Goal: Task Accomplishment & Management: Manage account settings

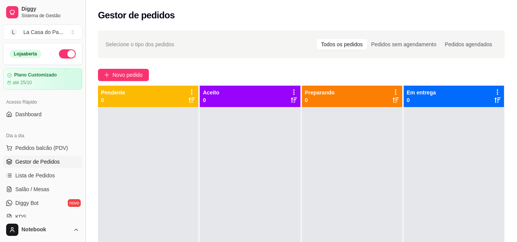
click at [84, 15] on button "Toggle Sidebar" at bounding box center [85, 121] width 6 height 242
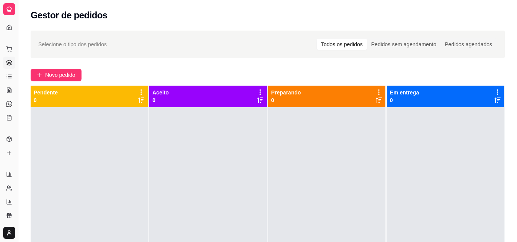
click at [406, 61] on div "Selecione o tipo dos pedidos Todos os pedidos Pedidos sem agendamento Pedidos a…" at bounding box center [267, 181] width 498 height 311
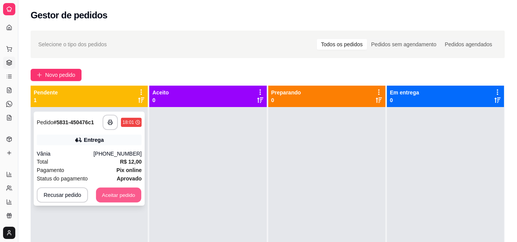
click at [120, 200] on button "Aceitar pedido" at bounding box center [118, 195] width 45 height 15
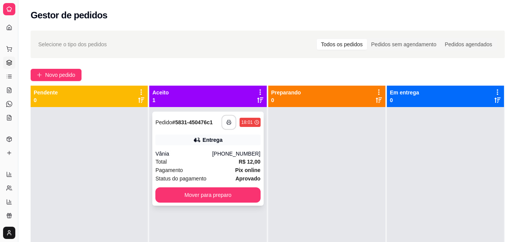
click at [226, 124] on icon "button" at bounding box center [228, 122] width 5 height 5
click at [326, 72] on div "Novo pedido" at bounding box center [268, 75] width 474 height 12
click at [207, 163] on div "Total R$ 12,00" at bounding box center [207, 162] width 105 height 8
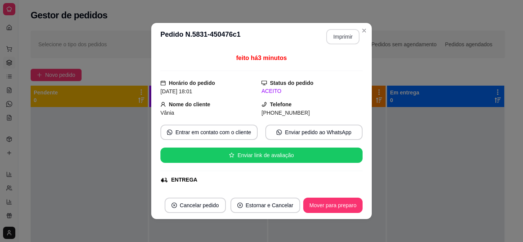
click at [338, 39] on button "Imprimir" at bounding box center [342, 36] width 33 height 15
click at [342, 42] on button "Imprimir" at bounding box center [342, 36] width 33 height 15
click at [342, 42] on button "Imprimir" at bounding box center [343, 36] width 32 height 15
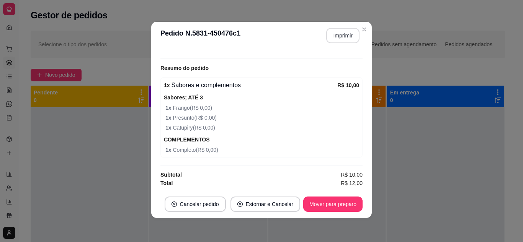
scroll to position [2, 0]
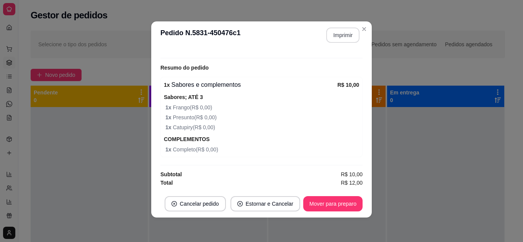
click at [355, 234] on div "**********" at bounding box center [261, 121] width 523 height 242
click at [343, 35] on button "Imprimir" at bounding box center [343, 35] width 32 height 15
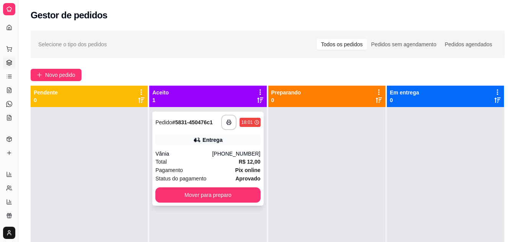
click at [219, 158] on div "Total R$ 12,00" at bounding box center [207, 162] width 105 height 8
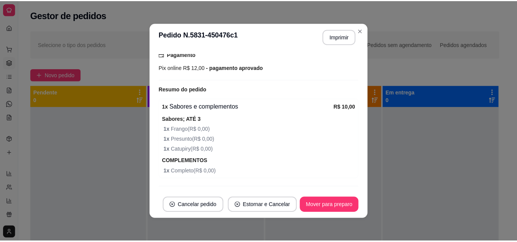
scroll to position [226, 0]
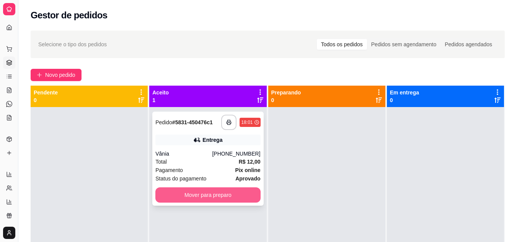
click at [175, 193] on button "Mover para preparo" at bounding box center [207, 194] width 105 height 15
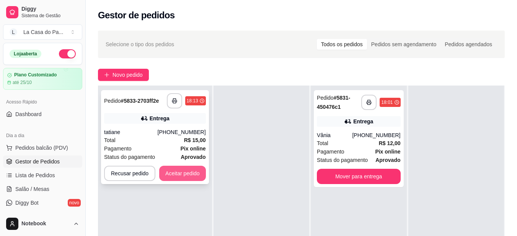
click at [194, 174] on button "Aceitar pedido" at bounding box center [182, 173] width 47 height 15
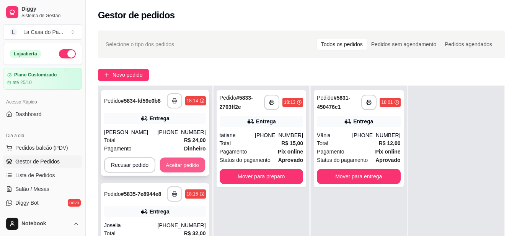
click at [181, 163] on button "Aceitar pedido" at bounding box center [182, 165] width 45 height 15
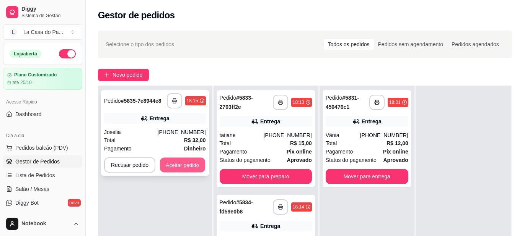
click at [189, 165] on button "Aceitar pedido" at bounding box center [182, 165] width 45 height 15
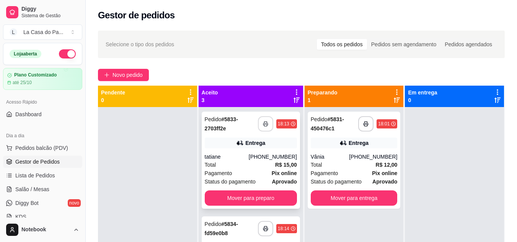
click at [258, 125] on button "button" at bounding box center [265, 123] width 15 height 15
click at [263, 226] on icon "button" at bounding box center [265, 228] width 5 height 5
click at [235, 158] on div "tatiane" at bounding box center [227, 157] width 44 height 8
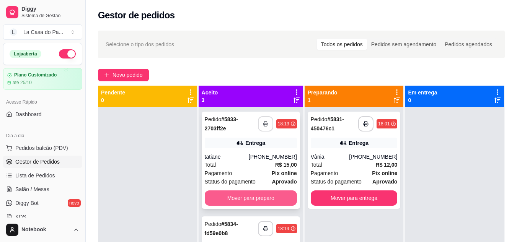
click at [282, 191] on button "Mover para preparo" at bounding box center [251, 198] width 92 height 15
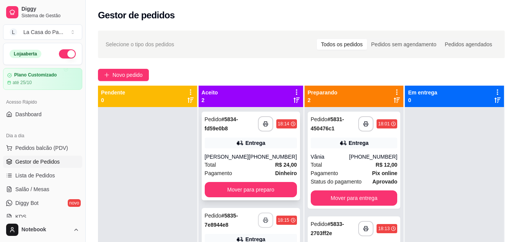
click at [237, 162] on div "Total R$ 24,00" at bounding box center [251, 165] width 92 height 8
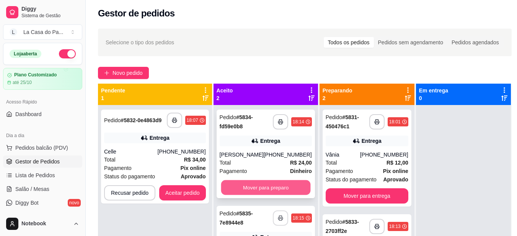
click at [264, 184] on button "Mover para preparo" at bounding box center [266, 188] width 90 height 15
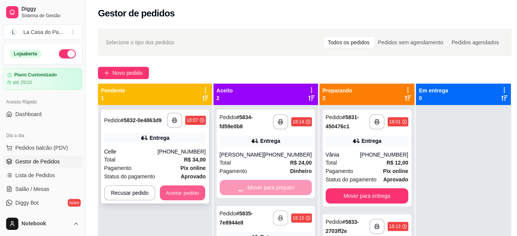
click at [179, 195] on button "Aceitar pedido" at bounding box center [182, 193] width 45 height 15
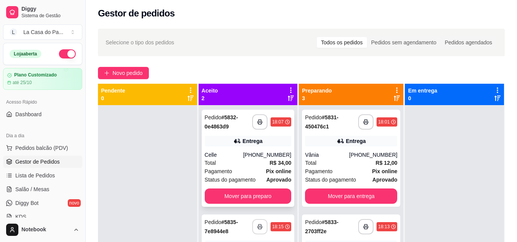
click at [230, 158] on div "Celle" at bounding box center [224, 155] width 39 height 8
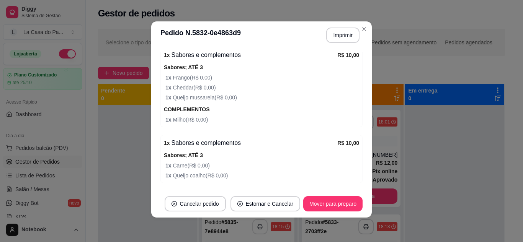
scroll to position [115, 0]
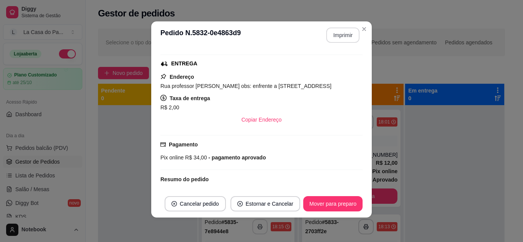
click at [342, 33] on button "Imprimir" at bounding box center [342, 35] width 33 height 15
click at [118, 145] on div at bounding box center [147, 226] width 99 height 242
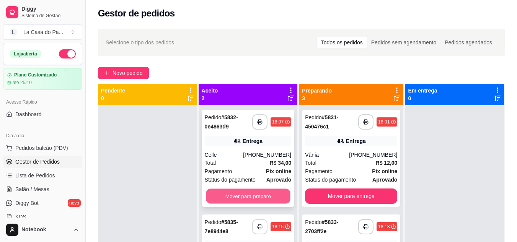
click at [226, 196] on button "Mover para preparo" at bounding box center [248, 196] width 84 height 15
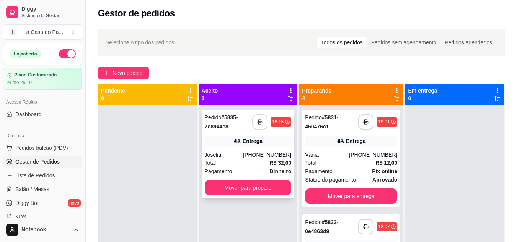
click at [229, 163] on div "Total R$ 32,00" at bounding box center [248, 163] width 87 height 8
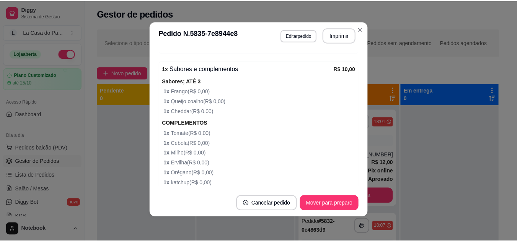
scroll to position [409, 0]
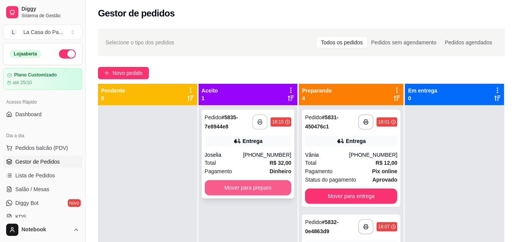
click at [231, 188] on button "Mover para preparo" at bounding box center [248, 187] width 87 height 15
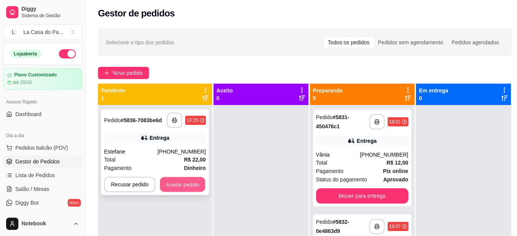
click at [182, 185] on button "Aceitar pedido" at bounding box center [182, 185] width 45 height 15
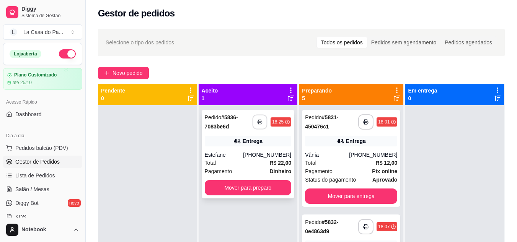
click at [256, 119] on button "button" at bounding box center [260, 122] width 15 height 15
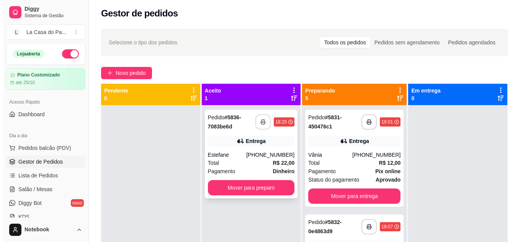
scroll to position [0, 0]
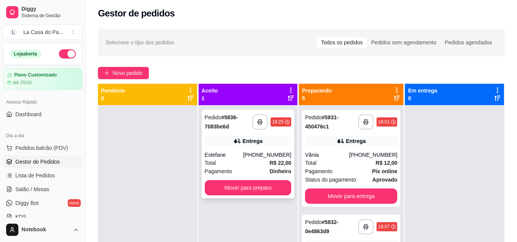
click at [238, 152] on div "Estefane" at bounding box center [224, 155] width 39 height 8
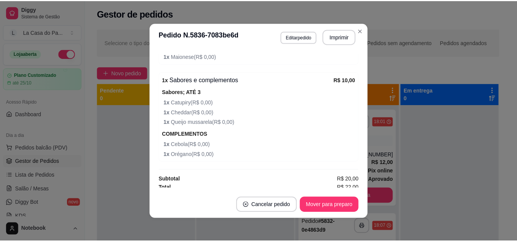
scroll to position [324, 0]
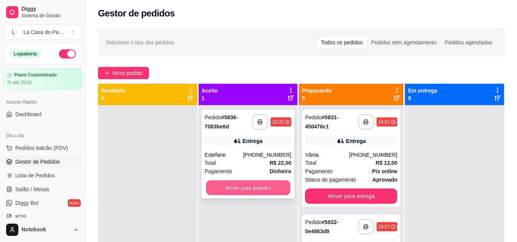
click at [245, 192] on button "Mover para preparo" at bounding box center [248, 188] width 84 height 15
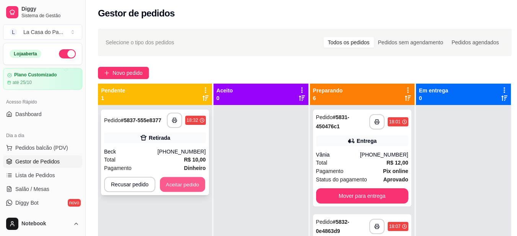
click at [184, 185] on button "Aceitar pedido" at bounding box center [182, 185] width 45 height 15
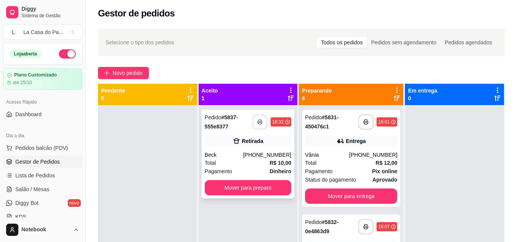
click at [259, 122] on icon "button" at bounding box center [259, 121] width 5 height 5
click at [228, 155] on div "Beck" at bounding box center [224, 155] width 39 height 8
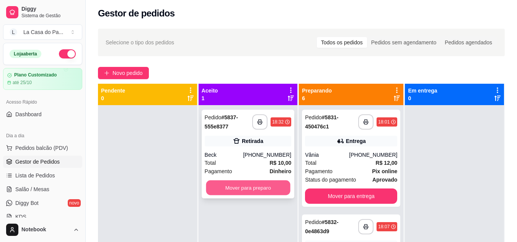
click at [272, 187] on button "Mover para preparo" at bounding box center [248, 188] width 84 height 15
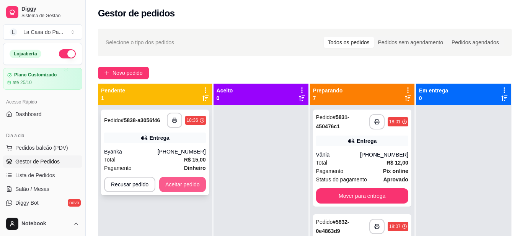
click at [179, 183] on button "Aceitar pedido" at bounding box center [182, 184] width 47 height 15
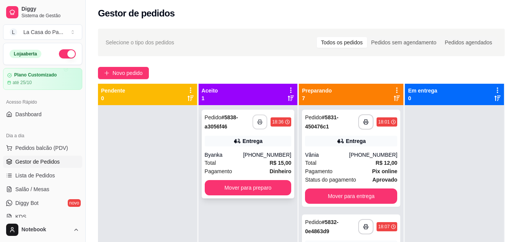
click at [259, 124] on icon "button" at bounding box center [259, 121] width 5 height 5
click at [237, 156] on div "Byanka" at bounding box center [224, 155] width 39 height 8
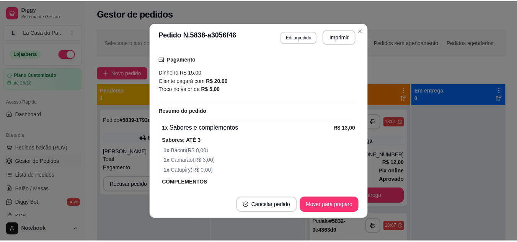
scroll to position [263, 0]
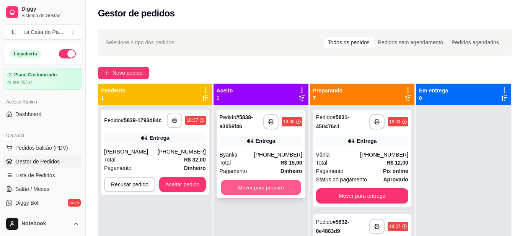
click at [252, 188] on button "Mover para preparo" at bounding box center [261, 188] width 80 height 15
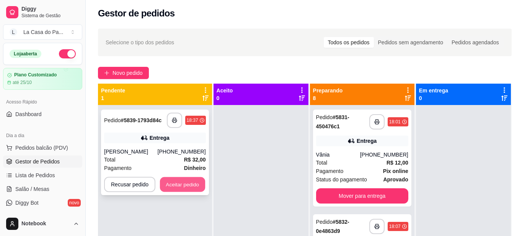
click at [192, 179] on button "Aceitar pedido" at bounding box center [182, 185] width 45 height 15
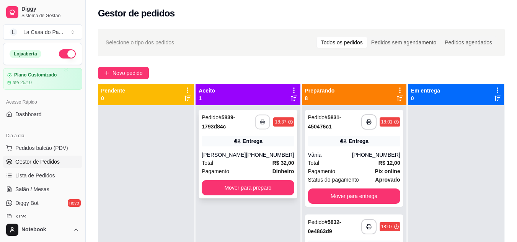
click at [262, 118] on button "button" at bounding box center [262, 122] width 15 height 15
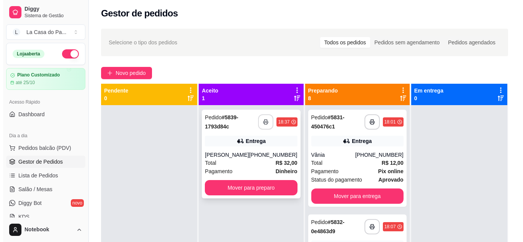
scroll to position [0, 0]
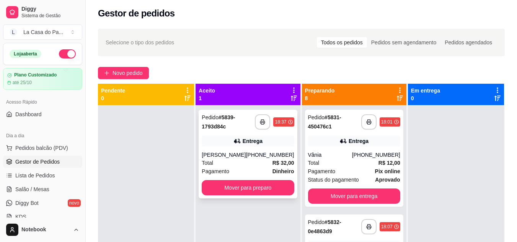
click at [226, 163] on div "Total R$ 32,00" at bounding box center [248, 163] width 92 height 8
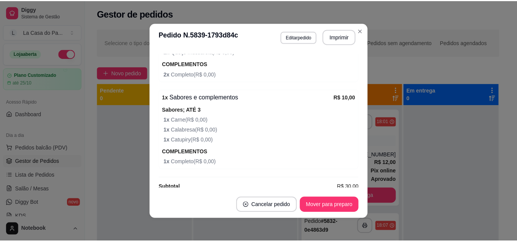
scroll to position [314, 0]
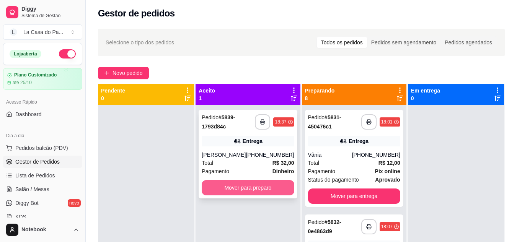
click at [273, 184] on button "Mover para preparo" at bounding box center [248, 187] width 92 height 15
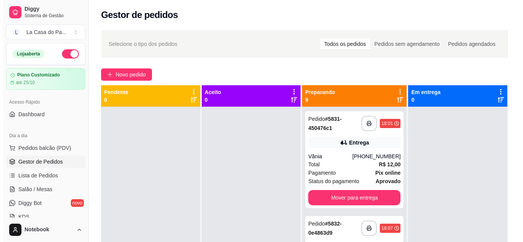
scroll to position [0, 0]
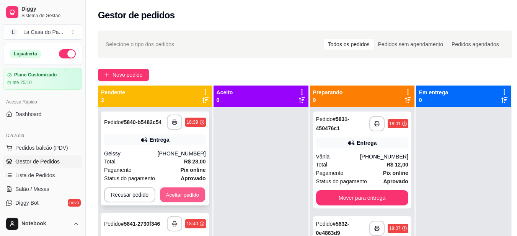
click at [169, 191] on button "Aceitar pedido" at bounding box center [182, 195] width 45 height 15
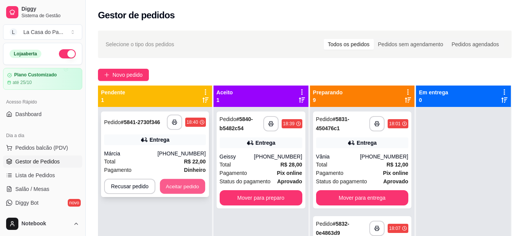
click at [181, 191] on button "Aceitar pedido" at bounding box center [182, 186] width 45 height 15
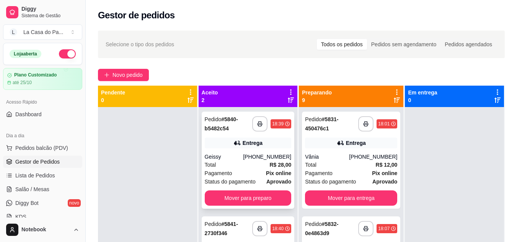
click at [235, 165] on div "Total R$ 28,00" at bounding box center [248, 165] width 87 height 8
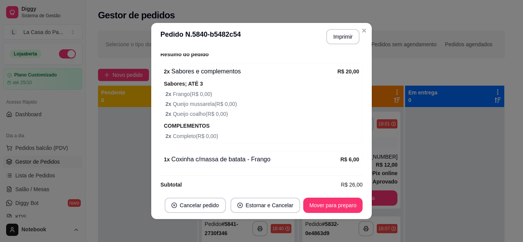
scroll to position [259, 0]
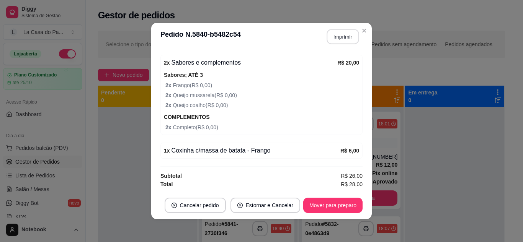
click at [335, 36] on button "Imprimir" at bounding box center [343, 36] width 32 height 15
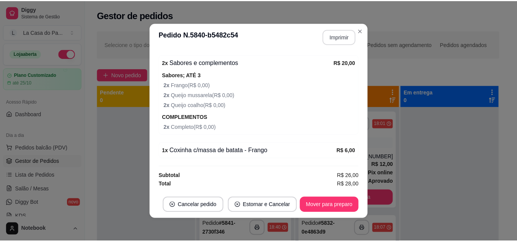
scroll to position [0, 0]
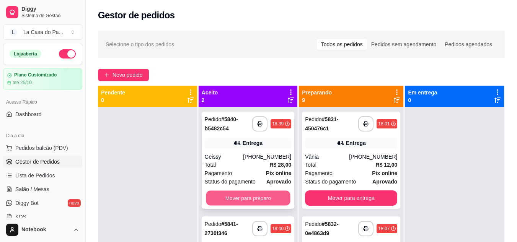
click at [247, 200] on button "Mover para preparo" at bounding box center [248, 198] width 84 height 15
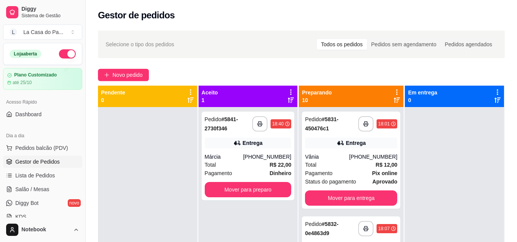
drag, startPoint x: 391, startPoint y: 101, endPoint x: 385, endPoint y: 101, distance: 6.1
click at [386, 101] on div "Preparando 10" at bounding box center [351, 96] width 98 height 15
click at [394, 100] on icon at bounding box center [397, 100] width 6 height 6
click at [259, 122] on polyline "button" at bounding box center [260, 123] width 3 height 2
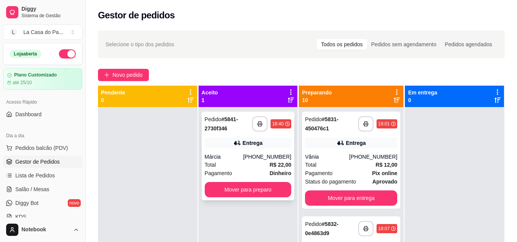
click at [225, 164] on div "Total R$ 22,00" at bounding box center [248, 165] width 87 height 8
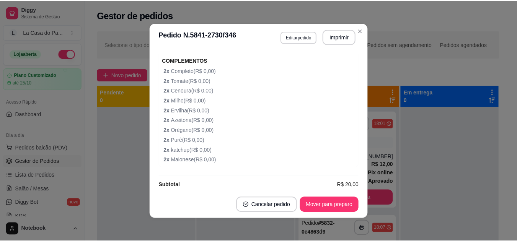
scroll to position [333, 0]
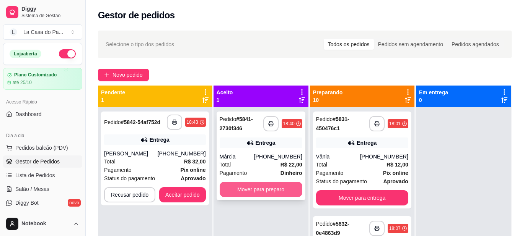
click at [245, 184] on button "Mover para preparo" at bounding box center [261, 189] width 83 height 15
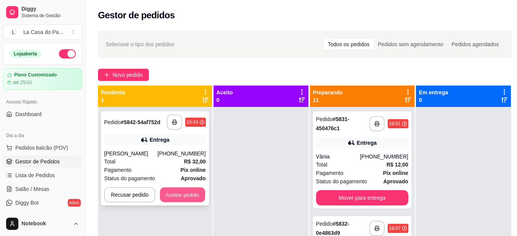
click at [167, 191] on button "Aceitar pedido" at bounding box center [182, 195] width 45 height 15
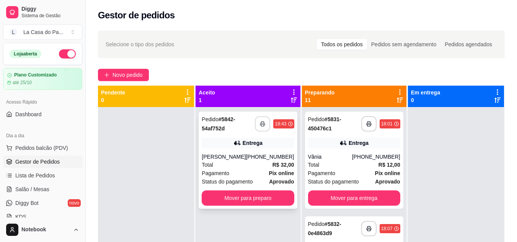
click at [256, 120] on button "button" at bounding box center [262, 123] width 15 height 15
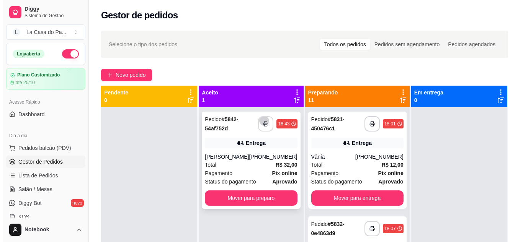
scroll to position [0, 0]
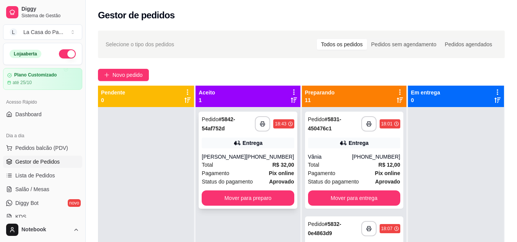
click at [238, 165] on div "Total R$ 32,00" at bounding box center [248, 165] width 92 height 8
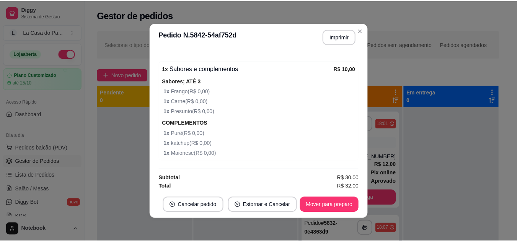
scroll to position [482, 0]
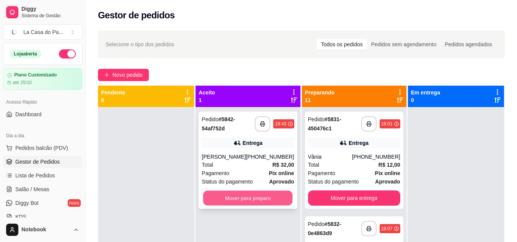
click at [231, 195] on button "Mover para preparo" at bounding box center [248, 198] width 90 height 15
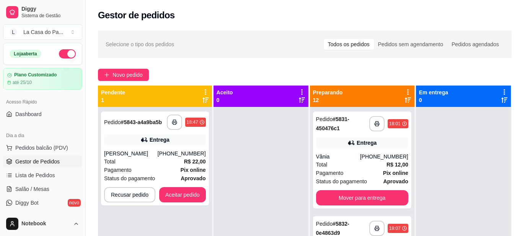
drag, startPoint x: 142, startPoint y: 260, endPoint x: 153, endPoint y: 207, distance: 54.3
drag, startPoint x: 156, startPoint y: 197, endPoint x: 80, endPoint y: 220, distance: 80.1
click at [80, 220] on div "Notebook" at bounding box center [42, 224] width 85 height 24
click at [195, 193] on button "Aceitar pedido" at bounding box center [182, 194] width 47 height 15
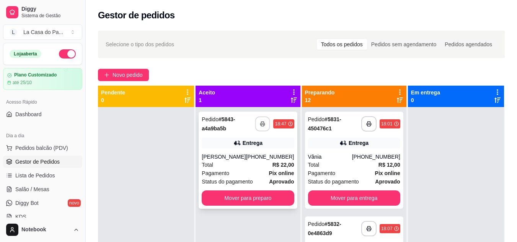
click at [256, 130] on button "button" at bounding box center [262, 124] width 15 height 15
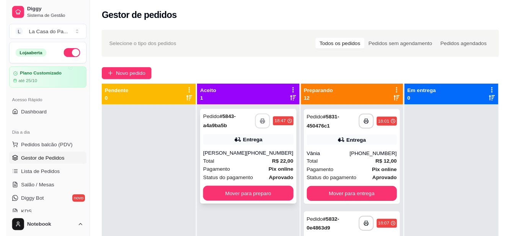
scroll to position [0, 0]
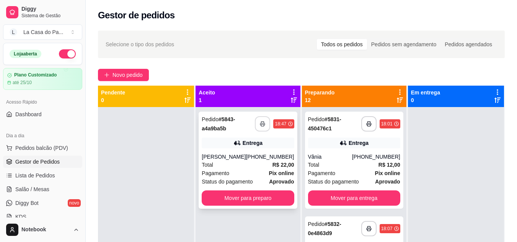
click at [250, 169] on div "Total R$ 22,00" at bounding box center [248, 165] width 92 height 8
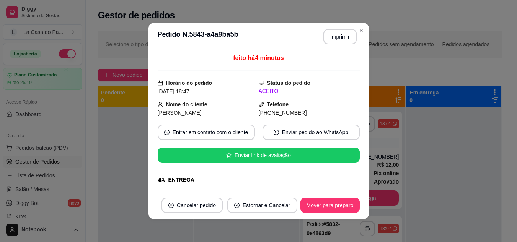
click at [99, 147] on div "**********" at bounding box center [300, 181] width 428 height 311
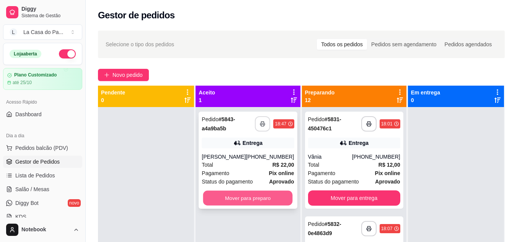
click at [211, 195] on button "Mover para preparo" at bounding box center [248, 198] width 90 height 15
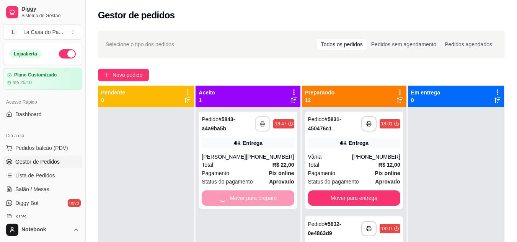
click at [397, 102] on icon at bounding box center [400, 100] width 6 height 6
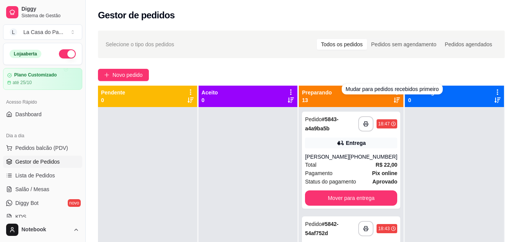
click at [394, 100] on icon at bounding box center [397, 100] width 6 height 6
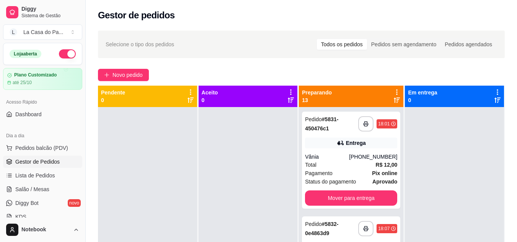
click at [394, 100] on icon at bounding box center [397, 100] width 6 height 6
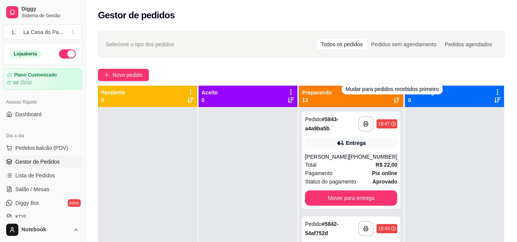
click at [394, 99] on icon at bounding box center [397, 100] width 6 height 6
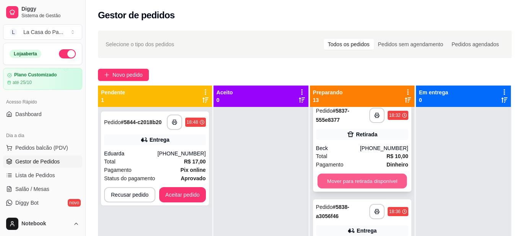
click at [347, 188] on button "Mover para retirada disponível" at bounding box center [362, 181] width 90 height 15
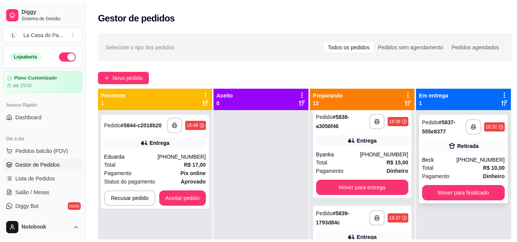
scroll to position [516, 0]
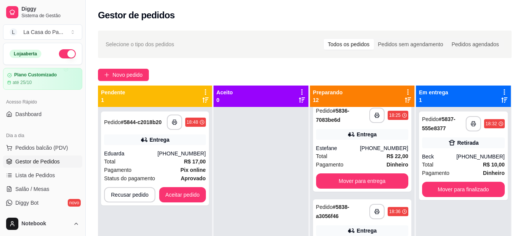
click at [404, 101] on div at bounding box center [407, 96] width 7 height 15
click at [405, 98] on icon at bounding box center [408, 100] width 6 height 5
click at [183, 192] on button "Aceitar pedido" at bounding box center [182, 194] width 47 height 15
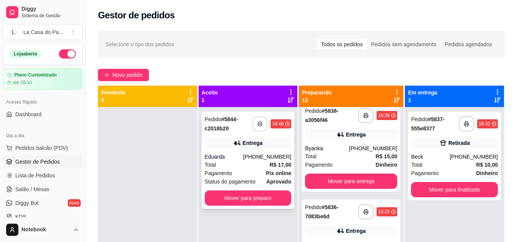
click at [261, 127] on button "button" at bounding box center [260, 124] width 15 height 15
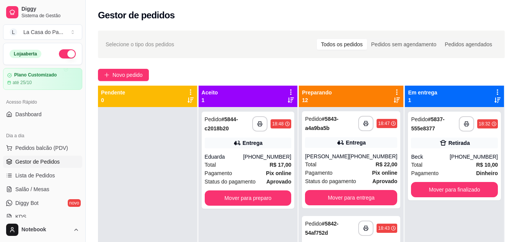
scroll to position [0, 0]
click at [394, 102] on icon at bounding box center [397, 100] width 6 height 6
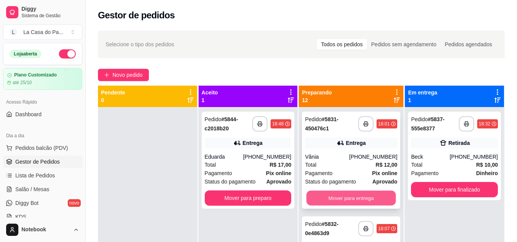
click at [357, 199] on button "Mover para entrega" at bounding box center [351, 198] width 90 height 15
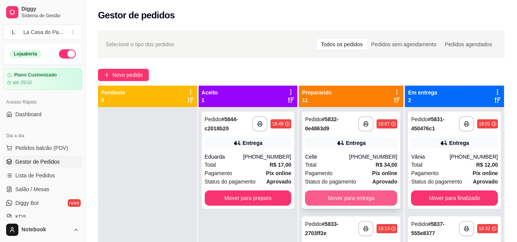
click at [355, 199] on button "Mover para entrega" at bounding box center [351, 198] width 92 height 15
click at [355, 199] on div "Mover para entrega" at bounding box center [351, 198] width 92 height 15
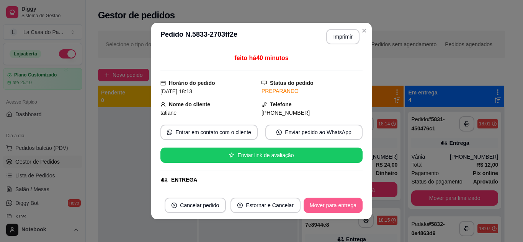
click at [353, 203] on button "Mover para entrega" at bounding box center [332, 205] width 59 height 15
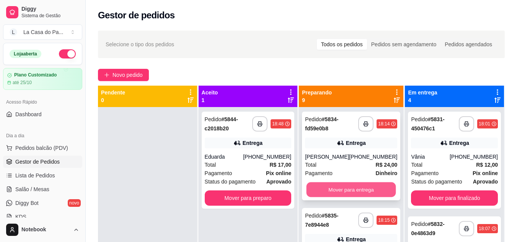
click at [353, 185] on button "Mover para entrega" at bounding box center [351, 189] width 90 height 15
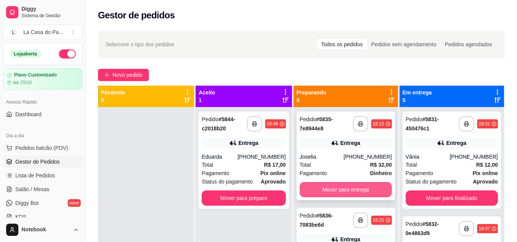
click at [352, 186] on button "Mover para entrega" at bounding box center [346, 189] width 92 height 15
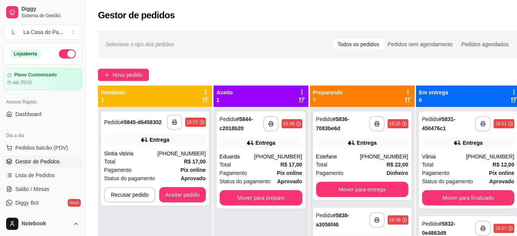
click at [405, 103] on icon at bounding box center [408, 100] width 6 height 6
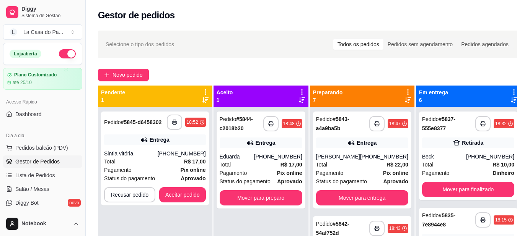
click at [395, 104] on div "Preparando 7" at bounding box center [362, 96] width 98 height 15
click at [405, 102] on icon at bounding box center [408, 100] width 6 height 5
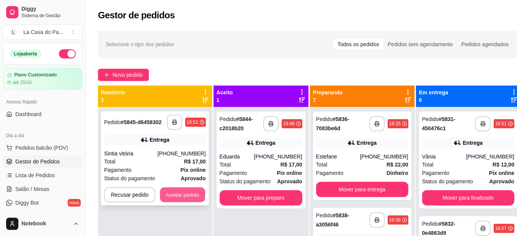
click at [191, 192] on button "Aceitar pedido" at bounding box center [182, 195] width 45 height 15
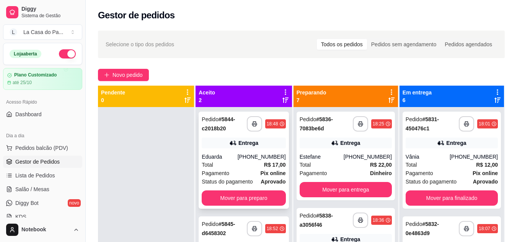
click at [237, 155] on div "Eduarda" at bounding box center [220, 157] width 36 height 8
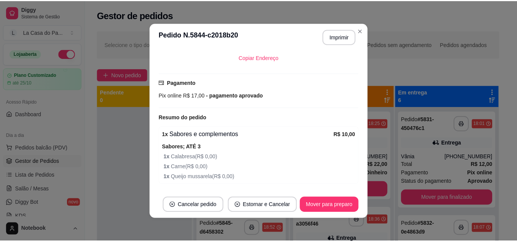
scroll to position [228, 0]
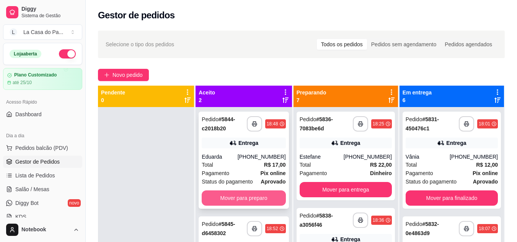
click at [229, 199] on button "Mover para preparo" at bounding box center [244, 198] width 84 height 15
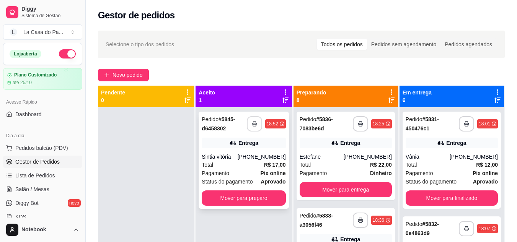
click at [262, 125] on button "button" at bounding box center [254, 123] width 15 height 15
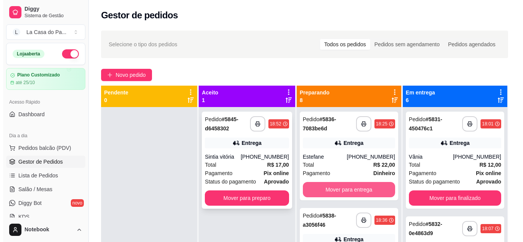
scroll to position [0, 0]
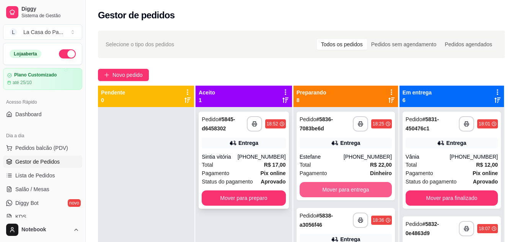
click at [251, 168] on div "Total R$ 17,00" at bounding box center [244, 165] width 84 height 8
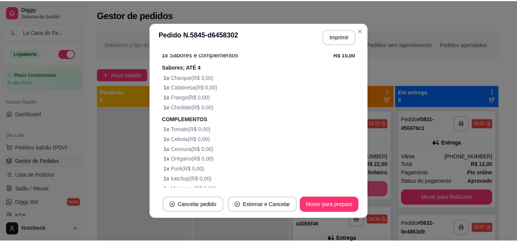
scroll to position [296, 0]
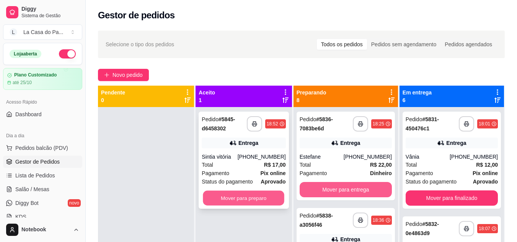
click at [213, 196] on button "Mover para preparo" at bounding box center [243, 198] width 81 height 15
click at [213, 196] on div "Mover para preparo" at bounding box center [244, 198] width 84 height 15
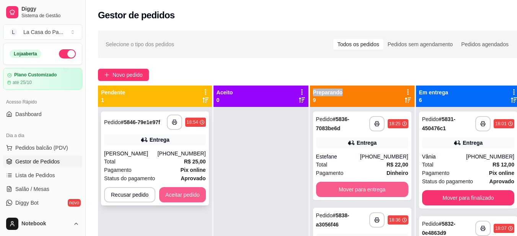
click at [187, 190] on button "Aceitar pedido" at bounding box center [182, 194] width 47 height 15
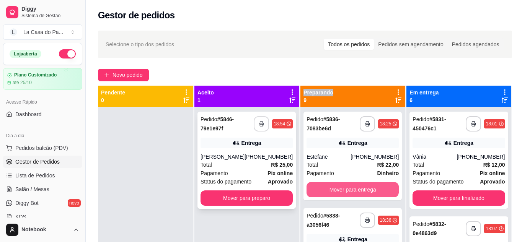
click at [261, 127] on button "button" at bounding box center [261, 123] width 15 height 15
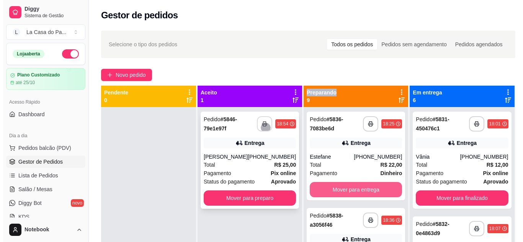
scroll to position [0, 0]
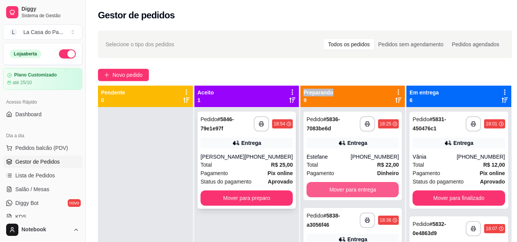
click at [243, 161] on div "Total R$ 25,00" at bounding box center [246, 165] width 92 height 8
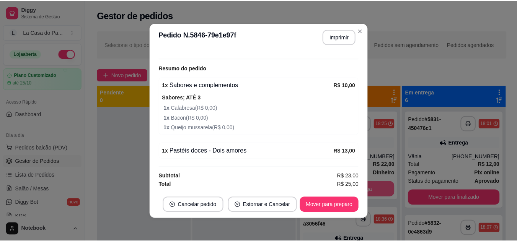
scroll to position [237, 0]
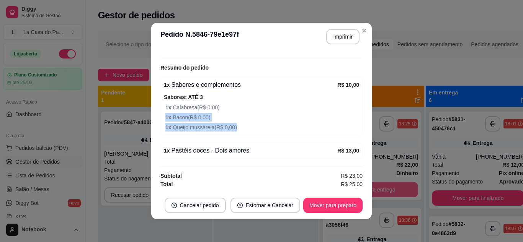
click at [259, 104] on div "Sabores; ATÉ 3 1 x Calabresa ( R$ 0,00 ) 1 x Bacon ( R$ 0,00 ) 1 x Queijo mussa…" at bounding box center [261, 112] width 195 height 39
click at [259, 104] on span "1 x Calabresa ( R$ 0,00 )" at bounding box center [262, 107] width 194 height 8
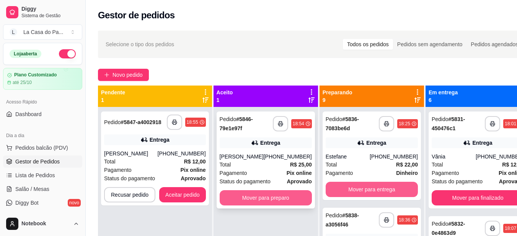
click at [245, 200] on button "Mover para preparo" at bounding box center [266, 198] width 92 height 15
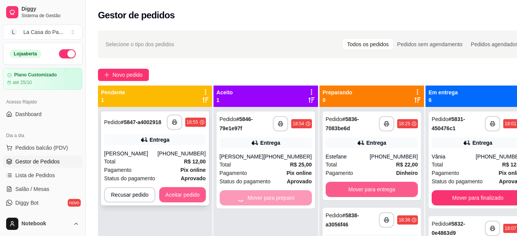
click at [196, 194] on button "Aceitar pedido" at bounding box center [182, 194] width 47 height 15
click at [196, 194] on div "Recusar pedido Aceitar pedido" at bounding box center [155, 194] width 102 height 15
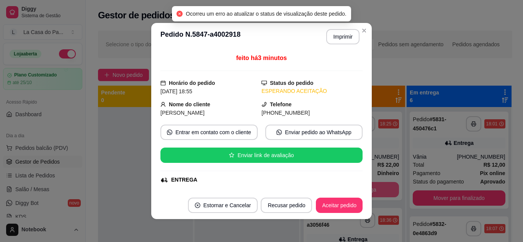
click at [110, 164] on div "Diggy Sistema de Gestão L La Casa do Pa ... Loja aberta Plano Customizado até 2…" at bounding box center [258, 179] width 517 height 359
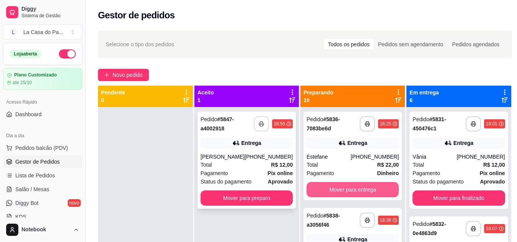
click at [259, 126] on icon "button" at bounding box center [261, 123] width 5 height 5
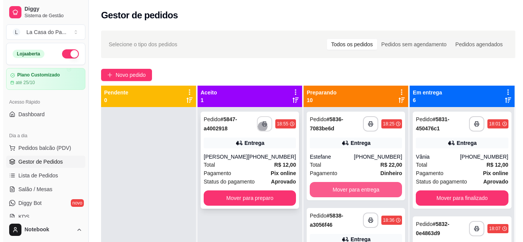
scroll to position [0, 0]
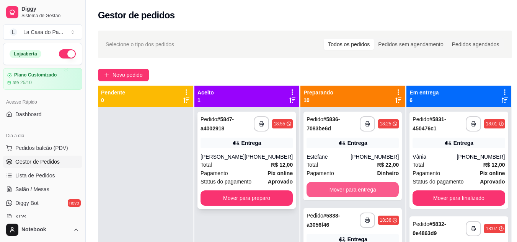
click at [248, 170] on div "Pagamento Pix online" at bounding box center [246, 173] width 92 height 8
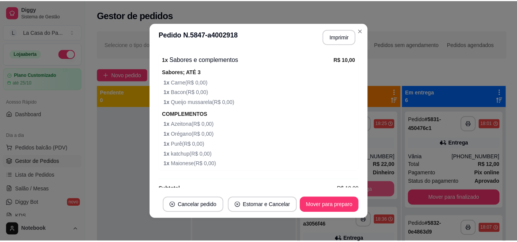
scroll to position [266, 0]
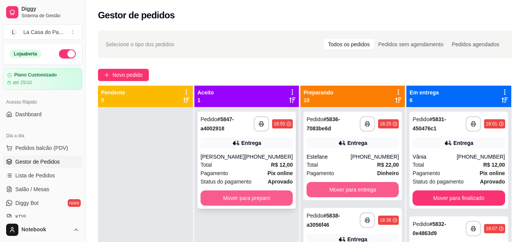
click at [274, 198] on button "Mover para preparo" at bounding box center [246, 198] width 92 height 15
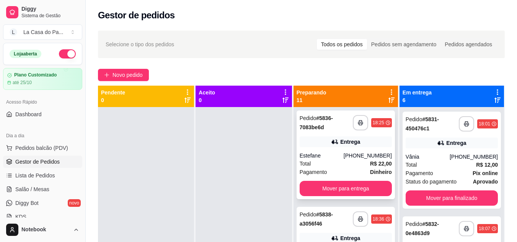
scroll to position [0, 0]
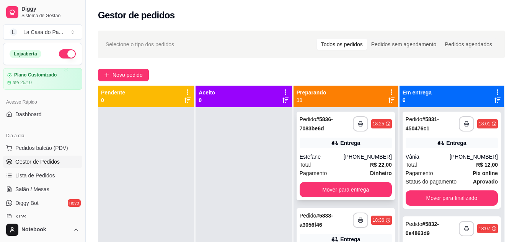
click at [345, 151] on div "**********" at bounding box center [345, 156] width 98 height 89
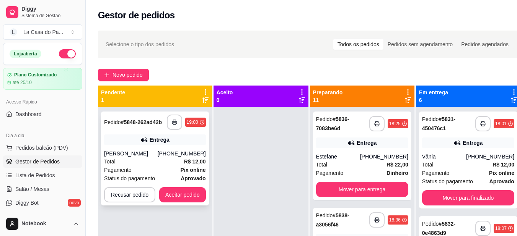
click at [150, 164] on div "Total R$ 12,00" at bounding box center [155, 162] width 102 height 8
click at [169, 192] on button "Aceitar pedido" at bounding box center [182, 195] width 45 height 15
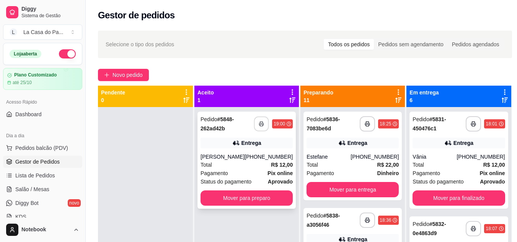
click at [264, 126] on button "button" at bounding box center [261, 124] width 15 height 15
click at [253, 168] on div "Total R$ 12,00" at bounding box center [246, 165] width 92 height 8
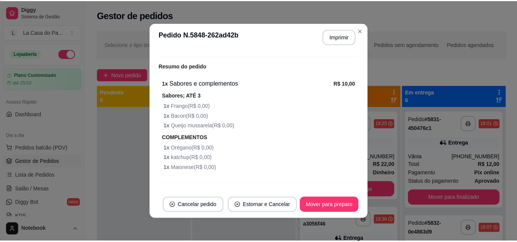
scroll to position [246, 0]
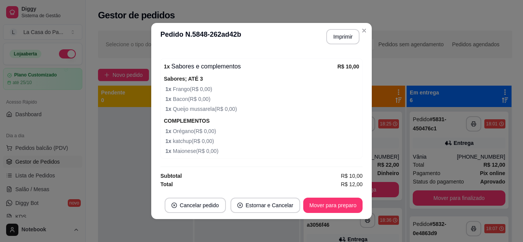
click at [112, 110] on div at bounding box center [145, 228] width 95 height 242
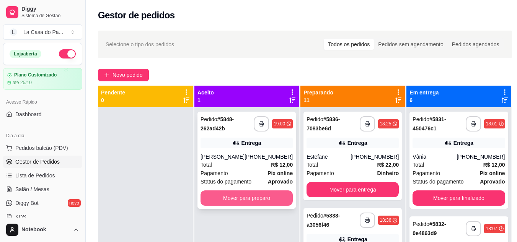
click at [223, 195] on button "Mover para preparo" at bounding box center [246, 198] width 92 height 15
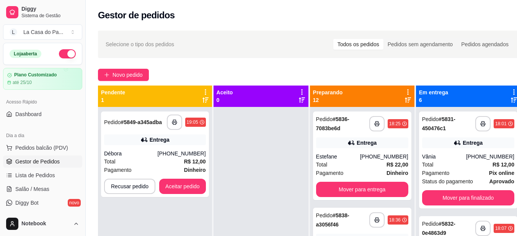
drag, startPoint x: 305, startPoint y: 143, endPoint x: 251, endPoint y: 158, distance: 55.5
click at [304, 143] on div at bounding box center [260, 225] width 95 height 236
click at [193, 182] on button "Aceitar pedido" at bounding box center [182, 186] width 45 height 15
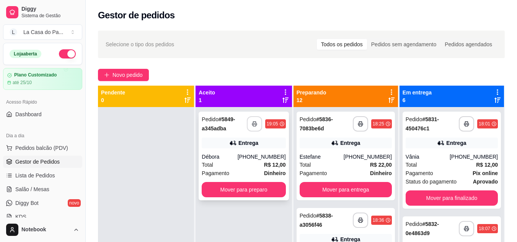
click at [256, 119] on button "button" at bounding box center [254, 123] width 15 height 15
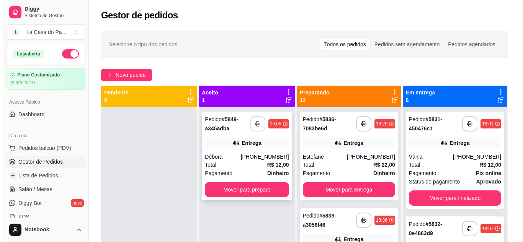
scroll to position [0, 0]
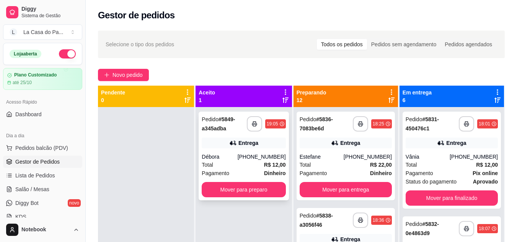
click at [235, 163] on div "Total R$ 12,00" at bounding box center [244, 165] width 84 height 8
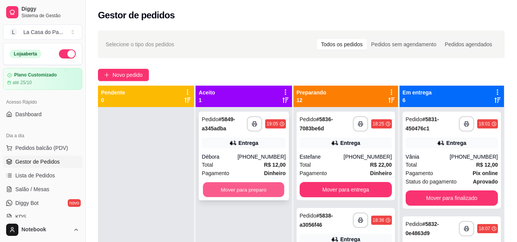
click at [238, 191] on button "Mover para preparo" at bounding box center [243, 189] width 81 height 15
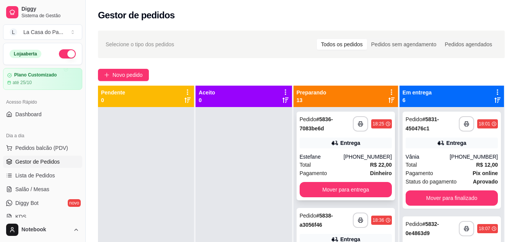
click at [321, 147] on div "Entrega" at bounding box center [346, 143] width 92 height 11
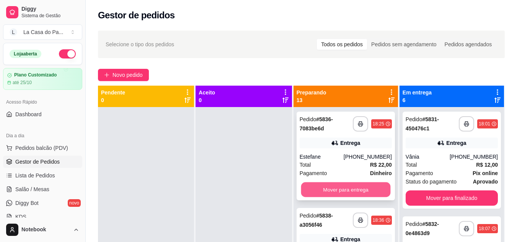
click at [329, 194] on button "Mover para entrega" at bounding box center [346, 189] width 90 height 15
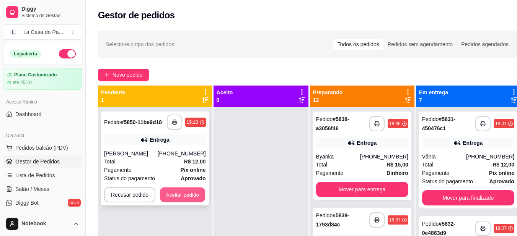
click at [184, 191] on button "Aceitar pedido" at bounding box center [182, 195] width 45 height 15
click at [184, 191] on div "Recusar pedido Aceitar pedido" at bounding box center [155, 194] width 102 height 15
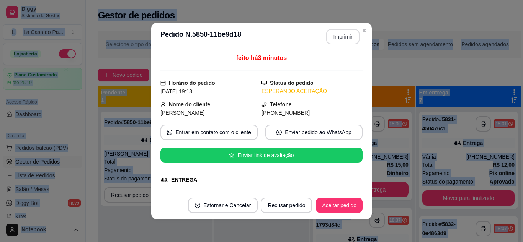
click at [342, 37] on button "Imprimir" at bounding box center [342, 36] width 33 height 15
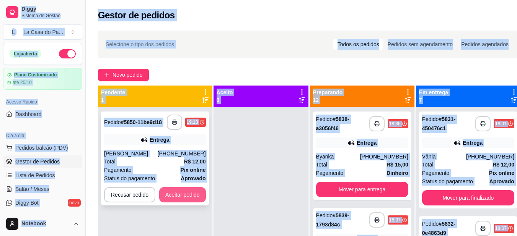
click at [195, 197] on button "Aceitar pedido" at bounding box center [182, 194] width 47 height 15
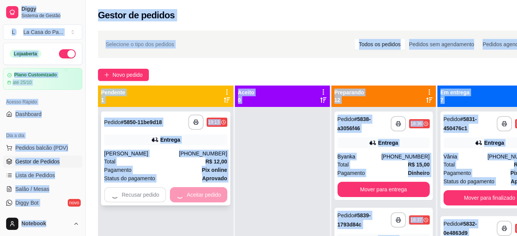
click at [195, 197] on div "Recusar pedido Aceitar pedido" at bounding box center [165, 194] width 123 height 15
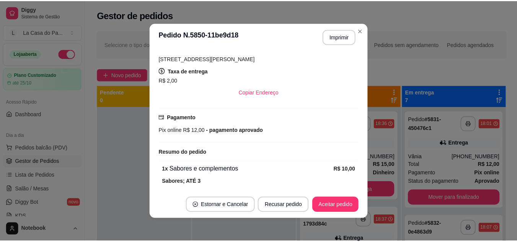
scroll to position [204, 0]
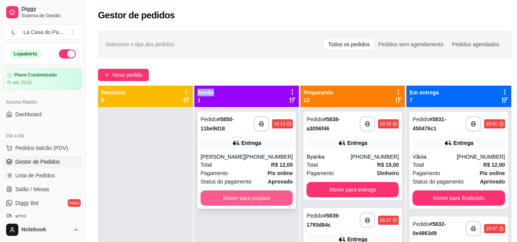
click at [281, 197] on button "Mover para preparo" at bounding box center [246, 198] width 92 height 15
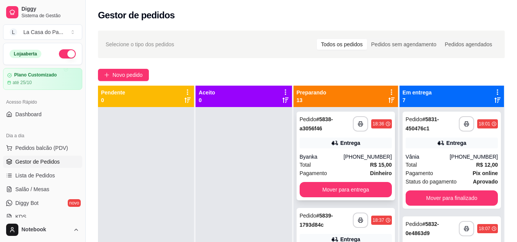
click at [337, 152] on div "**********" at bounding box center [345, 156] width 98 height 89
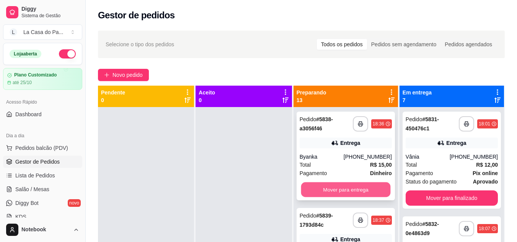
click at [325, 185] on button "Mover para entrega" at bounding box center [346, 189] width 90 height 15
click at [334, 190] on button "Mover para entrega" at bounding box center [346, 189] width 90 height 15
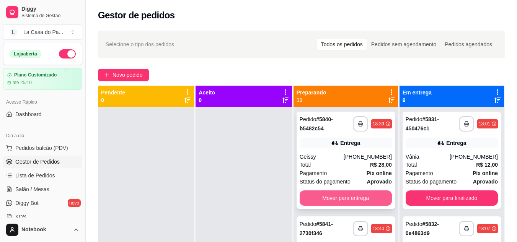
click at [335, 194] on button "Mover para entrega" at bounding box center [346, 198] width 92 height 15
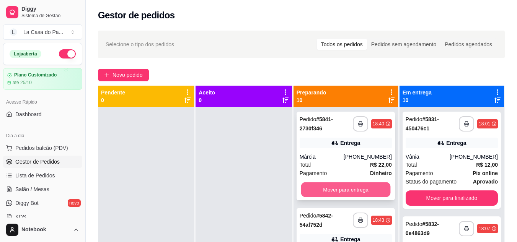
click at [333, 191] on button "Mover para entrega" at bounding box center [346, 189] width 90 height 15
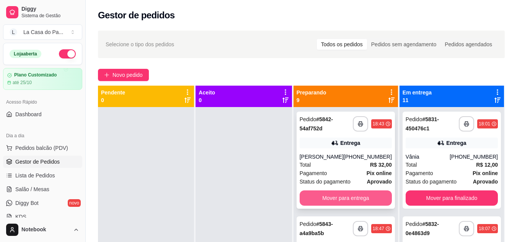
scroll to position [115, 0]
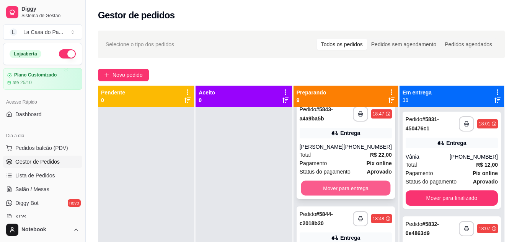
click at [333, 192] on button "Mover para entrega" at bounding box center [346, 188] width 90 height 15
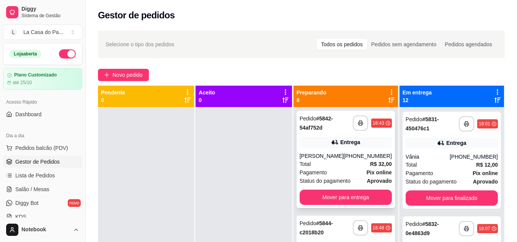
scroll to position [0, 0]
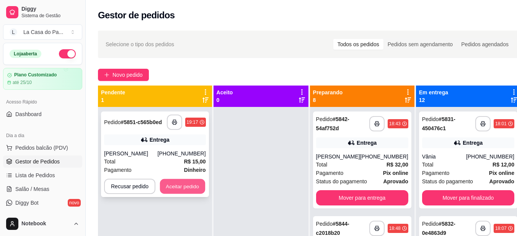
click at [179, 182] on button "Aceitar pedido" at bounding box center [182, 186] width 45 height 15
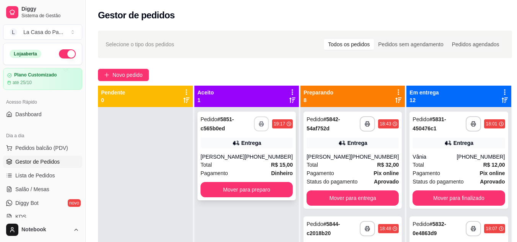
click at [256, 123] on button "button" at bounding box center [261, 124] width 15 height 15
click at [257, 128] on button "button" at bounding box center [261, 124] width 15 height 15
click at [246, 161] on div "Total R$ 15,00" at bounding box center [246, 165] width 92 height 8
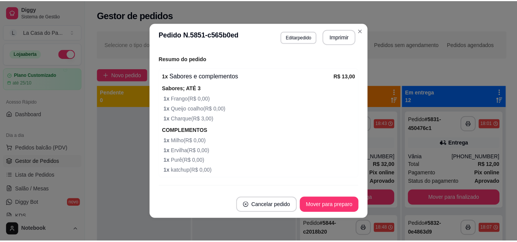
scroll to position [268, 0]
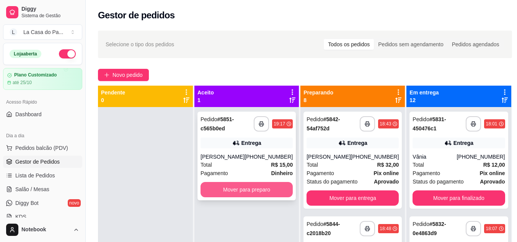
click at [259, 187] on button "Mover para preparo" at bounding box center [246, 189] width 92 height 15
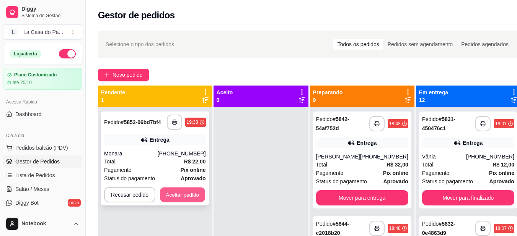
click at [176, 194] on button "Aceitar pedido" at bounding box center [182, 195] width 45 height 15
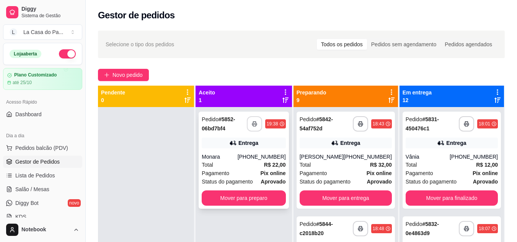
click at [262, 125] on button "button" at bounding box center [254, 123] width 15 height 15
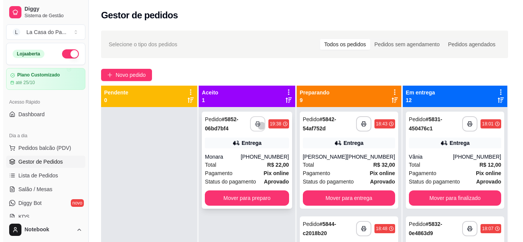
scroll to position [0, 0]
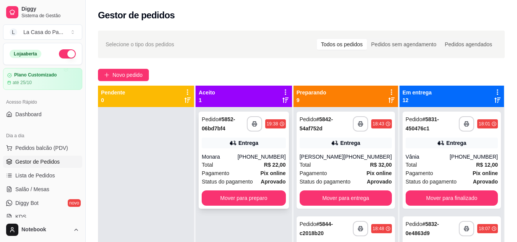
click at [235, 167] on div "Total R$ 22,00" at bounding box center [244, 165] width 84 height 8
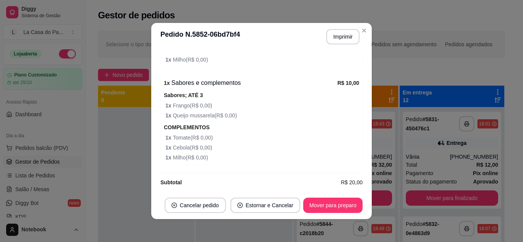
scroll to position [344, 0]
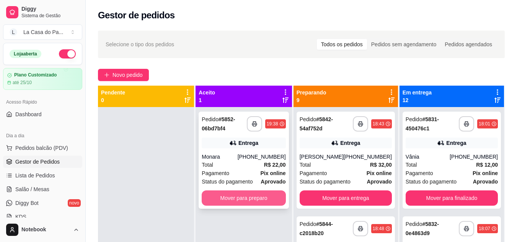
click at [222, 194] on button "Mover para preparo" at bounding box center [244, 198] width 84 height 15
click at [222, 194] on div "Mover para preparo" at bounding box center [244, 198] width 84 height 15
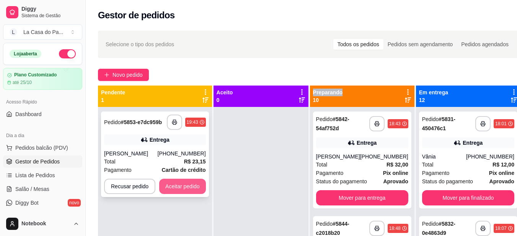
click at [182, 190] on button "Aceitar pedido" at bounding box center [182, 186] width 47 height 15
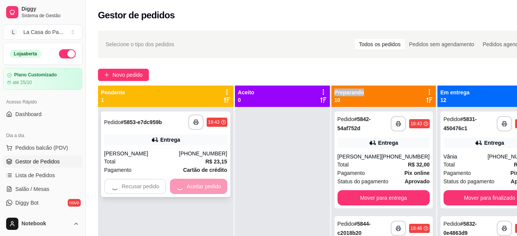
click at [182, 190] on div "Recusar pedido Aceitar pedido" at bounding box center [165, 186] width 123 height 15
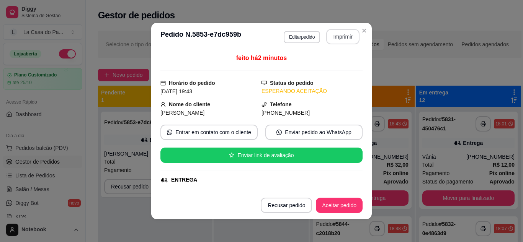
click at [339, 39] on button "Imprimir" at bounding box center [342, 36] width 33 height 15
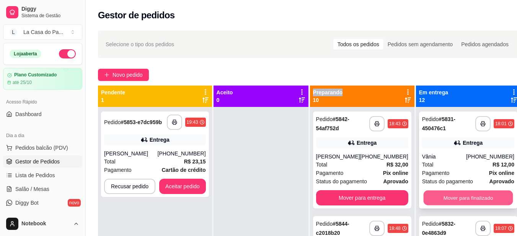
click at [423, 197] on button "Mover para finalizado" at bounding box center [468, 198] width 90 height 15
click at [422, 197] on button "Mover para finalizado" at bounding box center [468, 198] width 92 height 15
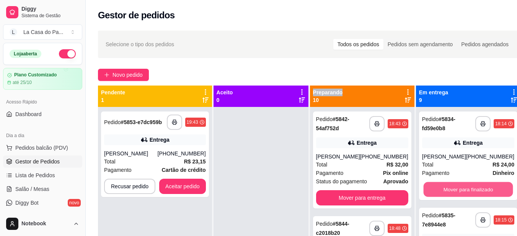
click at [423, 197] on button "Mover para finalizado" at bounding box center [468, 189] width 90 height 15
click at [422, 197] on div "Mover para finalizado" at bounding box center [468, 189] width 92 height 15
click at [428, 192] on button "Mover para finalizado" at bounding box center [468, 189] width 92 height 15
click at [432, 191] on button "Mover para finalizado" at bounding box center [468, 189] width 92 height 15
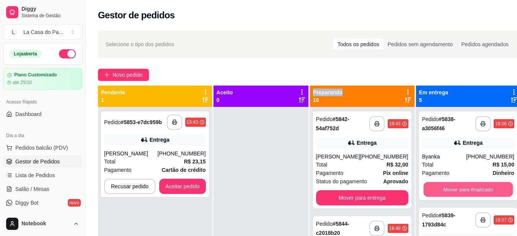
click at [432, 191] on button "Mover para finalizado" at bounding box center [468, 189] width 90 height 15
click at [432, 190] on button "Mover para finalizado" at bounding box center [468, 189] width 92 height 15
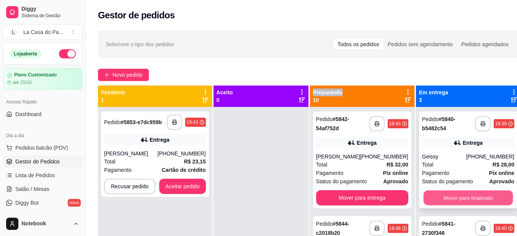
click at [433, 195] on button "Mover para finalizado" at bounding box center [468, 198] width 90 height 15
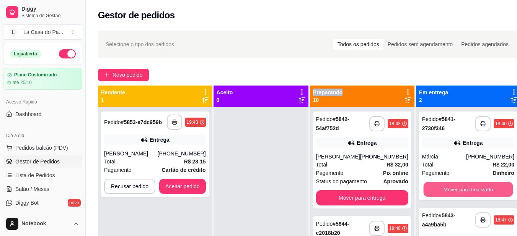
click at [433, 195] on button "Mover para finalizado" at bounding box center [468, 189] width 90 height 15
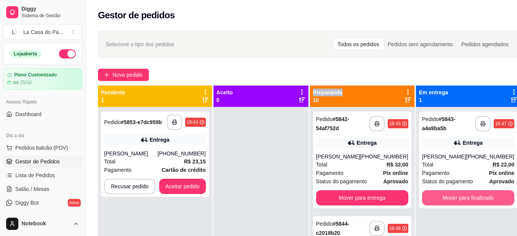
click at [433, 195] on button "Mover para finalizado" at bounding box center [468, 198] width 92 height 15
click at [433, 195] on div "Mover para finalizado" at bounding box center [468, 198] width 92 height 15
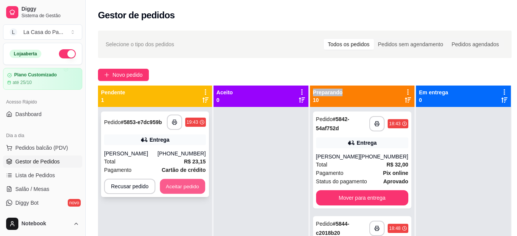
click at [177, 185] on button "Aceitar pedido" at bounding box center [182, 186] width 45 height 15
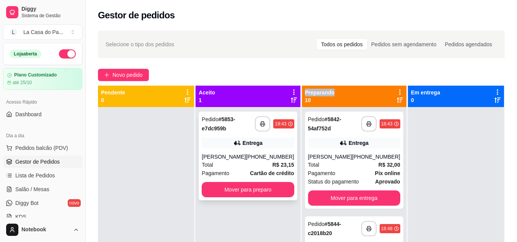
click at [239, 160] on div "[PERSON_NAME]" at bounding box center [224, 157] width 44 height 8
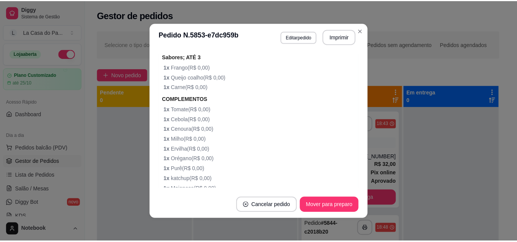
scroll to position [425, 0]
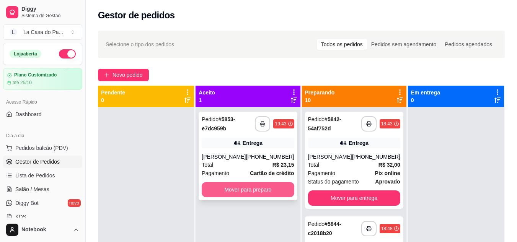
click at [249, 185] on button "Mover para preparo" at bounding box center [248, 189] width 92 height 15
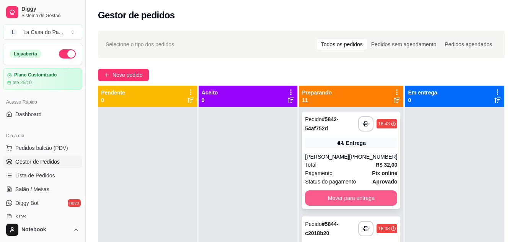
click at [344, 195] on button "Mover para entrega" at bounding box center [351, 198] width 92 height 15
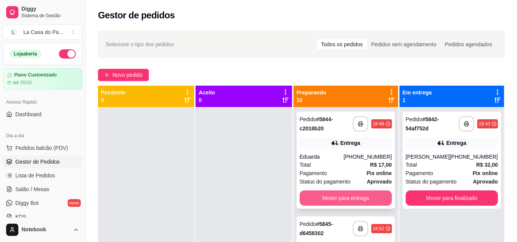
click at [344, 197] on button "Mover para entrega" at bounding box center [346, 198] width 92 height 15
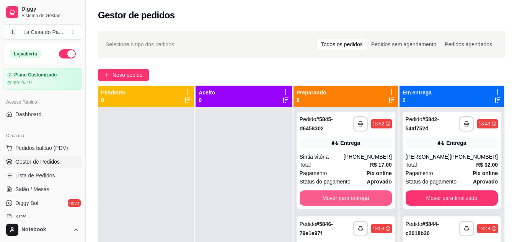
click at [344, 197] on button "Mover para entrega" at bounding box center [346, 198] width 92 height 15
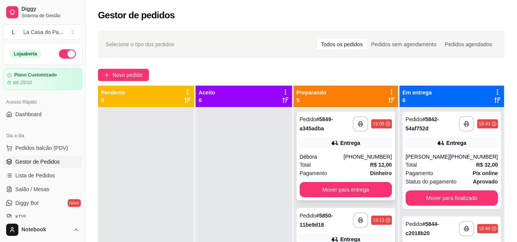
click at [326, 151] on div "**********" at bounding box center [345, 156] width 98 height 89
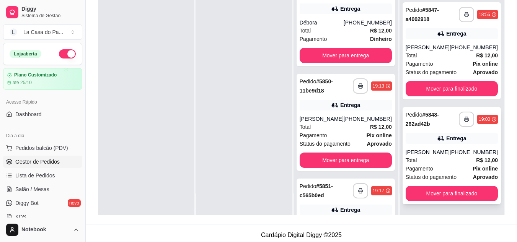
scroll to position [115, 0]
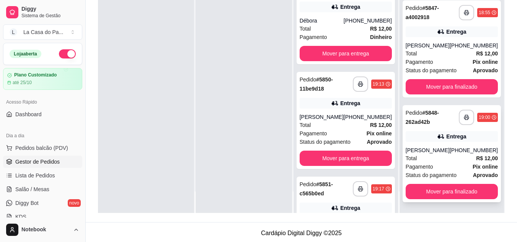
click at [430, 156] on div "Total R$ 12,00" at bounding box center [452, 158] width 92 height 8
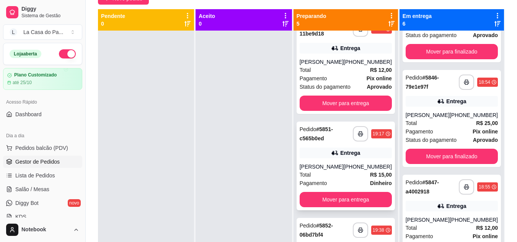
click at [338, 156] on icon at bounding box center [335, 153] width 8 height 8
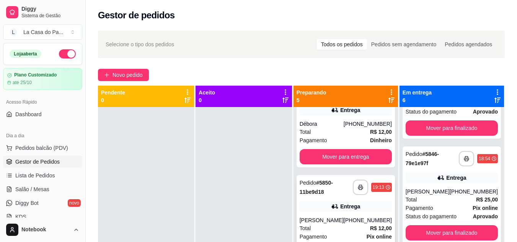
scroll to position [38, 0]
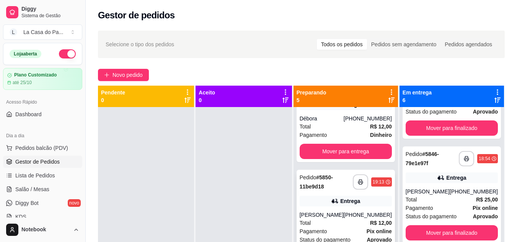
click at [340, 208] on div "**********" at bounding box center [345, 218] width 98 height 97
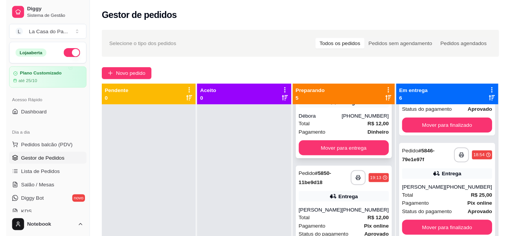
scroll to position [0, 0]
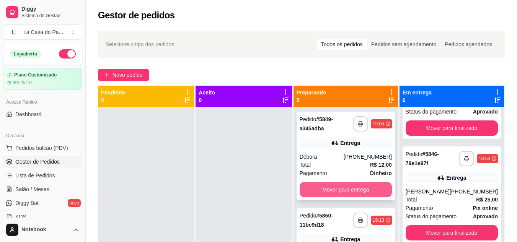
click at [336, 188] on button "Mover para entrega" at bounding box center [346, 189] width 92 height 15
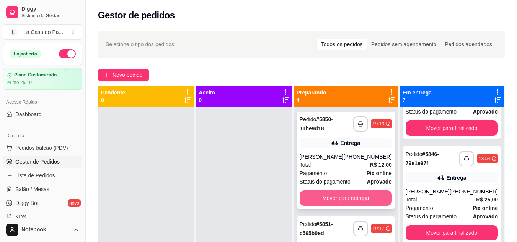
click at [342, 195] on button "Mover para entrega" at bounding box center [346, 198] width 92 height 15
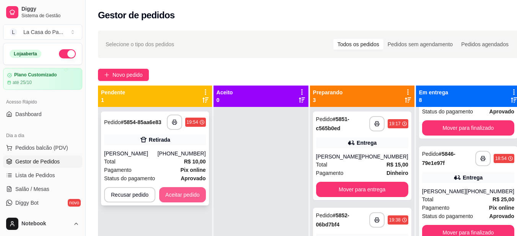
click at [199, 193] on button "Aceitar pedido" at bounding box center [182, 194] width 47 height 15
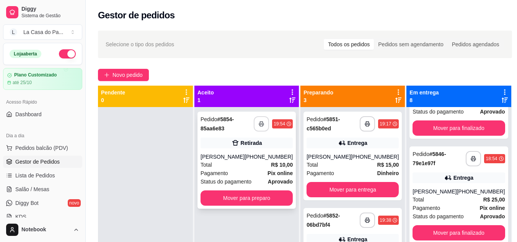
click at [263, 123] on icon "button" at bounding box center [261, 123] width 5 height 5
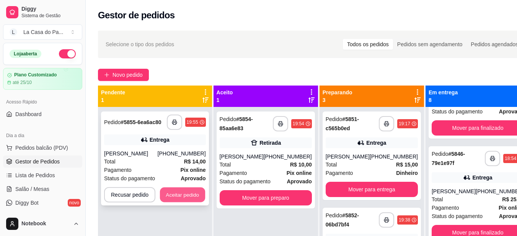
click at [174, 197] on button "Aceitar pedido" at bounding box center [182, 195] width 45 height 15
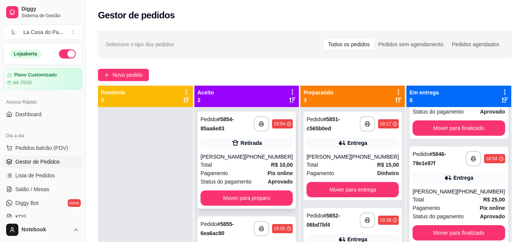
click at [235, 167] on div "Total R$ 10,00" at bounding box center [246, 165] width 92 height 8
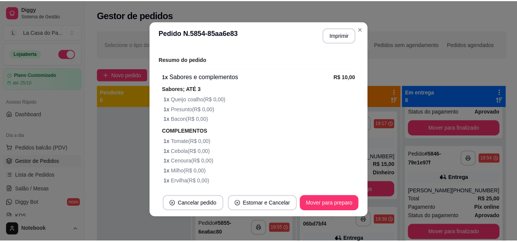
scroll to position [207, 0]
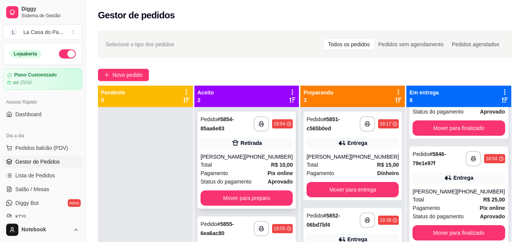
click at [230, 206] on div "**********" at bounding box center [246, 160] width 98 height 97
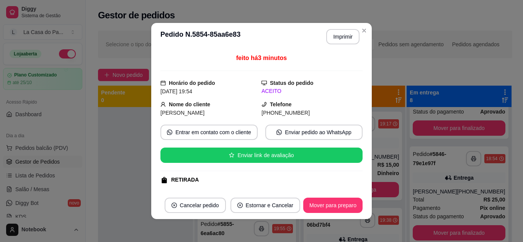
drag, startPoint x: 219, startPoint y: 227, endPoint x: 212, endPoint y: 222, distance: 8.7
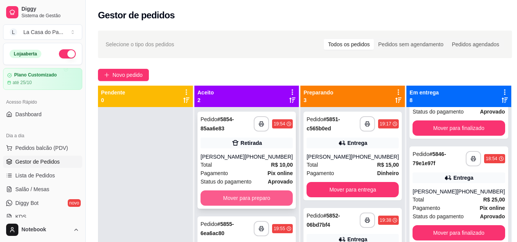
click at [221, 198] on button "Mover para preparo" at bounding box center [246, 198] width 92 height 15
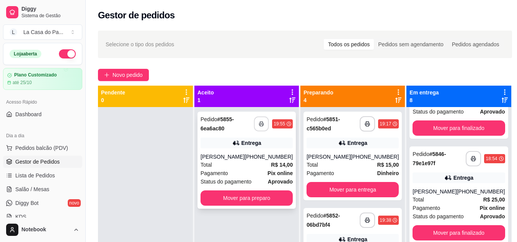
click at [260, 124] on rect "button" at bounding box center [261, 125] width 3 height 2
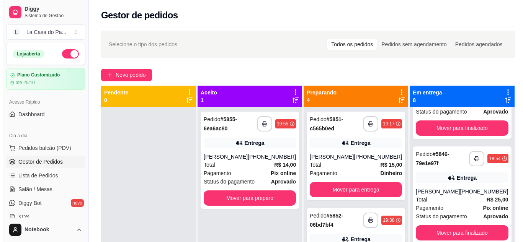
scroll to position [0, 0]
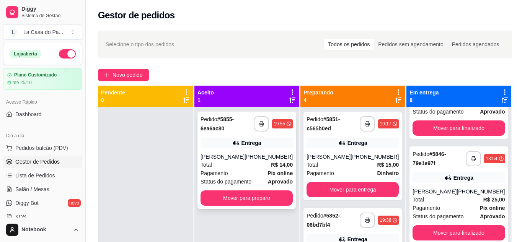
click at [246, 165] on div "Total R$ 14,00" at bounding box center [246, 165] width 92 height 8
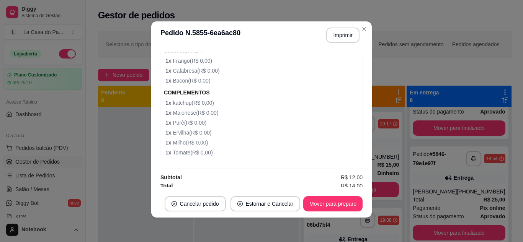
scroll to position [276, 0]
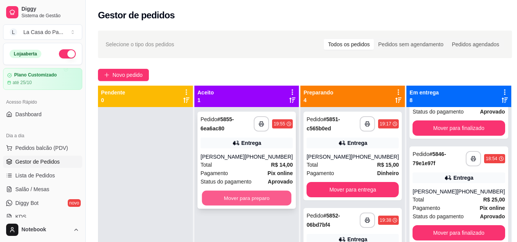
click at [246, 199] on button "Mover para preparo" at bounding box center [247, 198] width 90 height 15
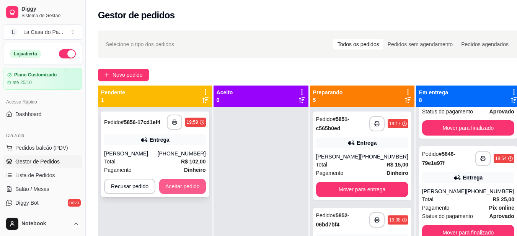
click at [189, 184] on button "Aceitar pedido" at bounding box center [182, 186] width 47 height 15
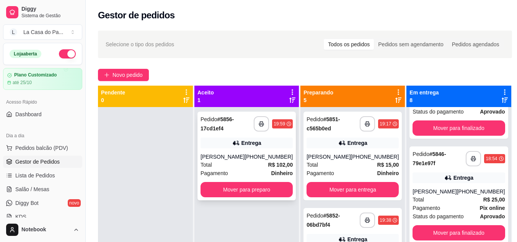
click at [236, 161] on div "Total R$ 102,00" at bounding box center [246, 165] width 92 height 8
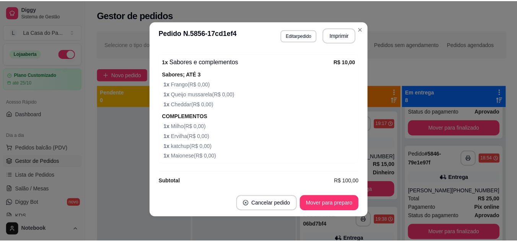
scroll to position [1011, 0]
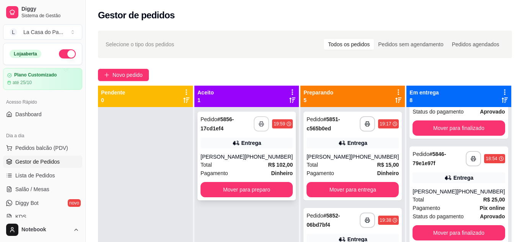
click at [259, 124] on icon "button" at bounding box center [261, 123] width 5 height 5
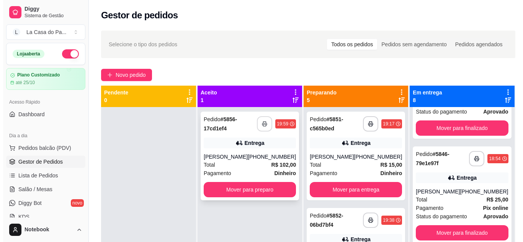
scroll to position [0, 0]
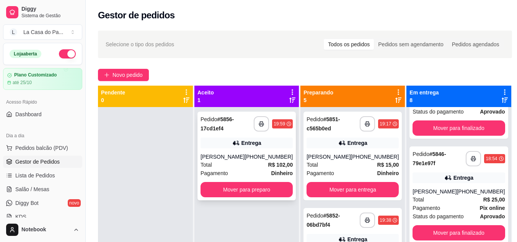
click at [242, 171] on div "Pagamento Dinheiro" at bounding box center [246, 173] width 92 height 8
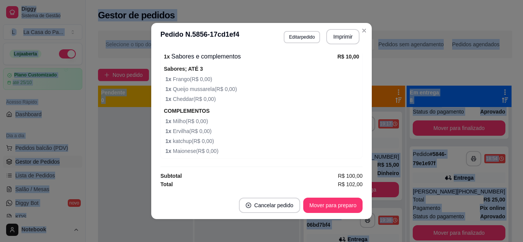
scroll to position [2, 0]
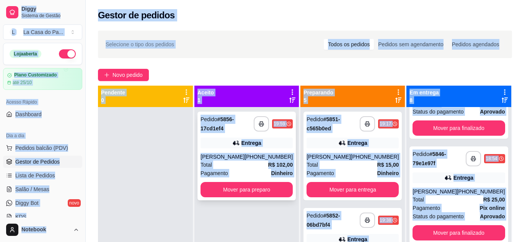
click at [235, 163] on div "Total R$ 102,00" at bounding box center [246, 165] width 92 height 8
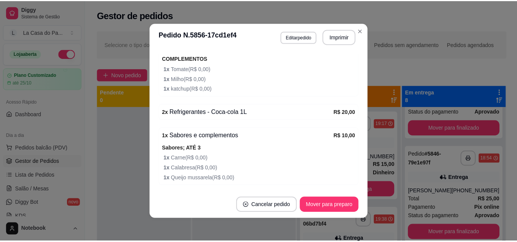
scroll to position [858, 0]
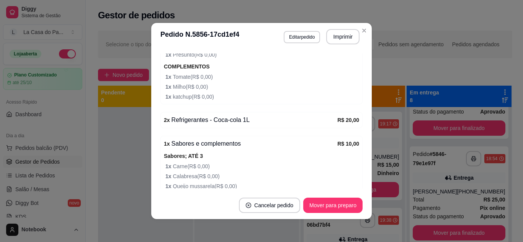
drag, startPoint x: 127, startPoint y: 119, endPoint x: 182, endPoint y: 167, distance: 72.7
click at [128, 123] on div at bounding box center [145, 228] width 95 height 242
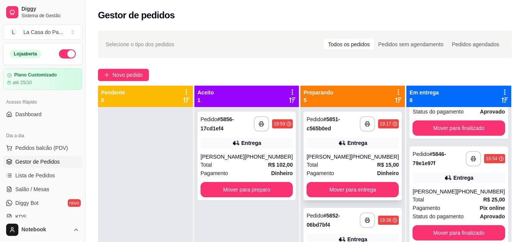
click at [330, 163] on div "Total R$ 15,00" at bounding box center [352, 165] width 92 height 8
click at [346, 190] on button "Mover para entrega" at bounding box center [352, 189] width 92 height 15
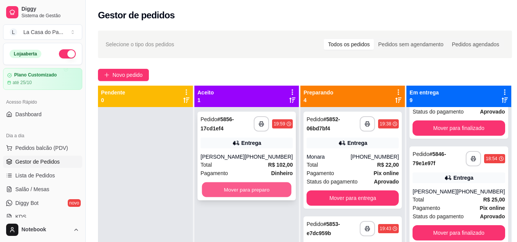
click at [247, 190] on button "Mover para preparo" at bounding box center [247, 189] width 90 height 15
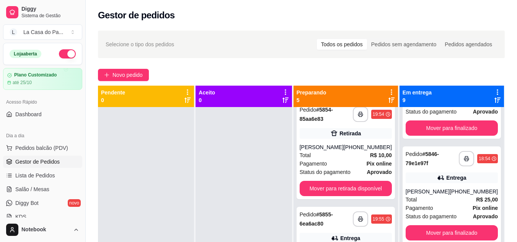
scroll to position [230, 0]
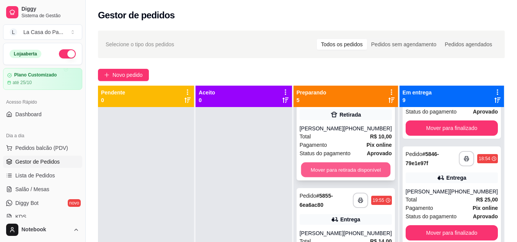
click at [336, 173] on button "Mover para retirada disponível" at bounding box center [346, 170] width 90 height 15
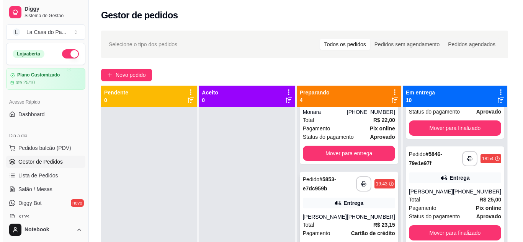
scroll to position [0, 0]
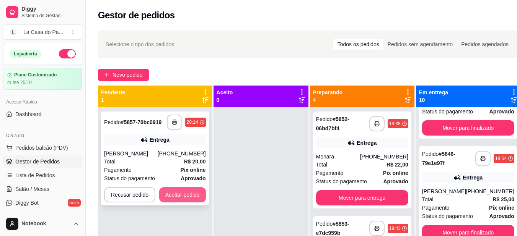
click at [179, 200] on button "Aceitar pedido" at bounding box center [182, 194] width 47 height 15
click at [179, 200] on div "Recusar pedido Aceitar pedido" at bounding box center [155, 194] width 102 height 15
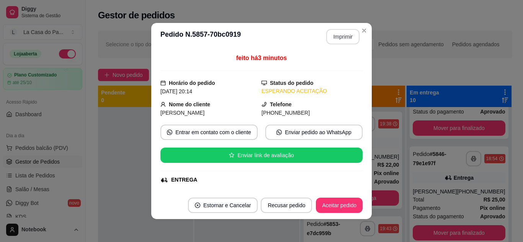
click at [340, 39] on button "Imprimir" at bounding box center [342, 36] width 33 height 15
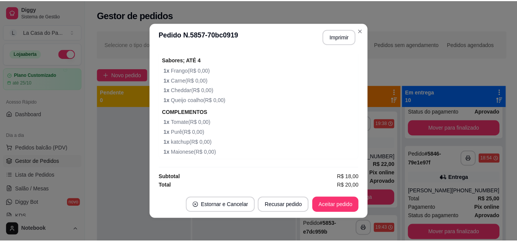
scroll to position [290, 0]
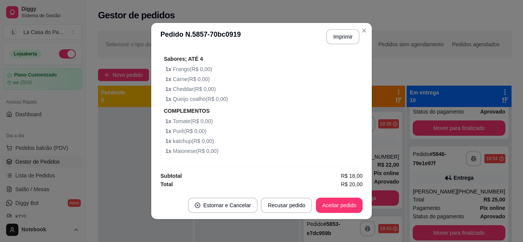
click at [112, 205] on div at bounding box center [145, 228] width 95 height 242
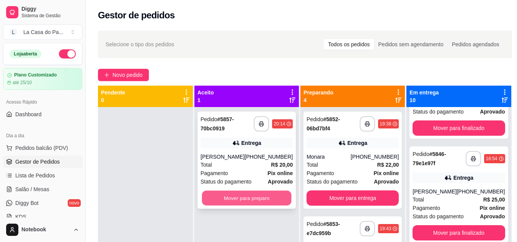
click at [234, 201] on button "Mover para preparo" at bounding box center [247, 198] width 90 height 15
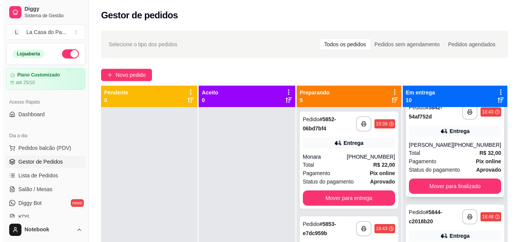
scroll to position [0, 0]
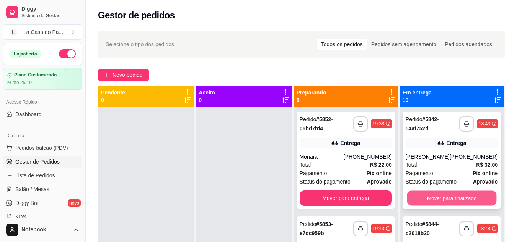
click at [450, 202] on button "Mover para finalizado" at bounding box center [452, 198] width 90 height 15
click at [449, 197] on div "Mover para finalizado" at bounding box center [452, 198] width 92 height 15
click at [407, 197] on button "Mover para finalizado" at bounding box center [452, 198] width 90 height 15
click at [421, 196] on button "Mover para finalizado" at bounding box center [452, 198] width 92 height 15
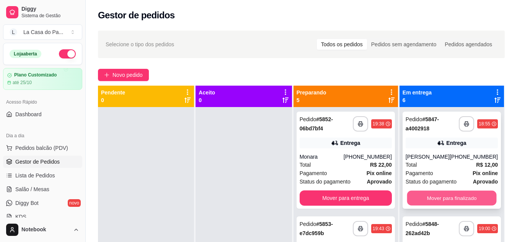
click at [419, 194] on button "Mover para finalizado" at bounding box center [452, 198] width 90 height 15
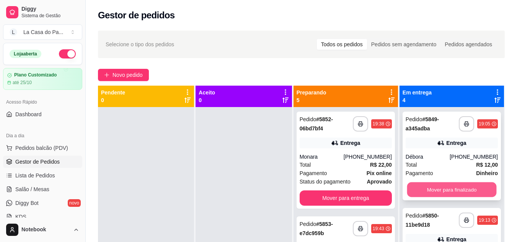
click at [453, 184] on button "Mover para finalizado" at bounding box center [452, 189] width 90 height 15
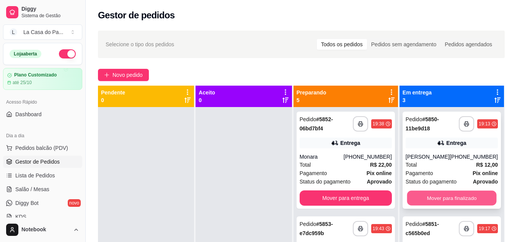
click at [446, 191] on button "Mover para finalizado" at bounding box center [452, 198] width 90 height 15
click at [440, 199] on button "Mover para finalizado" at bounding box center [452, 198] width 90 height 15
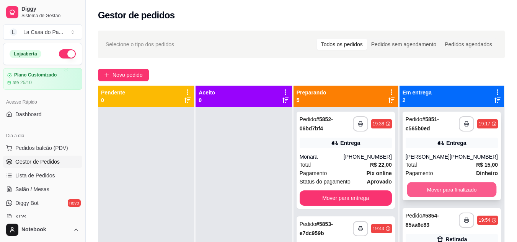
click at [443, 192] on button "Mover para finalizado" at bounding box center [452, 189] width 90 height 15
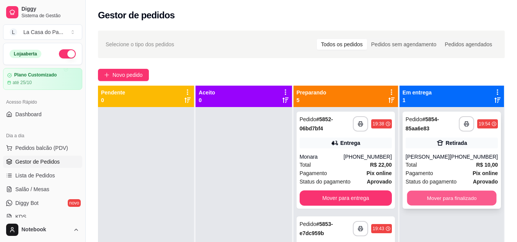
click at [428, 194] on button "Mover para finalizado" at bounding box center [452, 198] width 90 height 15
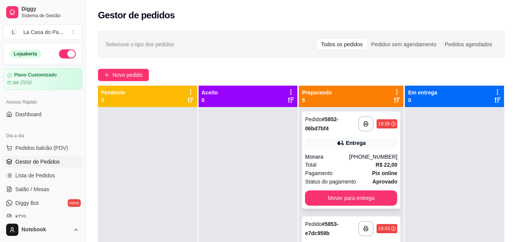
click at [340, 161] on div "Total R$ 22,00" at bounding box center [351, 165] width 92 height 8
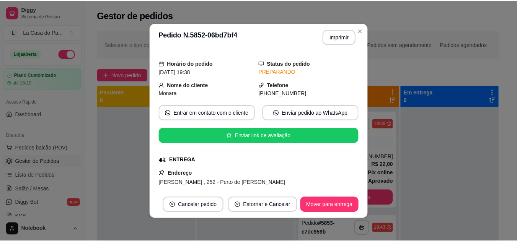
scroll to position [38, 0]
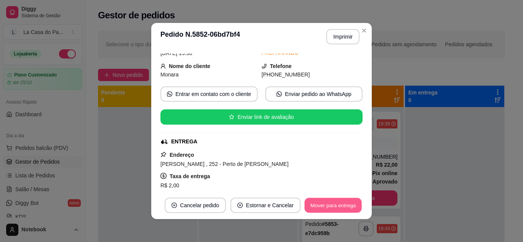
click at [339, 209] on button "Mover para entrega" at bounding box center [332, 205] width 57 height 15
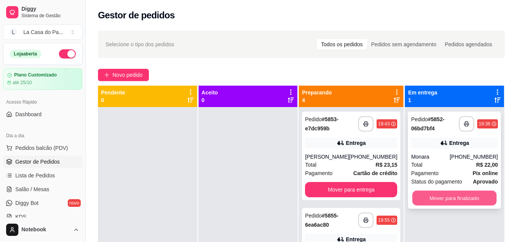
click at [463, 194] on button "Mover para finalizado" at bounding box center [454, 198] width 84 height 15
click at [472, 196] on button "Mover para finalizado" at bounding box center [454, 198] width 87 height 15
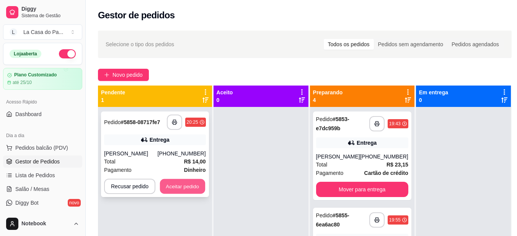
click at [182, 182] on button "Aceitar pedido" at bounding box center [182, 186] width 45 height 15
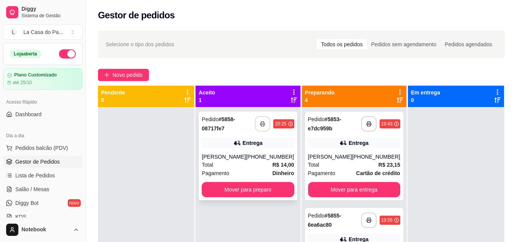
click at [261, 125] on icon "button" at bounding box center [262, 123] width 5 height 5
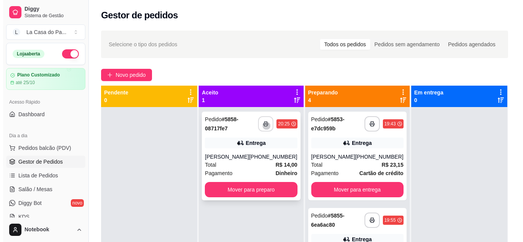
scroll to position [0, 0]
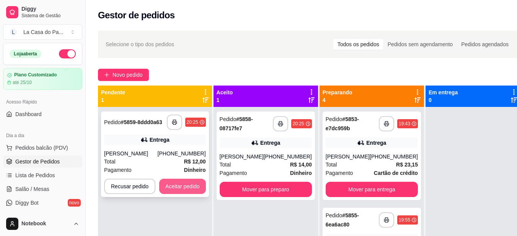
click at [179, 182] on button "Aceitar pedido" at bounding box center [182, 186] width 47 height 15
click at [179, 182] on div "Recusar pedido Aceitar pedido" at bounding box center [155, 186] width 102 height 15
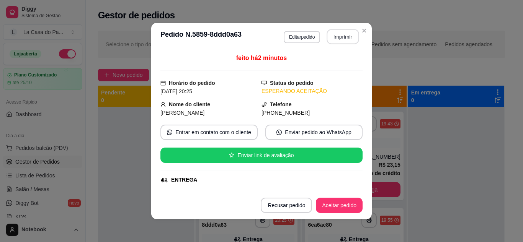
click at [332, 31] on button "Imprimir" at bounding box center [343, 36] width 32 height 15
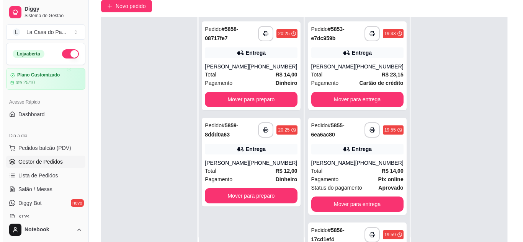
scroll to position [77, 0]
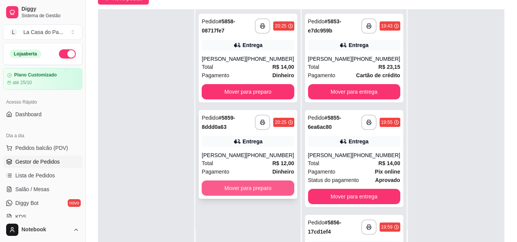
click at [275, 185] on button "Mover para preparo" at bounding box center [248, 188] width 92 height 15
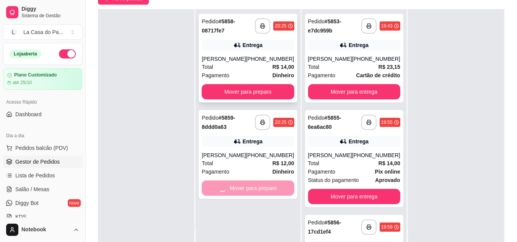
click at [241, 69] on div "Total R$ 14,00" at bounding box center [248, 67] width 92 height 8
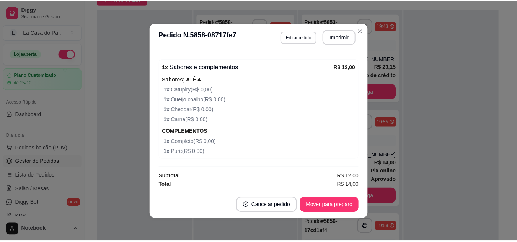
scroll to position [272, 0]
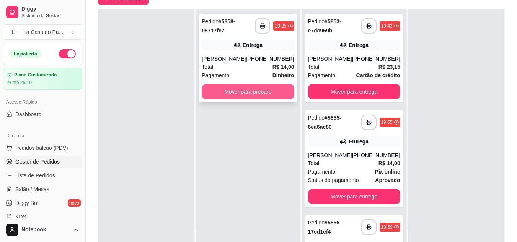
click at [251, 98] on button "Mover para preparo" at bounding box center [248, 91] width 92 height 15
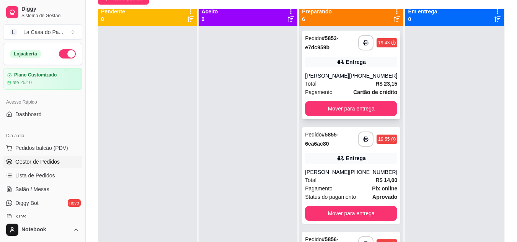
scroll to position [0, 0]
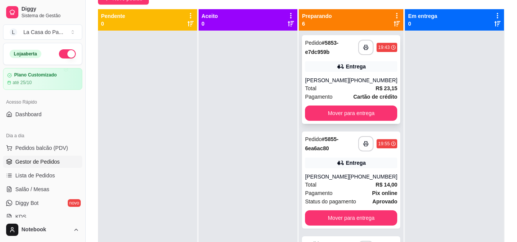
click at [343, 87] on div "Total R$ 23,15" at bounding box center [351, 88] width 92 height 8
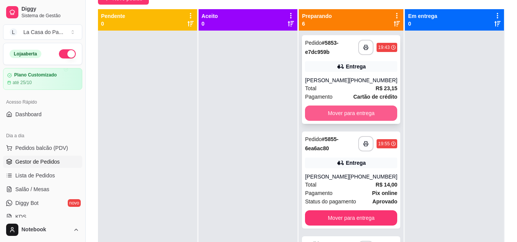
click at [352, 112] on button "Mover para entrega" at bounding box center [351, 113] width 92 height 15
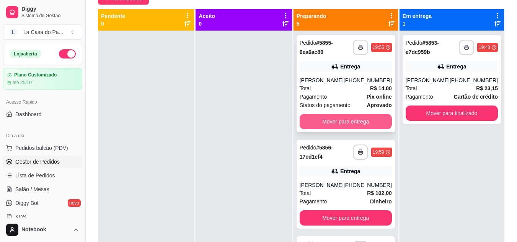
click at [340, 119] on button "Mover para entrega" at bounding box center [346, 121] width 92 height 15
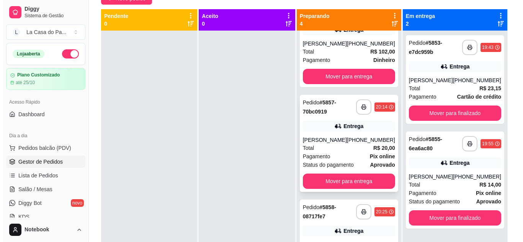
scroll to position [77, 0]
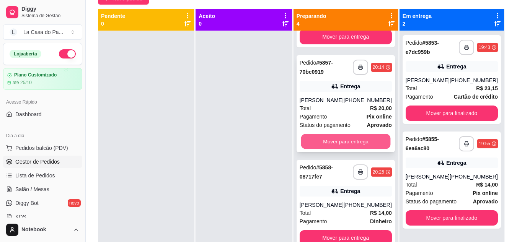
click at [341, 144] on button "Mover para entrega" at bounding box center [346, 141] width 90 height 15
click at [341, 144] on div "Mover para entrega" at bounding box center [346, 141] width 92 height 15
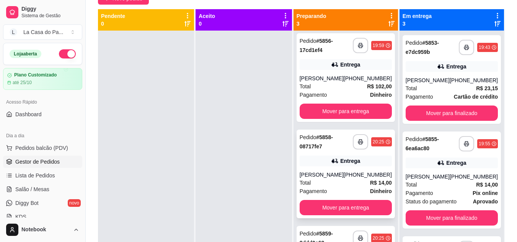
scroll to position [0, 0]
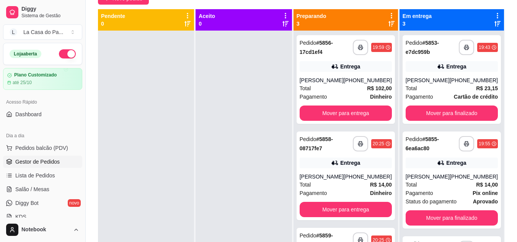
click at [275, 182] on div at bounding box center [243, 152] width 96 height 242
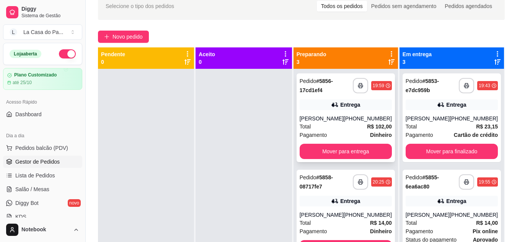
click at [335, 115] on div "[PERSON_NAME]" at bounding box center [322, 119] width 44 height 8
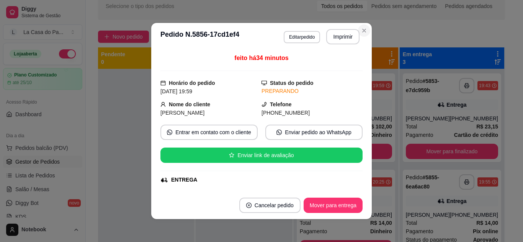
click at [362, 29] on div "**********" at bounding box center [301, 143] width 431 height 311
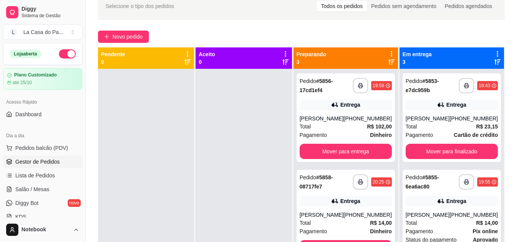
click at [282, 184] on div at bounding box center [243, 190] width 96 height 242
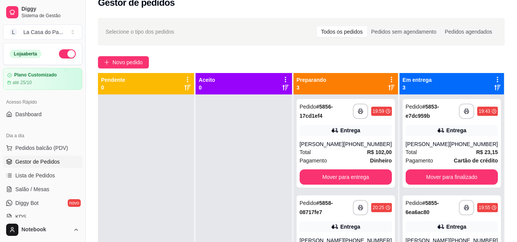
scroll to position [0, 0]
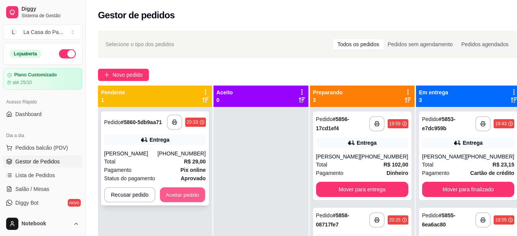
click at [202, 196] on button "Aceitar pedido" at bounding box center [182, 195] width 45 height 15
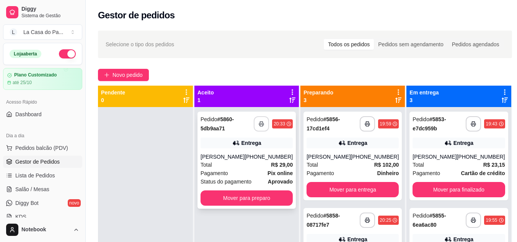
click at [260, 125] on icon "button" at bounding box center [261, 123] width 5 height 5
click at [246, 171] on div "Pagamento Pix online" at bounding box center [246, 173] width 92 height 8
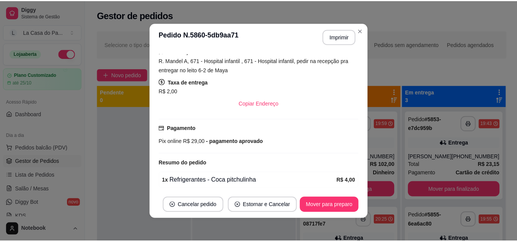
scroll to position [27, 0]
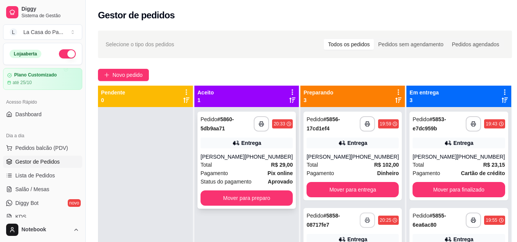
click at [244, 162] on div "Total R$ 29,00" at bounding box center [246, 165] width 92 height 8
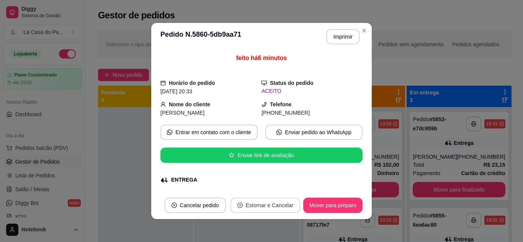
click at [248, 204] on button "Estornar e Cancelar" at bounding box center [265, 205] width 70 height 15
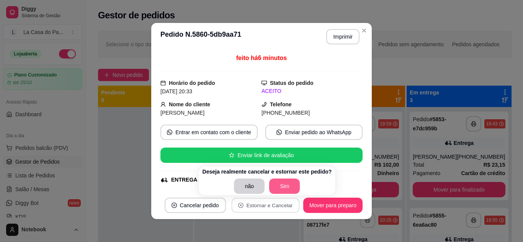
click at [282, 189] on button "Sim" at bounding box center [284, 186] width 31 height 15
click at [282, 189] on div "não Sim" at bounding box center [266, 186] width 129 height 15
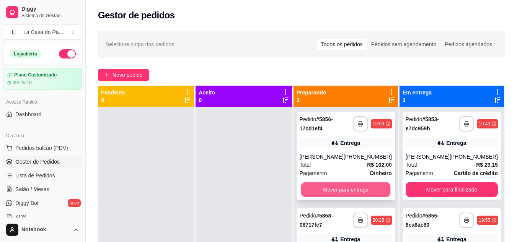
click at [344, 189] on button "Mover para entrega" at bounding box center [346, 189] width 90 height 15
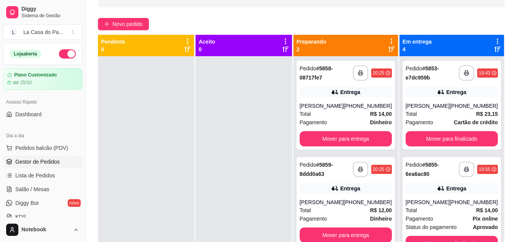
scroll to position [40, 0]
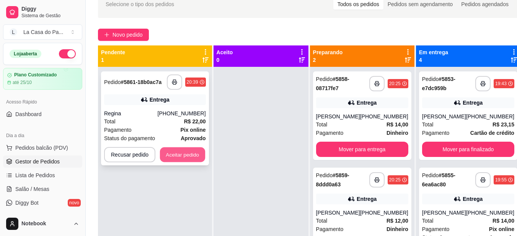
click at [189, 154] on button "Aceitar pedido" at bounding box center [182, 155] width 45 height 15
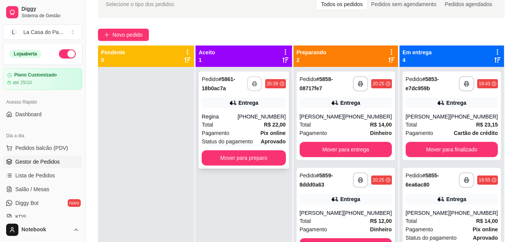
click at [256, 83] on button "button" at bounding box center [254, 84] width 15 height 15
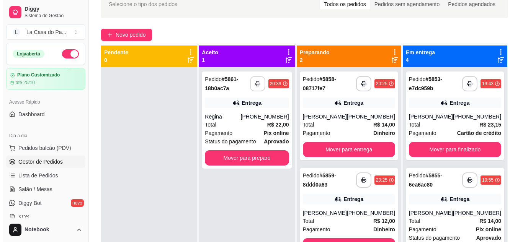
scroll to position [0, 0]
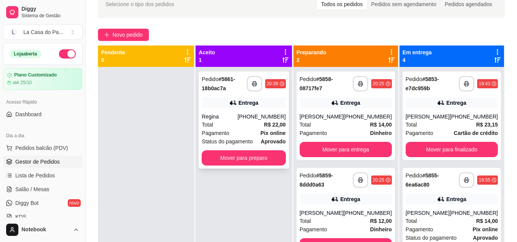
click at [227, 119] on div "Regina" at bounding box center [220, 117] width 36 height 8
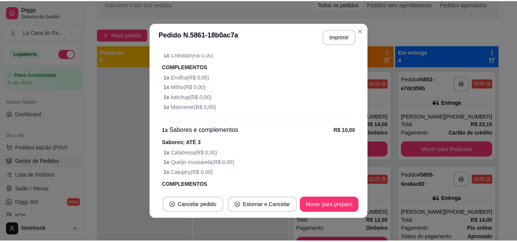
scroll to position [374, 0]
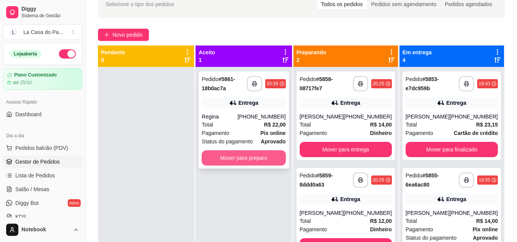
click at [257, 157] on button "Mover para preparo" at bounding box center [244, 157] width 84 height 15
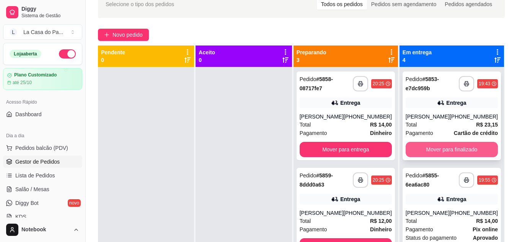
click at [448, 148] on button "Mover para finalizado" at bounding box center [452, 149] width 92 height 15
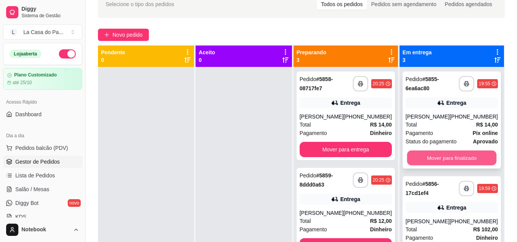
click at [438, 156] on button "Mover para finalizado" at bounding box center [452, 158] width 90 height 15
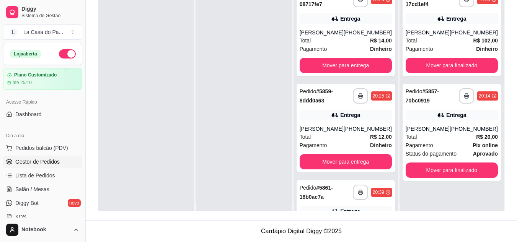
scroll to position [0, 0]
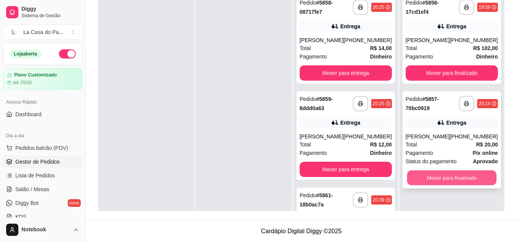
click at [435, 178] on button "Mover para finalizado" at bounding box center [452, 178] width 90 height 15
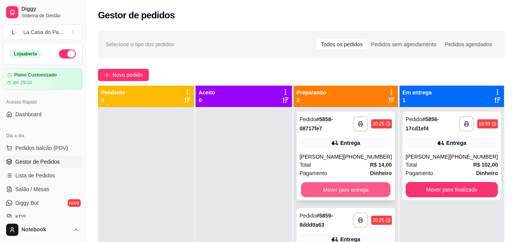
click at [370, 192] on button "Mover para entrega" at bounding box center [346, 189] width 90 height 15
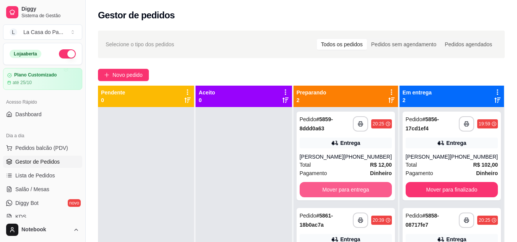
click at [351, 192] on button "Mover para entrega" at bounding box center [346, 189] width 92 height 15
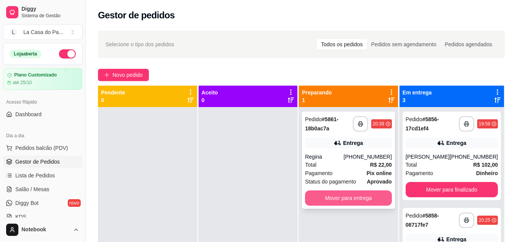
click at [358, 197] on button "Mover para entrega" at bounding box center [348, 198] width 87 height 15
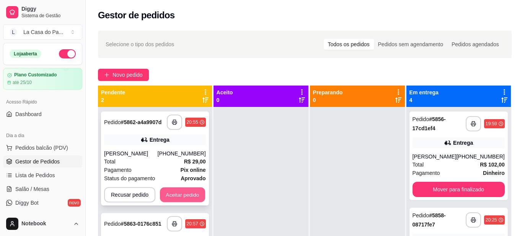
click at [187, 191] on button "Aceitar pedido" at bounding box center [182, 195] width 45 height 15
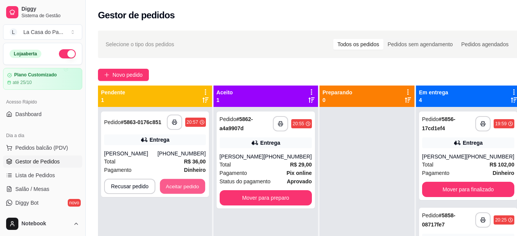
click at [187, 191] on button "Aceitar pedido" at bounding box center [182, 186] width 45 height 15
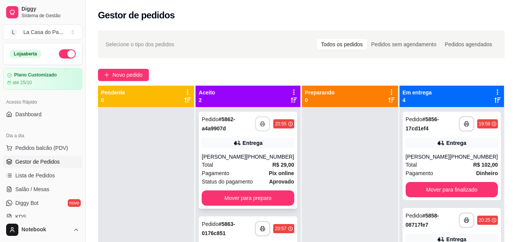
click at [260, 125] on icon "button" at bounding box center [262, 123] width 5 height 5
click at [260, 227] on icon "button" at bounding box center [262, 228] width 5 height 5
click at [263, 162] on div "Total R$ 29,00" at bounding box center [248, 165] width 92 height 8
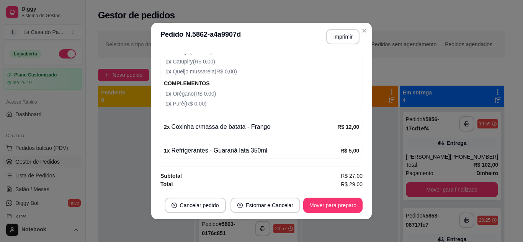
scroll to position [246, 0]
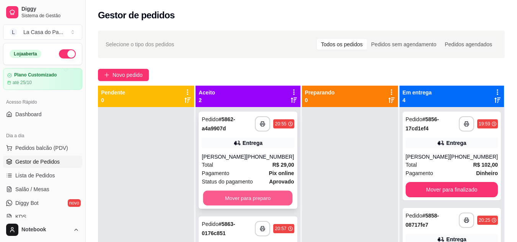
click at [253, 201] on button "Mover para preparo" at bounding box center [248, 198] width 90 height 15
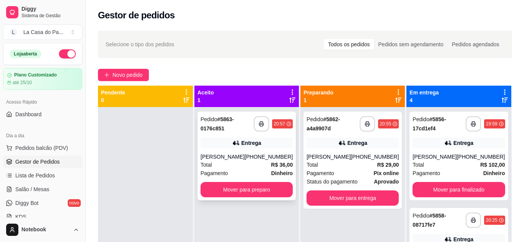
click at [232, 160] on div "[PERSON_NAME]" at bounding box center [222, 157] width 44 height 8
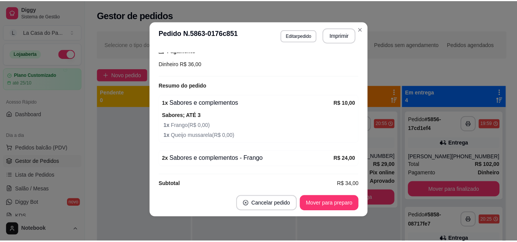
scroll to position [218, 0]
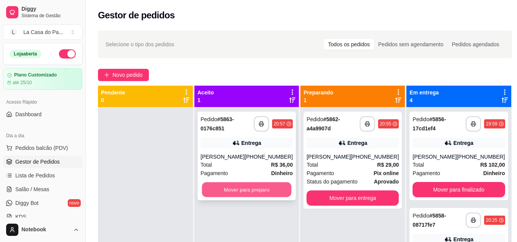
click at [253, 197] on button "Mover para preparo" at bounding box center [247, 189] width 90 height 15
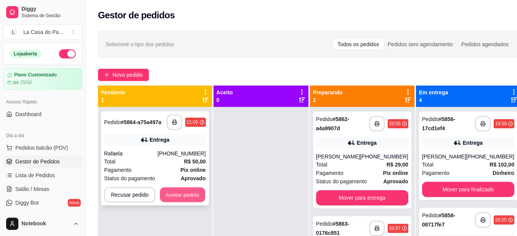
click at [179, 188] on button "Aceitar pedido" at bounding box center [182, 195] width 45 height 15
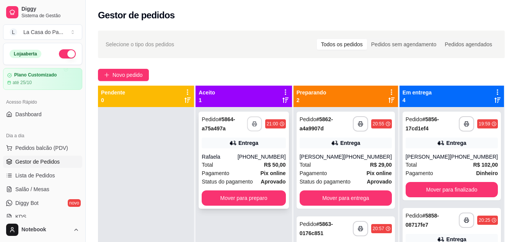
click at [262, 117] on button "button" at bounding box center [254, 124] width 15 height 15
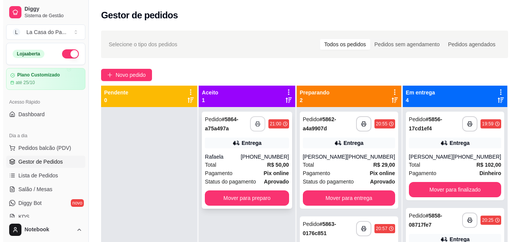
scroll to position [0, 0]
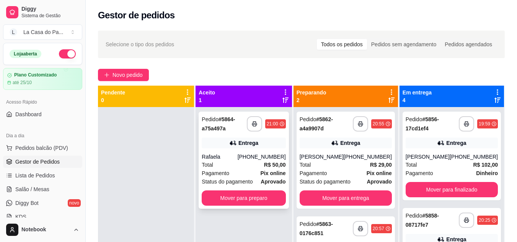
click at [237, 160] on div "Rafaela" at bounding box center [220, 157] width 36 height 8
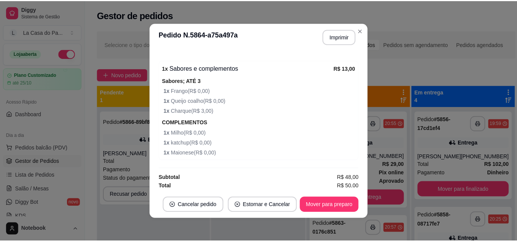
scroll to position [468, 0]
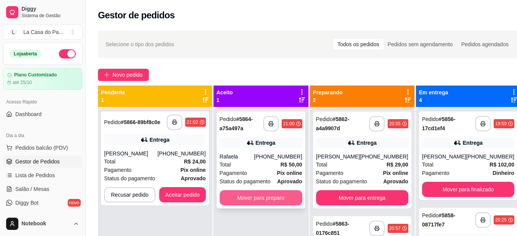
click at [251, 195] on button "Mover para preparo" at bounding box center [261, 198] width 83 height 15
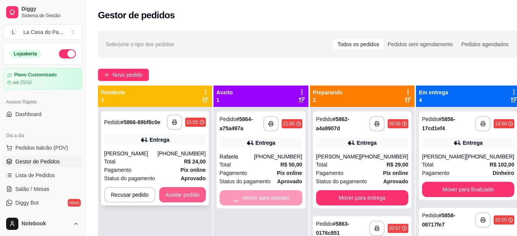
click at [174, 195] on button "Aceitar pedido" at bounding box center [182, 194] width 47 height 15
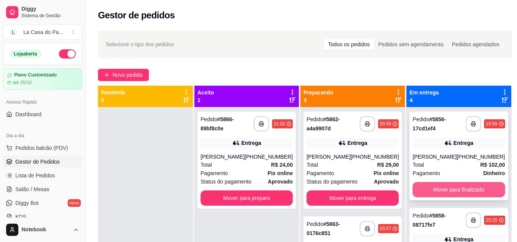
click at [435, 191] on button "Mover para finalizado" at bounding box center [458, 189] width 92 height 15
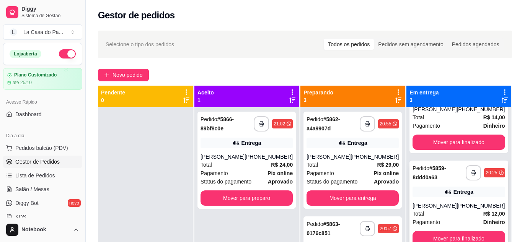
scroll to position [63, 0]
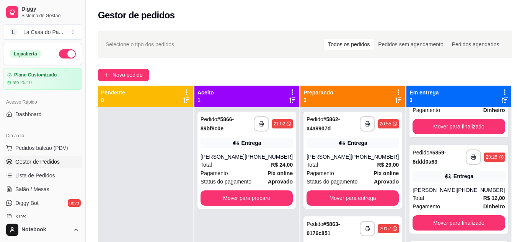
drag, startPoint x: 477, startPoint y: 209, endPoint x: 254, endPoint y: 223, distance: 223.1
click at [248, 220] on div "**********" at bounding box center [246, 228] width 104 height 242
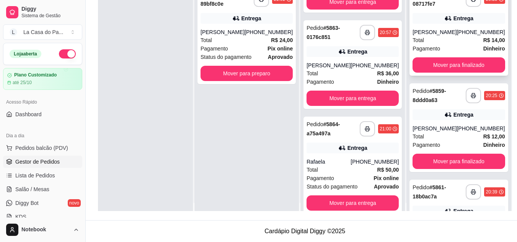
scroll to position [0, 0]
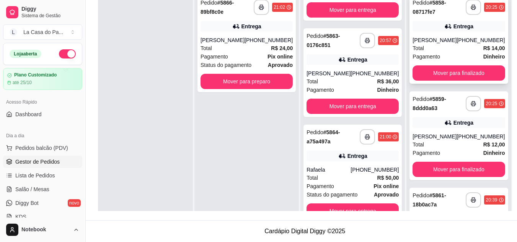
click at [468, 78] on button "Mover para finalizado" at bounding box center [458, 72] width 92 height 15
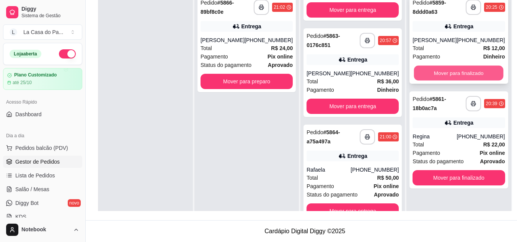
click at [468, 77] on button "Mover para finalizado" at bounding box center [459, 73] width 90 height 15
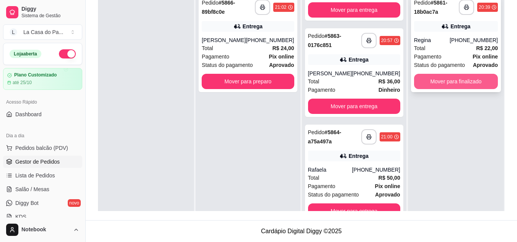
click at [465, 88] on button "Mover para finalizado" at bounding box center [456, 81] width 84 height 15
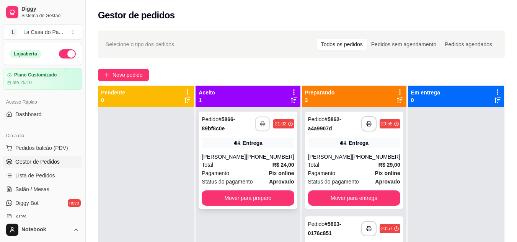
click at [260, 121] on button "button" at bounding box center [262, 124] width 15 height 15
click at [235, 154] on div "[PERSON_NAME]" at bounding box center [224, 157] width 44 height 8
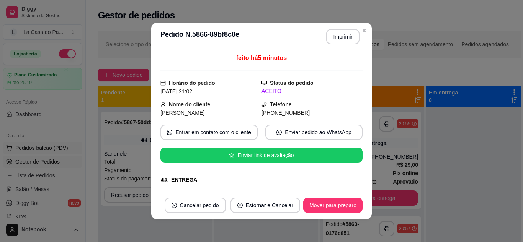
click at [70, 149] on button "Pedidos balcão (PDV)" at bounding box center [42, 148] width 79 height 12
click at [70, 150] on button "Pedidos balcão (PDV)" at bounding box center [42, 148] width 79 height 12
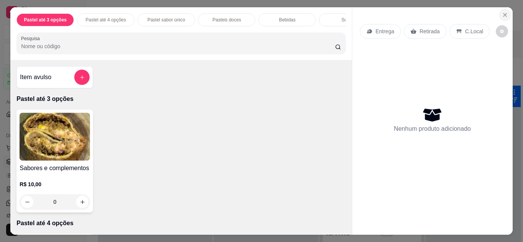
click at [503, 14] on icon "Close" at bounding box center [505, 15] width 6 height 6
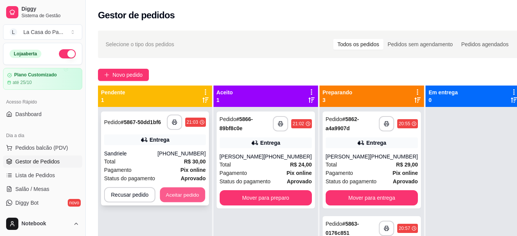
click at [186, 195] on button "Aceitar pedido" at bounding box center [182, 195] width 45 height 15
click at [186, 195] on div "Recusar pedido Aceitar pedido" at bounding box center [155, 194] width 102 height 15
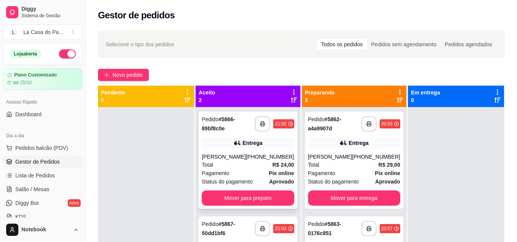
click at [246, 160] on div "[PERSON_NAME]" at bounding box center [224, 157] width 44 height 8
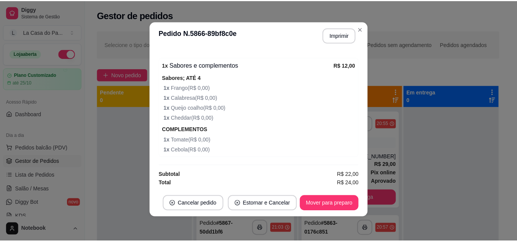
scroll to position [354, 0]
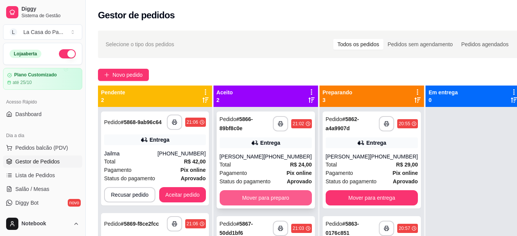
click at [276, 202] on button "Mover para preparo" at bounding box center [266, 198] width 92 height 15
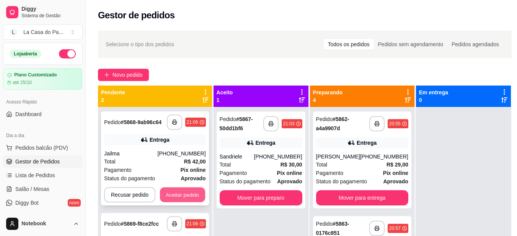
click at [194, 189] on button "Aceitar pedido" at bounding box center [182, 195] width 45 height 15
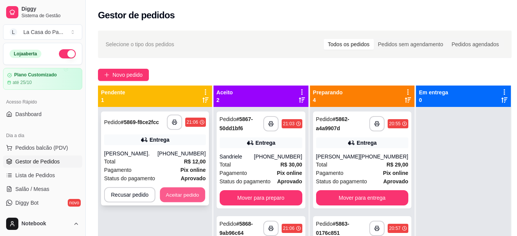
click at [185, 192] on button "Aceitar pedido" at bounding box center [182, 195] width 45 height 15
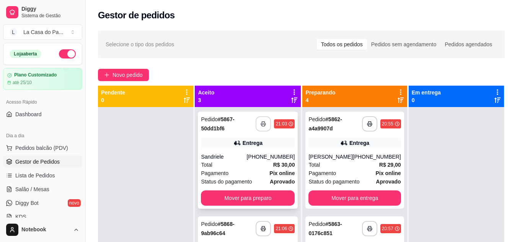
click at [256, 129] on button "button" at bounding box center [263, 123] width 15 height 15
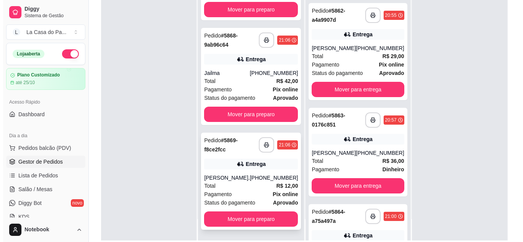
scroll to position [115, 0]
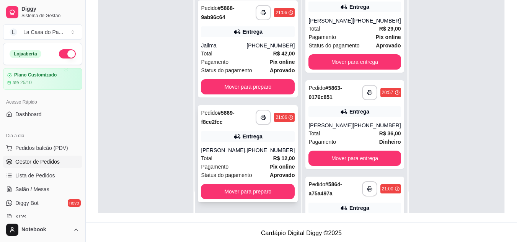
click at [236, 155] on div "Total R$ 12,00" at bounding box center [248, 158] width 94 height 8
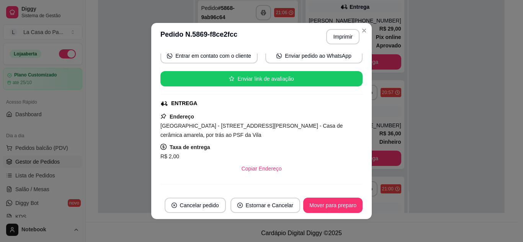
scroll to position [0, 0]
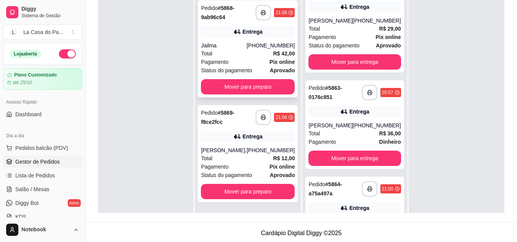
click at [240, 51] on div "Total R$ 42,00" at bounding box center [248, 53] width 94 height 8
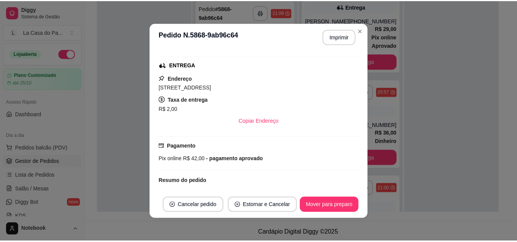
scroll to position [77, 0]
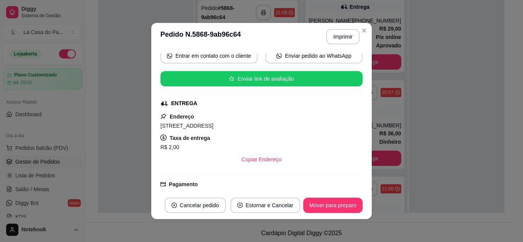
drag, startPoint x: 119, startPoint y: 146, endPoint x: 187, endPoint y: 133, distance: 68.5
click at [130, 143] on div at bounding box center [145, 92] width 95 height 242
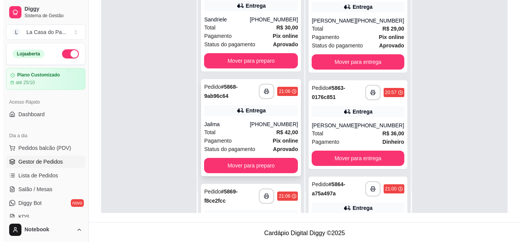
scroll to position [0, 0]
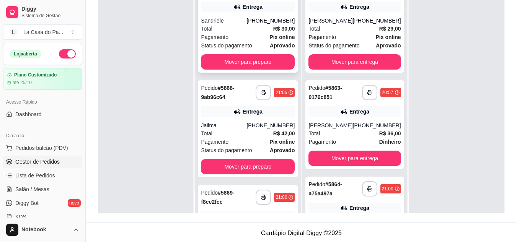
click at [246, 24] on div "Total R$ 30,00" at bounding box center [248, 28] width 94 height 8
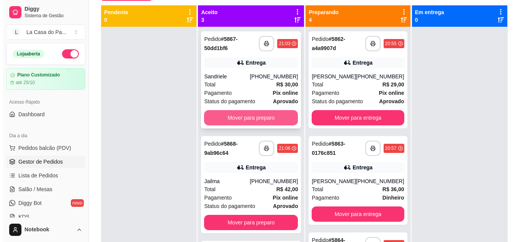
scroll to position [38, 0]
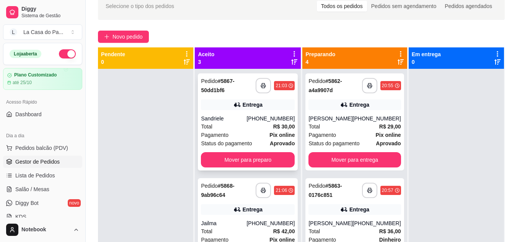
click at [248, 124] on div "Total R$ 30,00" at bounding box center [248, 126] width 94 height 8
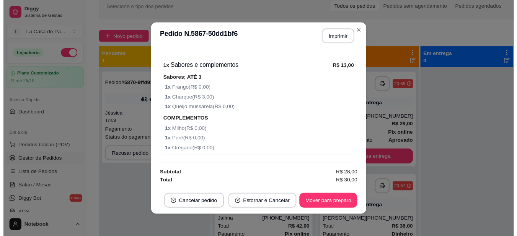
scroll to position [2, 0]
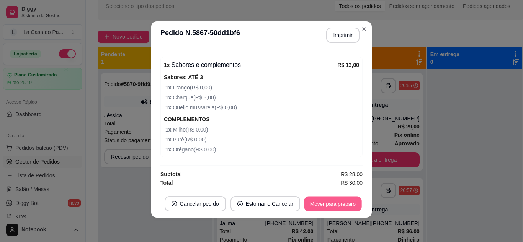
click at [322, 209] on button "Mover para preparo" at bounding box center [332, 204] width 57 height 15
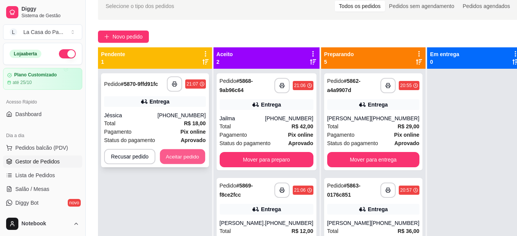
click at [186, 153] on button "Aceitar pedido" at bounding box center [182, 157] width 45 height 15
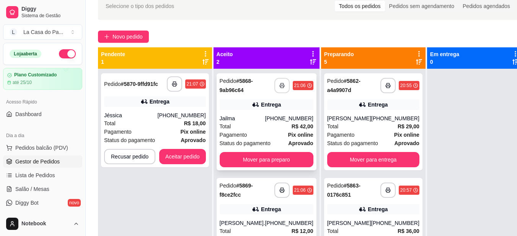
click at [274, 87] on button "button" at bounding box center [281, 85] width 15 height 15
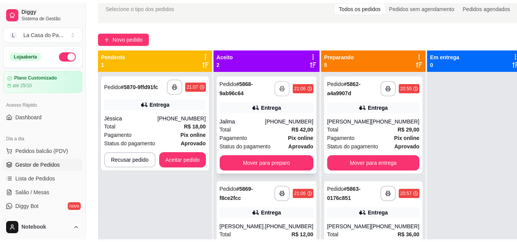
scroll to position [0, 0]
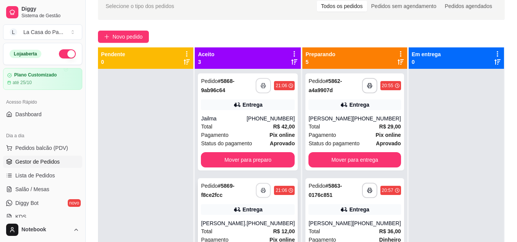
click at [261, 192] on icon "button" at bounding box center [263, 190] width 5 height 5
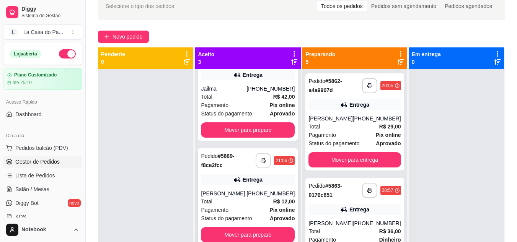
scroll to position [77, 0]
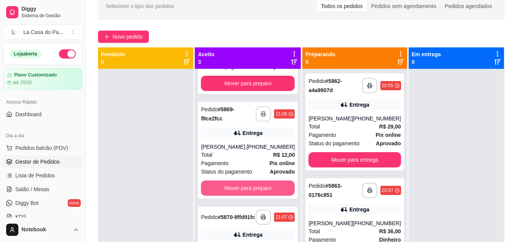
drag, startPoint x: 225, startPoint y: 189, endPoint x: 156, endPoint y: 174, distance: 71.2
click at [156, 174] on div at bounding box center [145, 190] width 95 height 242
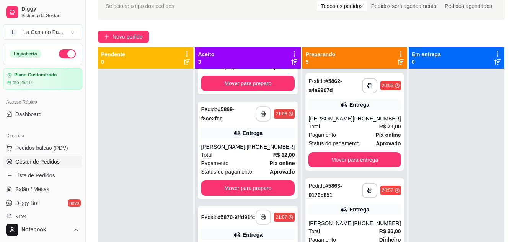
click at [262, 217] on polyline "button" at bounding box center [263, 216] width 3 height 2
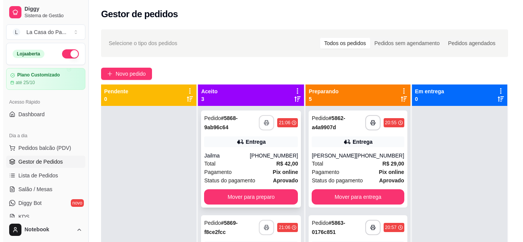
scroll to position [0, 0]
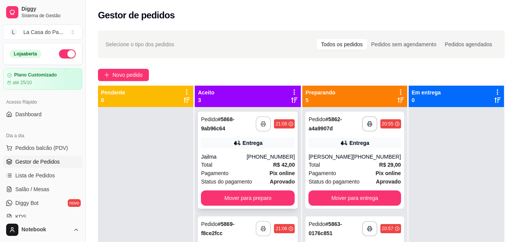
click at [233, 172] on div "Pagamento Pix online" at bounding box center [248, 173] width 94 height 8
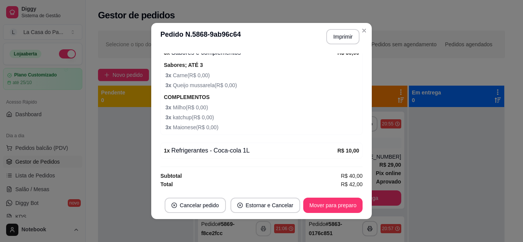
scroll to position [2, 0]
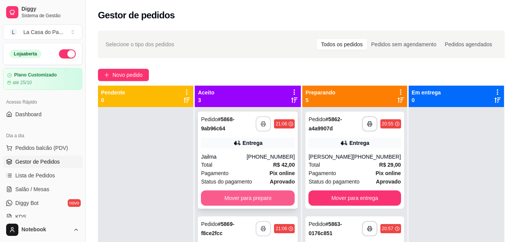
click at [249, 197] on button "Mover para preparo" at bounding box center [248, 198] width 94 height 15
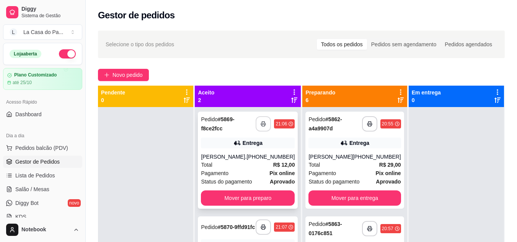
click at [247, 165] on div "Total R$ 12,00" at bounding box center [248, 165] width 94 height 8
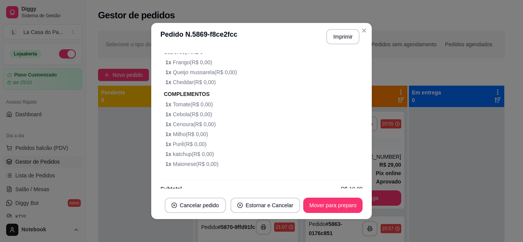
scroll to position [295, 0]
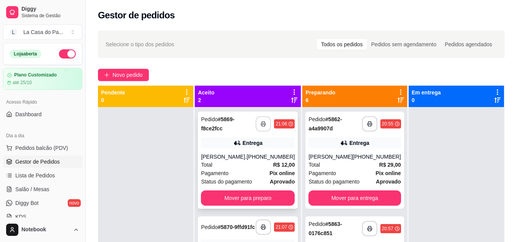
click at [223, 190] on div "**********" at bounding box center [248, 160] width 100 height 97
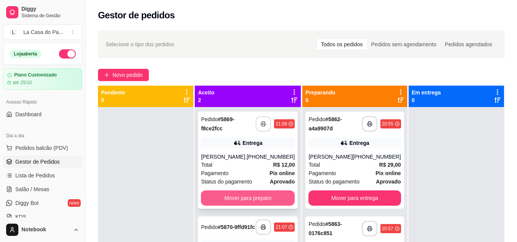
click at [219, 196] on button "Mover para preparo" at bounding box center [248, 198] width 94 height 15
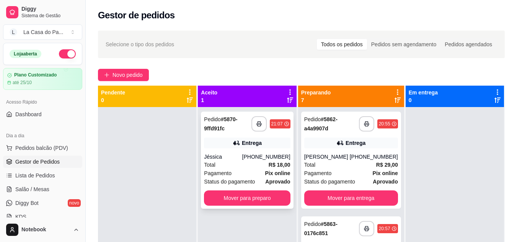
drag, startPoint x: 250, startPoint y: 164, endPoint x: 246, endPoint y: 165, distance: 4.2
click at [246, 165] on div "Total R$ 18,00" at bounding box center [247, 165] width 86 height 8
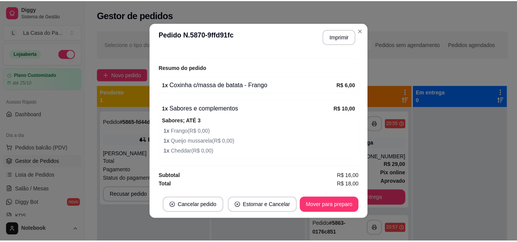
scroll to position [2, 0]
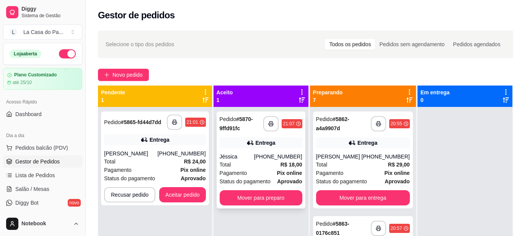
click at [266, 209] on div "**********" at bounding box center [261, 160] width 89 height 97
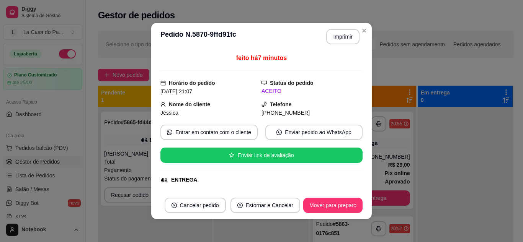
click at [124, 225] on div "Diggy Sistema de Gestão L La Casa do Pa ... Loja aberta Plano Customizado até 2…" at bounding box center [258, 179] width 517 height 359
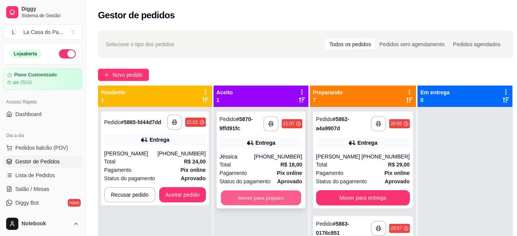
click at [233, 199] on button "Mover para preparo" at bounding box center [261, 198] width 80 height 15
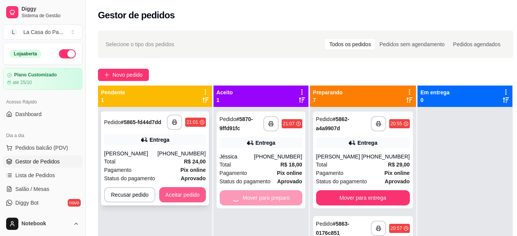
click at [199, 199] on button "Aceitar pedido" at bounding box center [182, 194] width 47 height 15
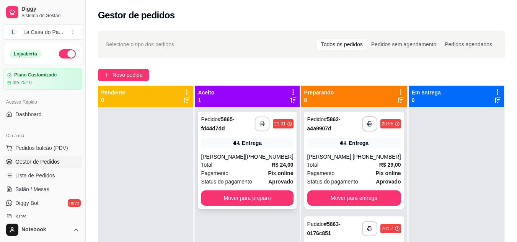
click at [262, 122] on icon "button" at bounding box center [261, 123] width 5 height 5
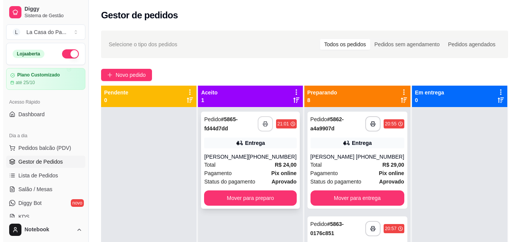
scroll to position [0, 0]
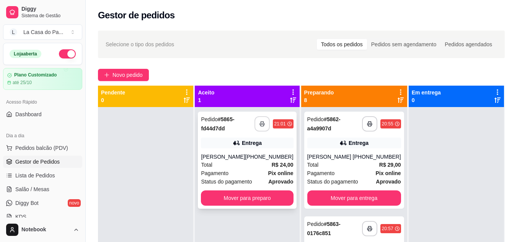
click at [241, 165] on div "Total R$ 24,00" at bounding box center [247, 165] width 92 height 8
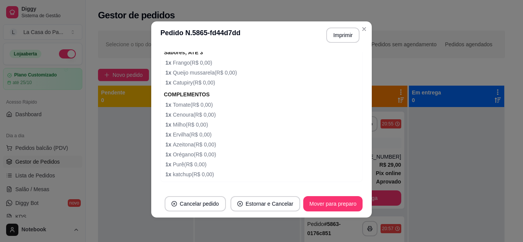
scroll to position [425, 0]
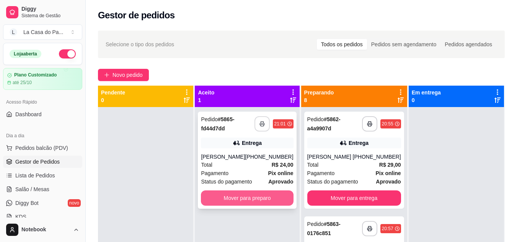
click at [234, 196] on button "Mover para preparo" at bounding box center [247, 198] width 92 height 15
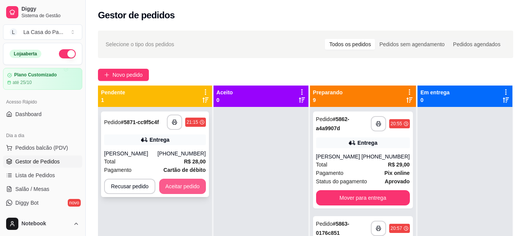
click at [188, 189] on button "Aceitar pedido" at bounding box center [182, 186] width 47 height 15
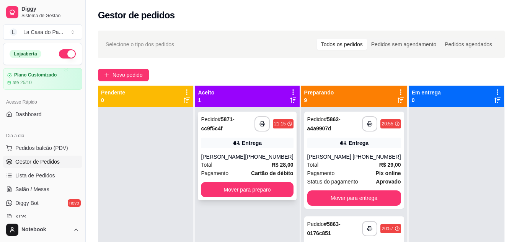
click at [230, 156] on div "[PERSON_NAME]" at bounding box center [223, 157] width 44 height 8
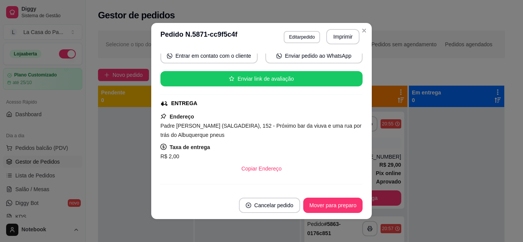
scroll to position [0, 0]
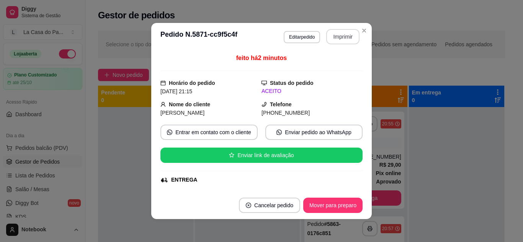
click at [329, 42] on button "Imprimir" at bounding box center [342, 36] width 33 height 15
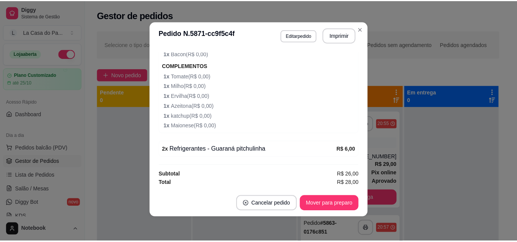
scroll to position [379, 0]
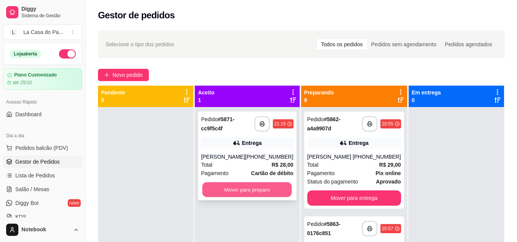
click at [252, 184] on button "Mover para preparo" at bounding box center [247, 189] width 90 height 15
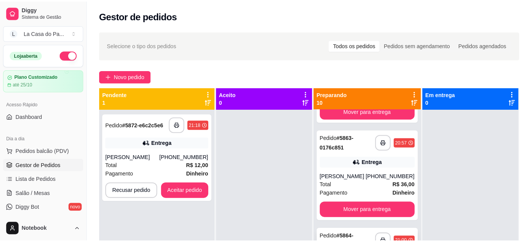
scroll to position [77, 0]
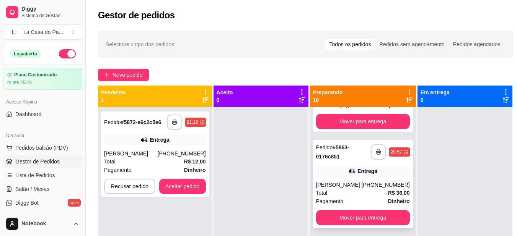
click at [354, 197] on div "Total R$ 36,00" at bounding box center [363, 193] width 94 height 8
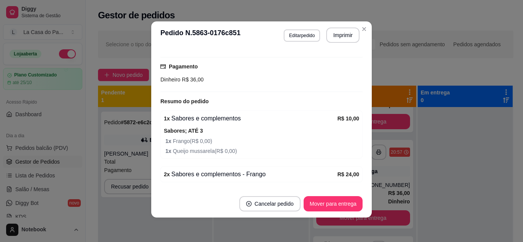
scroll to position [180, 0]
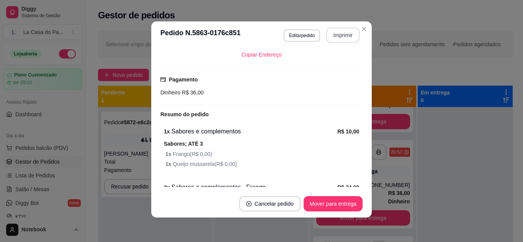
click at [337, 41] on button "Imprimir" at bounding box center [342, 35] width 33 height 15
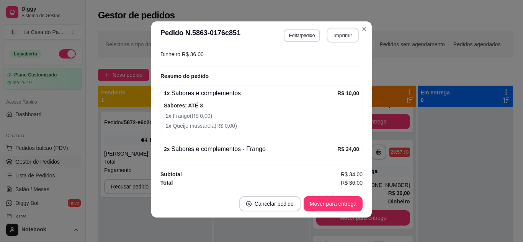
click at [344, 40] on button "Imprimir" at bounding box center [343, 35] width 32 height 15
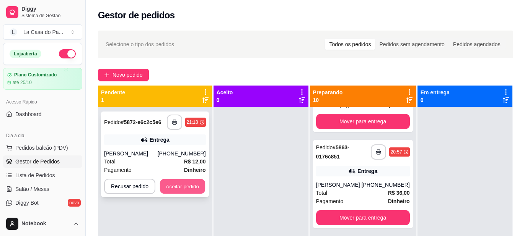
click at [175, 194] on button "Aceitar pedido" at bounding box center [182, 186] width 45 height 15
click at [175, 196] on div "**********" at bounding box center [155, 155] width 108 height 86
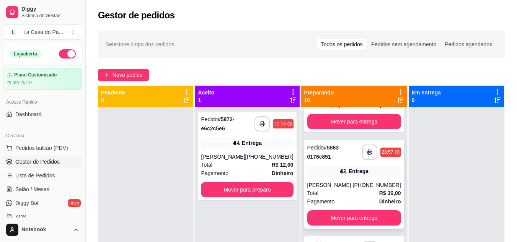
click at [334, 189] on div "[PERSON_NAME]" at bounding box center [330, 185] width 46 height 8
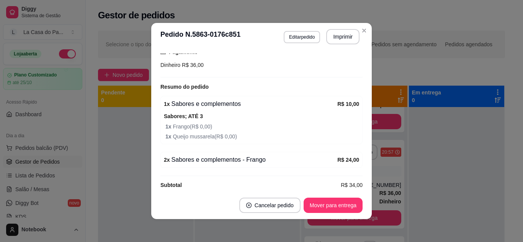
scroll to position [218, 0]
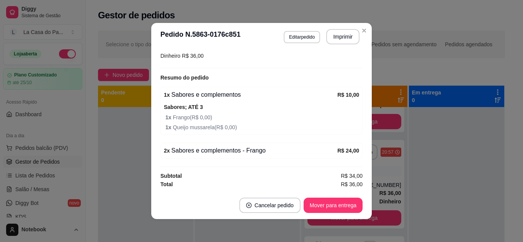
click at [183, 167] on div "**********" at bounding box center [261, 121] width 523 height 242
click at [182, 191] on div "**********" at bounding box center [261, 121] width 523 height 242
click at [193, 192] on footer "Cancelar pedido Mover para entrega" at bounding box center [261, 206] width 220 height 28
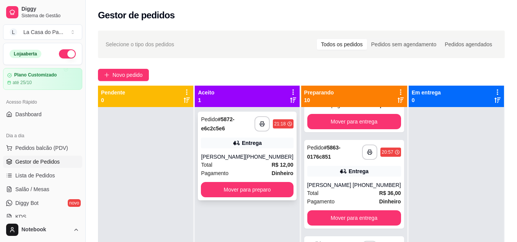
click at [233, 169] on div "Total R$ 12,00" at bounding box center [247, 165] width 92 height 8
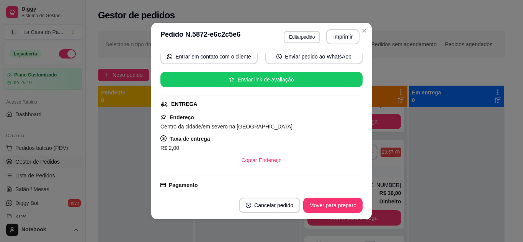
scroll to position [77, 0]
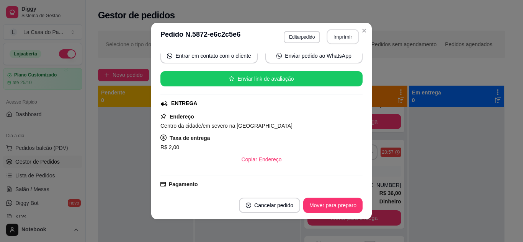
click at [332, 36] on button "Imprimir" at bounding box center [343, 36] width 32 height 15
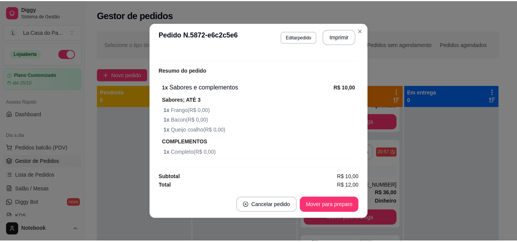
scroll to position [243, 0]
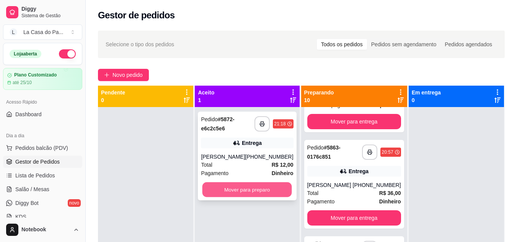
click at [252, 197] on button "Mover para preparo" at bounding box center [247, 189] width 90 height 15
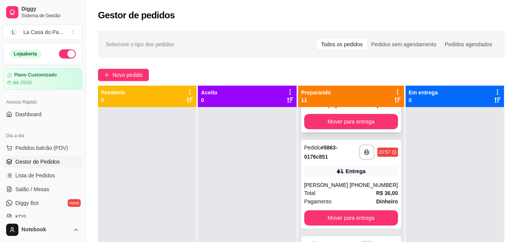
scroll to position [0, 0]
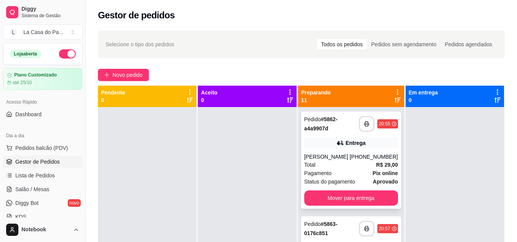
click at [345, 161] on div "[PERSON_NAME]" at bounding box center [327, 157] width 46 height 8
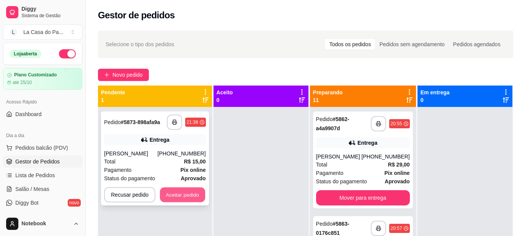
click at [200, 195] on button "Aceitar pedido" at bounding box center [182, 195] width 45 height 15
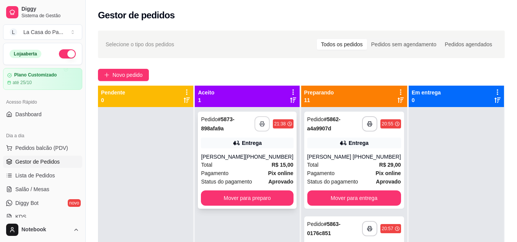
click at [266, 121] on button "button" at bounding box center [261, 123] width 15 height 15
click at [266, 121] on button "button" at bounding box center [261, 124] width 15 height 15
click at [249, 161] on div "Total R$ 15,00" at bounding box center [247, 165] width 92 height 8
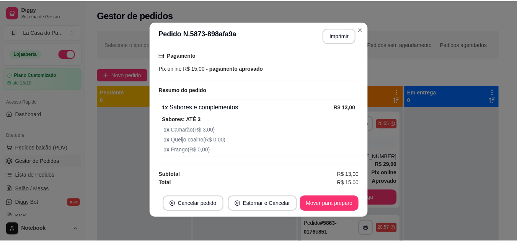
scroll to position [2, 0]
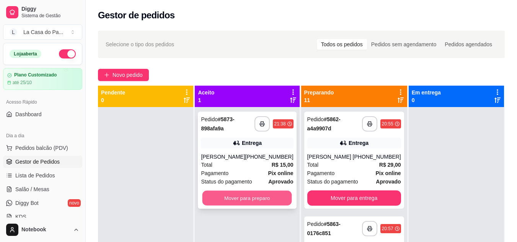
click at [229, 198] on button "Mover para preparo" at bounding box center [247, 198] width 90 height 15
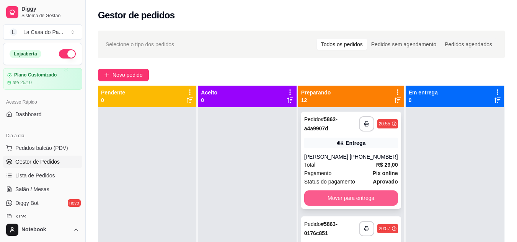
click at [325, 206] on button "Mover para entrega" at bounding box center [351, 198] width 94 height 15
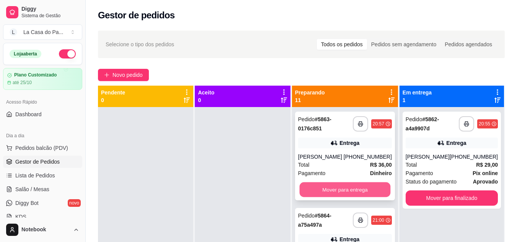
click at [340, 191] on button "Mover para entrega" at bounding box center [344, 189] width 91 height 15
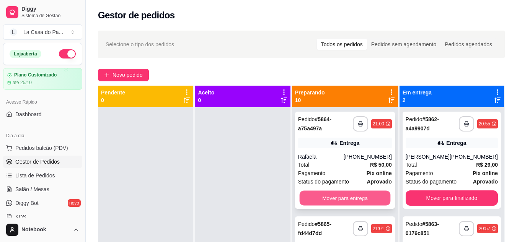
click at [335, 194] on button "Mover para entrega" at bounding box center [344, 198] width 91 height 15
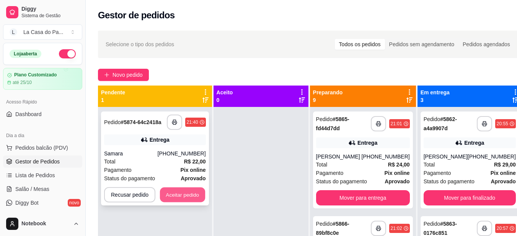
click at [196, 192] on button "Aceitar pedido" at bounding box center [182, 195] width 45 height 15
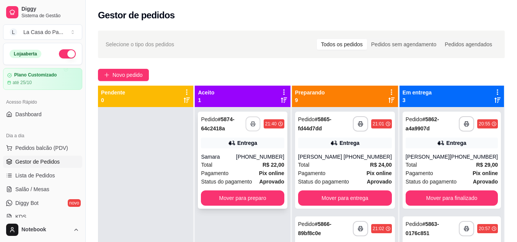
click at [256, 121] on icon "button" at bounding box center [252, 123] width 5 height 5
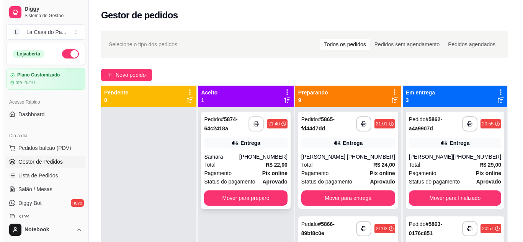
scroll to position [0, 0]
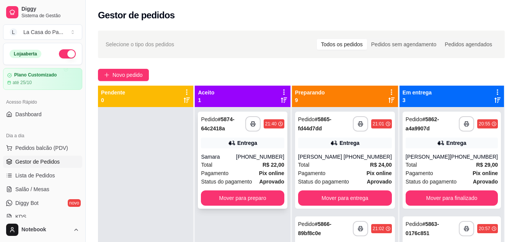
click at [236, 158] on div "Samara" at bounding box center [218, 157] width 35 height 8
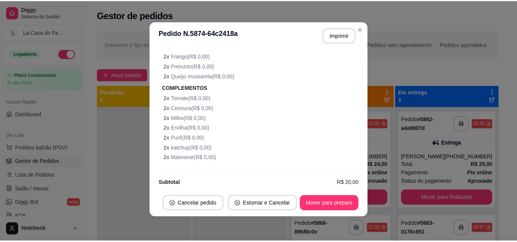
scroll to position [286, 0]
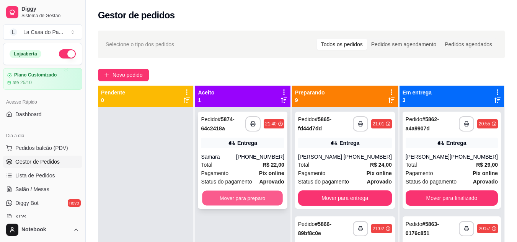
click at [222, 197] on button "Mover para preparo" at bounding box center [242, 198] width 81 height 15
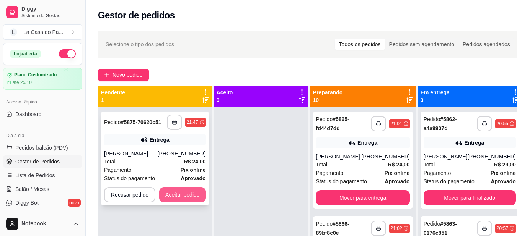
click at [168, 195] on button "Aceitar pedido" at bounding box center [182, 194] width 47 height 15
click at [168, 196] on div "Recusar pedido Aceitar pedido" at bounding box center [155, 194] width 102 height 15
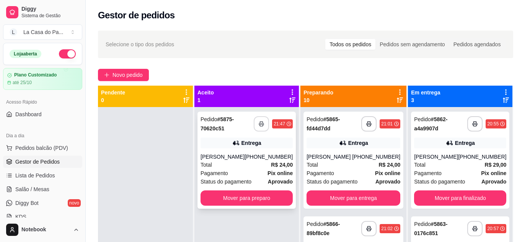
click at [260, 122] on polyline "button" at bounding box center [261, 123] width 3 height 2
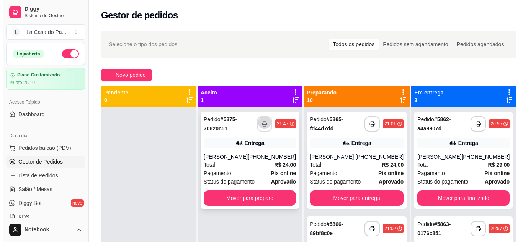
scroll to position [0, 0]
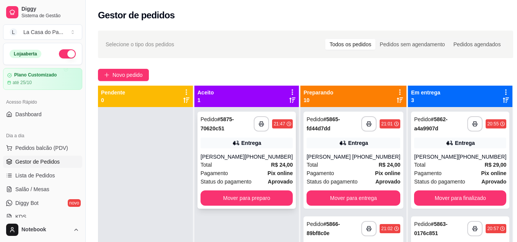
click at [261, 166] on div "Total R$ 24,00" at bounding box center [246, 165] width 92 height 8
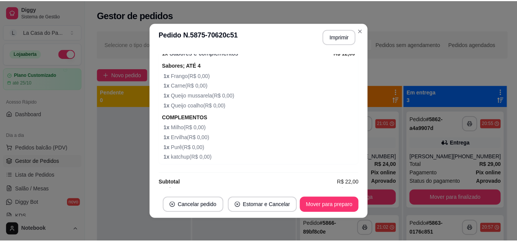
scroll to position [354, 0]
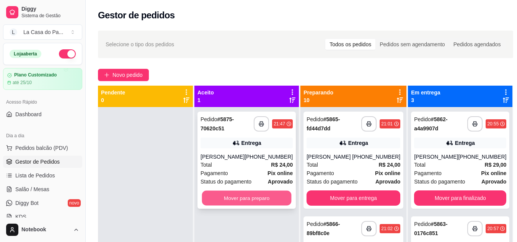
click at [270, 199] on button "Mover para preparo" at bounding box center [247, 198] width 90 height 15
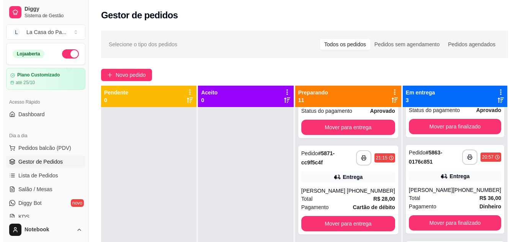
scroll to position [612, 0]
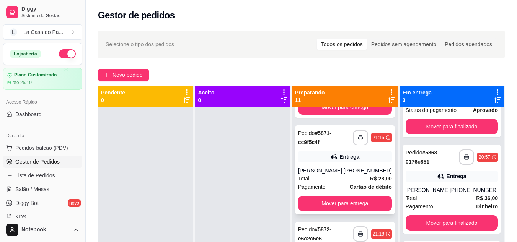
click at [342, 179] on div "Total R$ 28,00" at bounding box center [345, 178] width 94 height 8
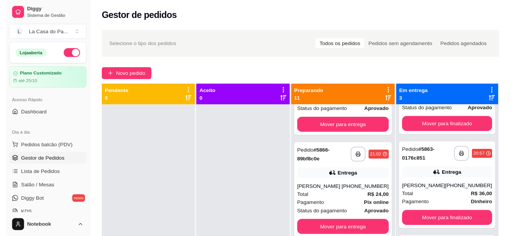
scroll to position [0, 0]
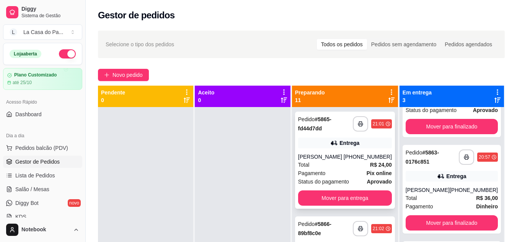
click at [332, 160] on div "[PERSON_NAME]" at bounding box center [321, 157] width 46 height 8
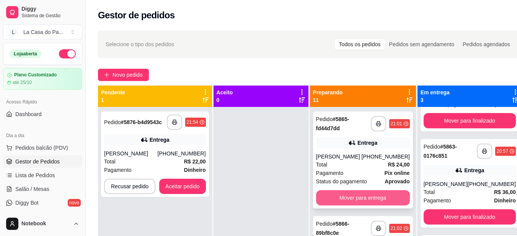
click at [329, 199] on button "Mover para entrega" at bounding box center [363, 198] width 94 height 15
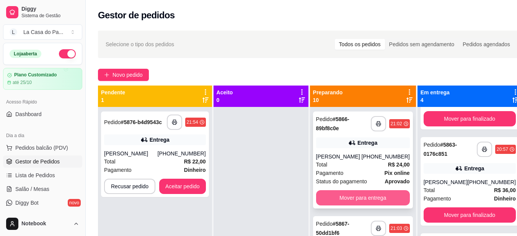
click at [347, 198] on button "Mover para entrega" at bounding box center [363, 198] width 94 height 15
click at [347, 196] on button "Mover para entrega" at bounding box center [362, 198] width 91 height 15
click at [347, 196] on button "Mover para entrega" at bounding box center [363, 198] width 94 height 15
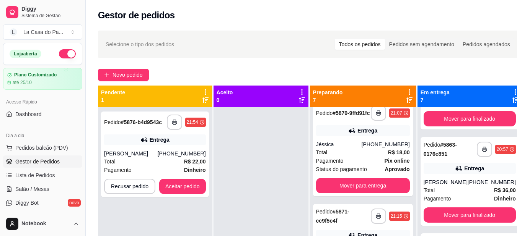
scroll to position [115, 0]
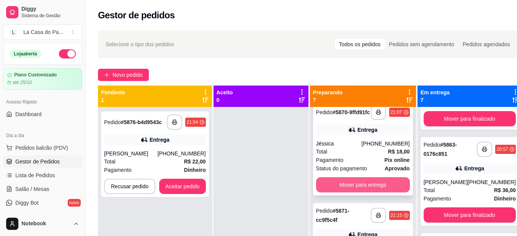
click at [349, 183] on button "Mover para entrega" at bounding box center [363, 185] width 94 height 15
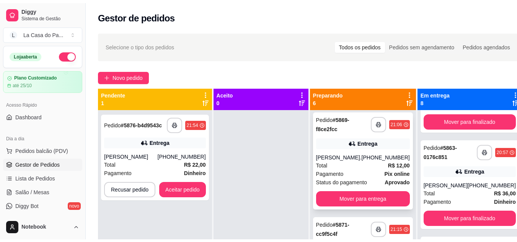
scroll to position [0, 0]
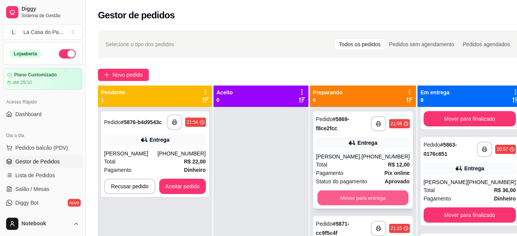
click at [339, 196] on button "Mover para entrega" at bounding box center [362, 198] width 91 height 15
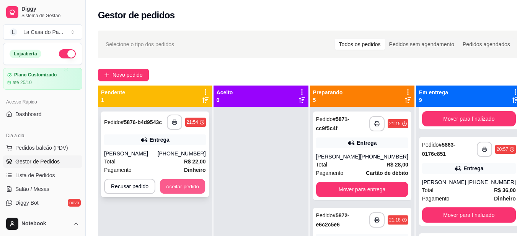
click at [171, 183] on button "Aceitar pedido" at bounding box center [182, 186] width 45 height 15
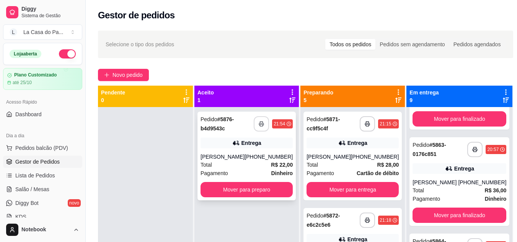
click at [261, 119] on button "button" at bounding box center [261, 123] width 15 height 15
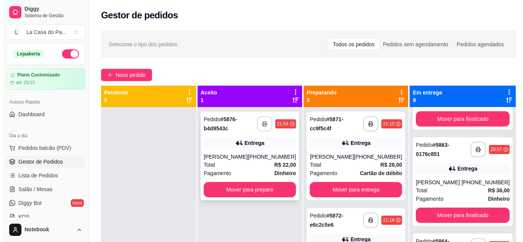
scroll to position [212, 0]
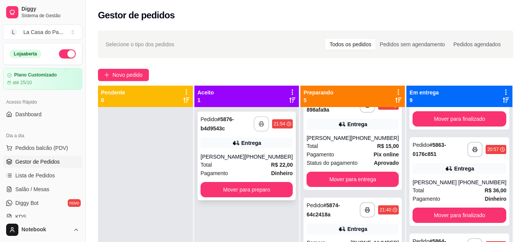
click at [243, 159] on div "[PERSON_NAME]" at bounding box center [222, 157] width 44 height 8
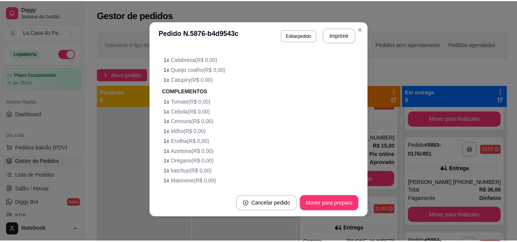
scroll to position [454, 0]
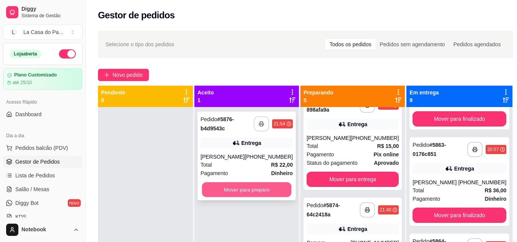
click at [265, 189] on button "Mover para preparo" at bounding box center [247, 189] width 90 height 15
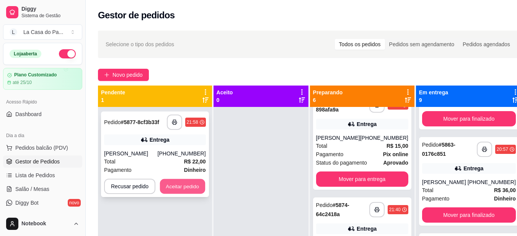
click at [199, 192] on button "Aceitar pedido" at bounding box center [182, 186] width 45 height 15
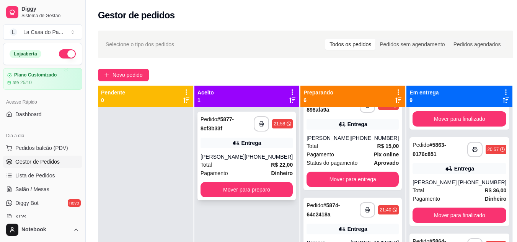
click at [258, 131] on button "button" at bounding box center [261, 123] width 15 height 15
click at [258, 131] on button "button" at bounding box center [261, 124] width 15 height 15
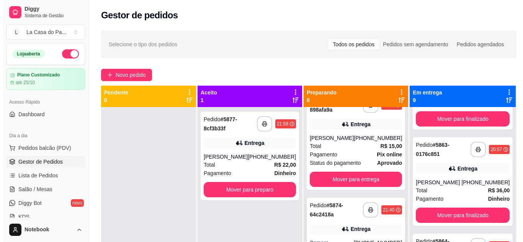
scroll to position [0, 0]
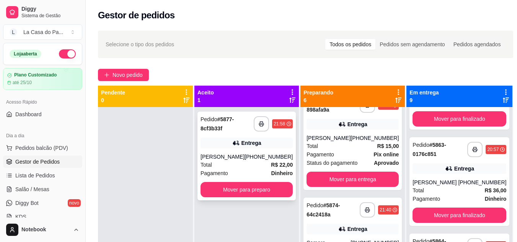
click at [253, 178] on div "Pagamento Dinheiro" at bounding box center [246, 173] width 92 height 8
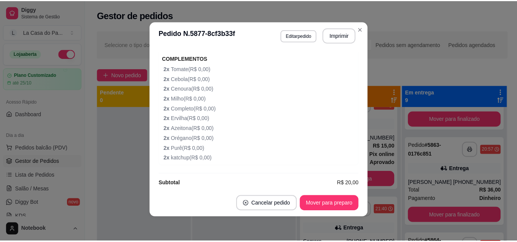
scroll to position [333, 0]
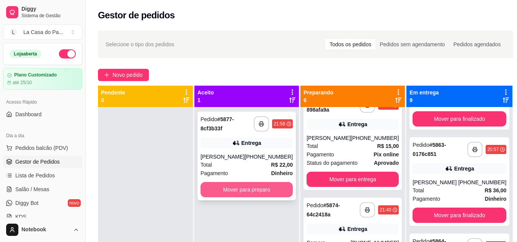
click at [222, 197] on button "Mover para preparo" at bounding box center [246, 189] width 92 height 15
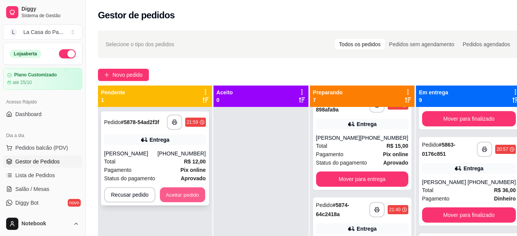
click at [182, 199] on button "Aceitar pedido" at bounding box center [182, 195] width 45 height 15
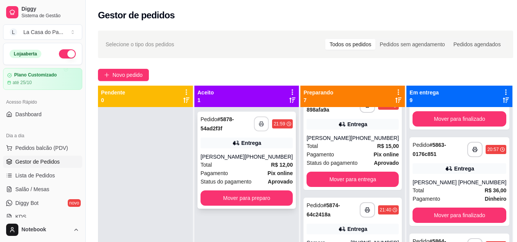
click at [256, 128] on button "button" at bounding box center [261, 124] width 15 height 15
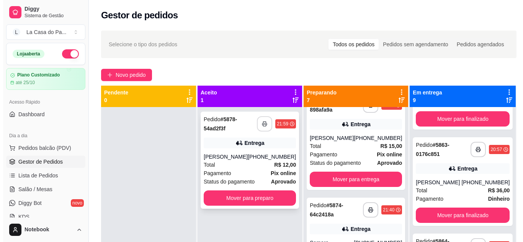
scroll to position [0, 0]
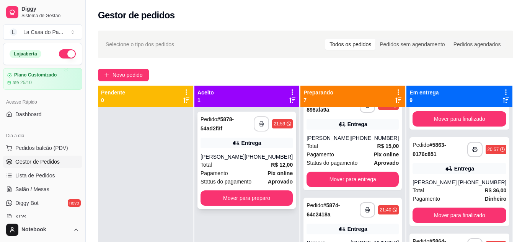
click at [248, 150] on div "**********" at bounding box center [246, 160] width 98 height 97
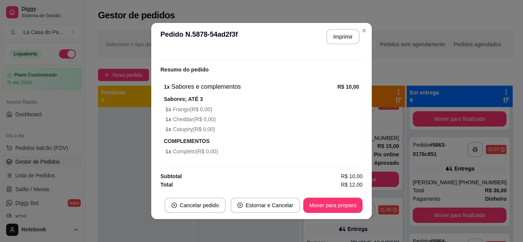
scroll to position [226, 0]
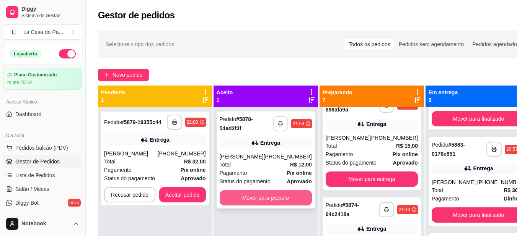
click at [262, 192] on button "Mover para preparo" at bounding box center [266, 198] width 92 height 15
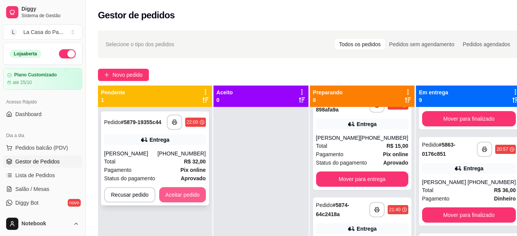
click at [194, 194] on button "Aceitar pedido" at bounding box center [182, 194] width 47 height 15
click at [194, 194] on div "Recusar pedido Aceitar pedido" at bounding box center [155, 194] width 102 height 15
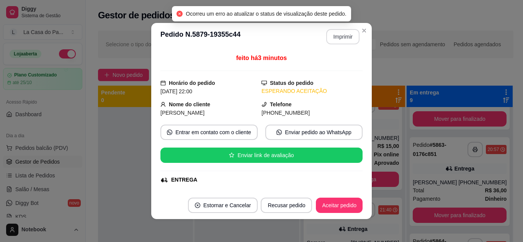
click at [341, 33] on button "Imprimir" at bounding box center [342, 36] width 33 height 15
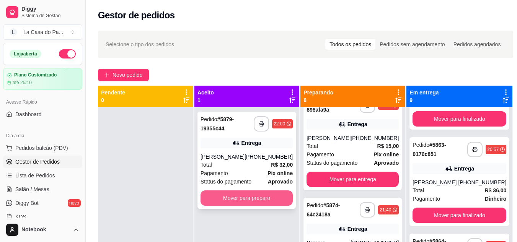
click at [216, 196] on button "Mover para preparo" at bounding box center [246, 198] width 92 height 15
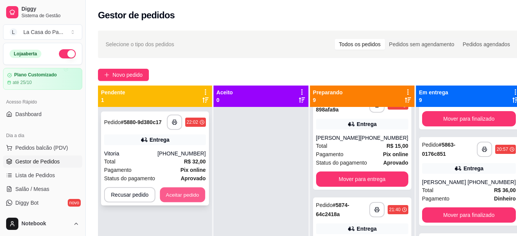
click at [198, 197] on button "Aceitar pedido" at bounding box center [182, 195] width 45 height 15
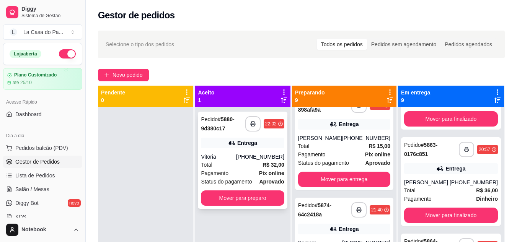
click at [245, 124] on div "Pedido # 5880-9d380c17" at bounding box center [223, 124] width 44 height 18
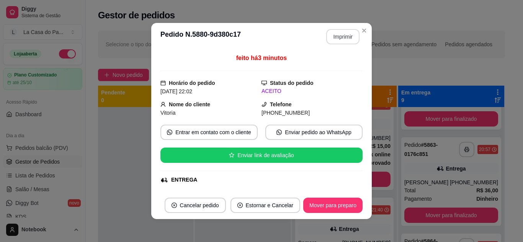
click at [338, 40] on button "Imprimir" at bounding box center [342, 36] width 33 height 15
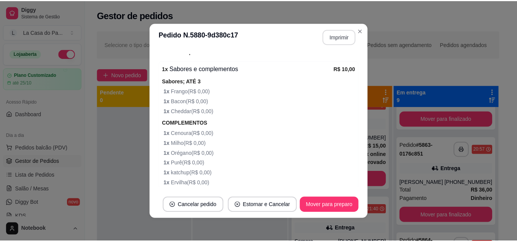
scroll to position [282, 0]
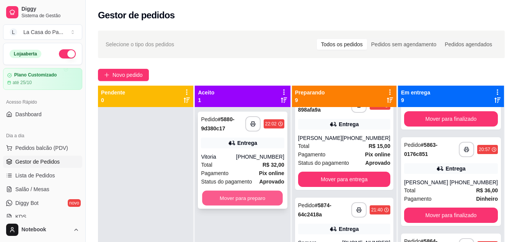
click at [248, 197] on button "Mover para preparo" at bounding box center [242, 198] width 81 height 15
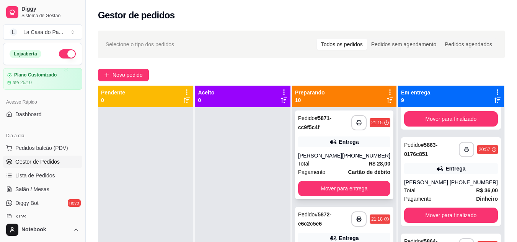
scroll to position [0, 0]
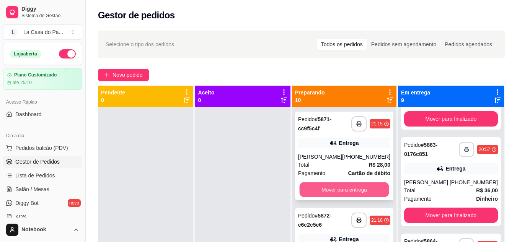
click at [337, 191] on button "Mover para entrega" at bounding box center [344, 189] width 90 height 15
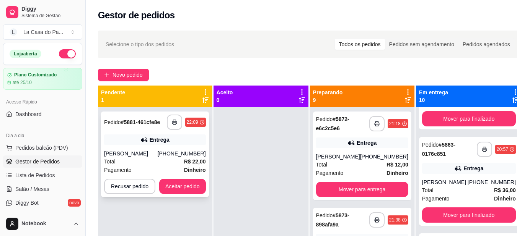
click at [179, 194] on div "**********" at bounding box center [155, 155] width 108 height 86
click at [187, 188] on button "Aceitar pedido" at bounding box center [182, 186] width 45 height 15
click at [196, 189] on button "Aceitar pedido" at bounding box center [182, 186] width 45 height 15
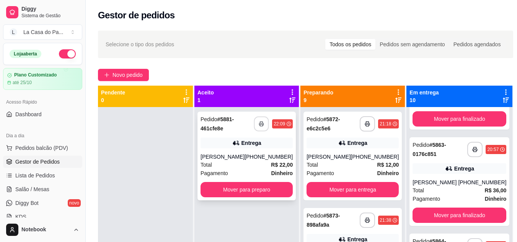
click at [260, 123] on icon "button" at bounding box center [261, 124] width 4 height 2
click at [248, 168] on div "Total R$ 22,00" at bounding box center [246, 165] width 92 height 8
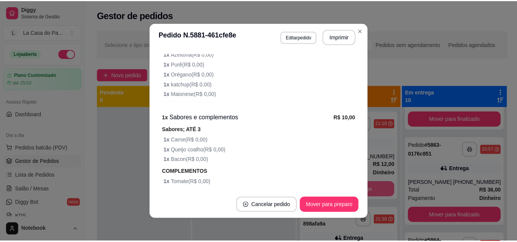
scroll to position [423, 0]
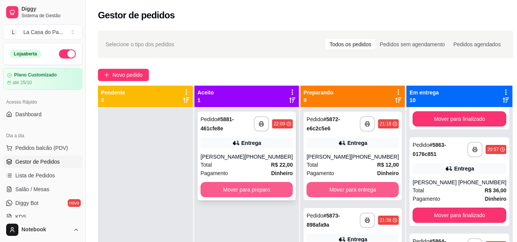
click at [239, 197] on button "Mover para preparo" at bounding box center [246, 189] width 92 height 15
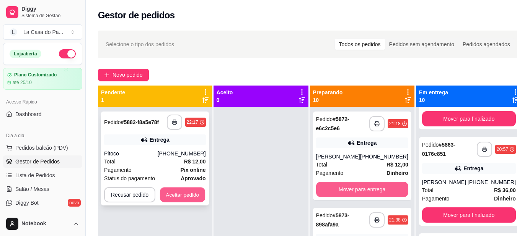
click at [189, 200] on button "Aceitar pedido" at bounding box center [182, 195] width 45 height 15
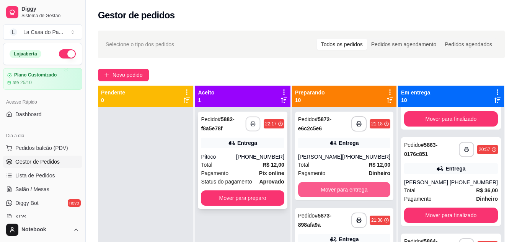
click at [260, 122] on button "button" at bounding box center [252, 124] width 15 height 15
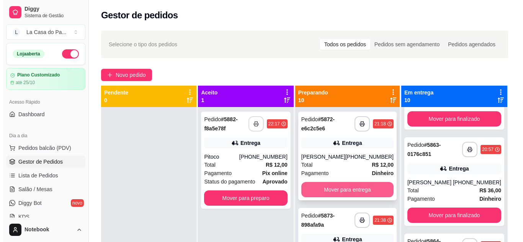
scroll to position [0, 0]
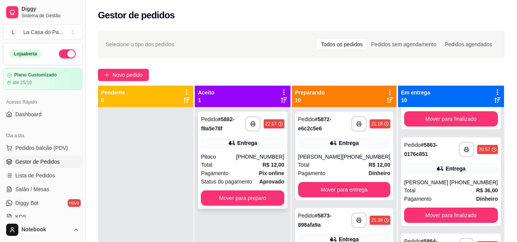
click at [236, 157] on div "Pitoco" at bounding box center [218, 157] width 35 height 8
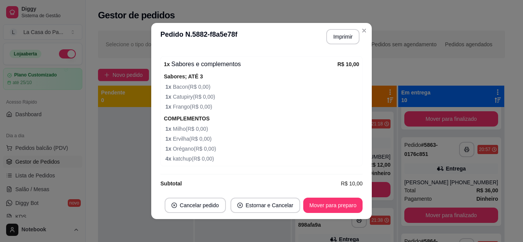
scroll to position [256, 0]
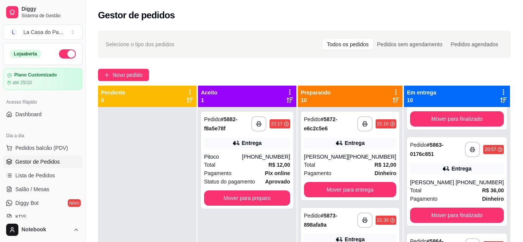
drag, startPoint x: 172, startPoint y: 247, endPoint x: 196, endPoint y: 232, distance: 28.6
click at [176, 242] on html "Diggy Sistema de Gestão L La Casa do Pa ... Loja aberta Plano Customizado até 2…" at bounding box center [261, 121] width 523 height 242
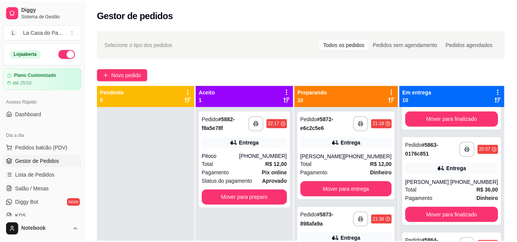
scroll to position [41, 0]
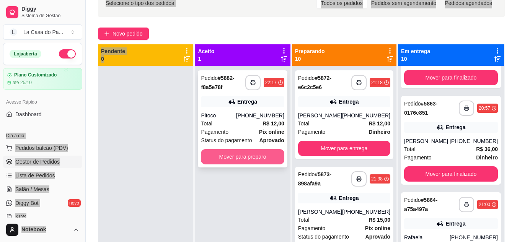
click at [258, 163] on button "Mover para preparo" at bounding box center [242, 156] width 83 height 15
click at [258, 163] on div "Mover para preparo" at bounding box center [242, 156] width 83 height 15
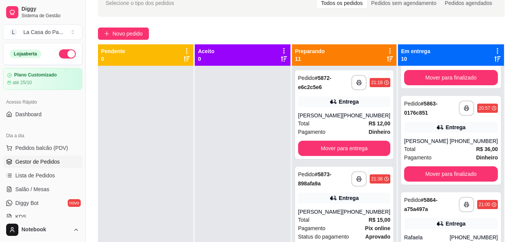
click at [219, 155] on div at bounding box center [242, 187] width 95 height 242
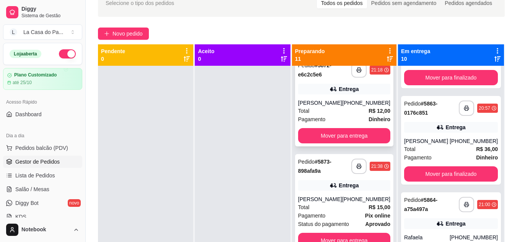
scroll to position [0, 0]
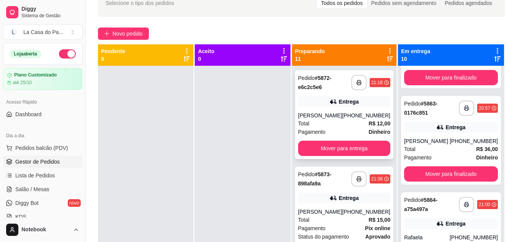
click at [339, 119] on div "[PERSON_NAME]" at bounding box center [320, 116] width 44 height 8
click at [336, 224] on div "Total R$ 15,00" at bounding box center [344, 220] width 92 height 8
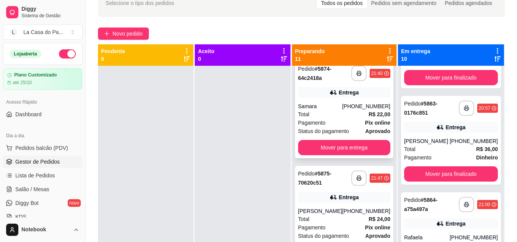
scroll to position [230, 0]
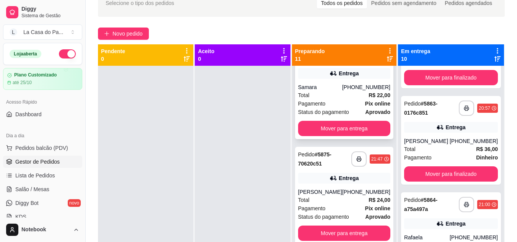
click at [332, 99] on div "Total R$ 22,00" at bounding box center [344, 95] width 92 height 8
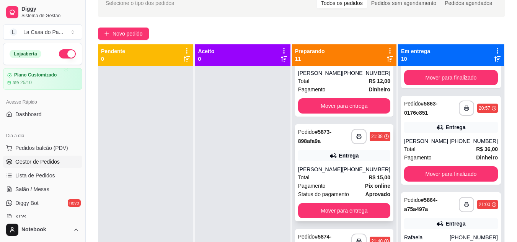
scroll to position [0, 0]
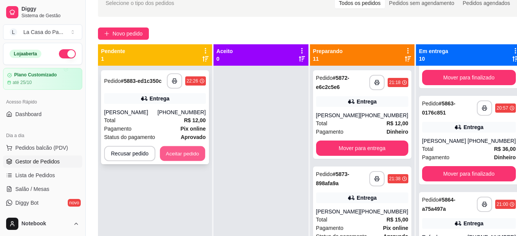
click at [160, 153] on button "Aceitar pedido" at bounding box center [182, 154] width 45 height 15
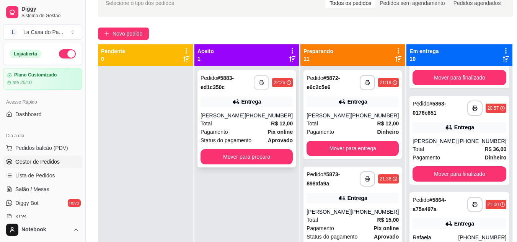
click at [260, 81] on icon "button" at bounding box center [261, 82] width 5 height 5
click at [231, 119] on div "Total R$ 12,00" at bounding box center [246, 123] width 92 height 8
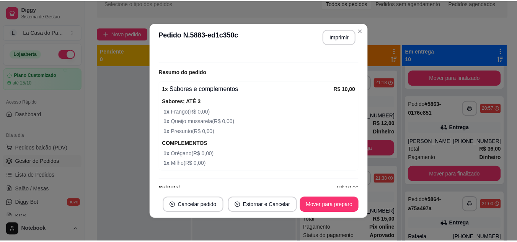
scroll to position [236, 0]
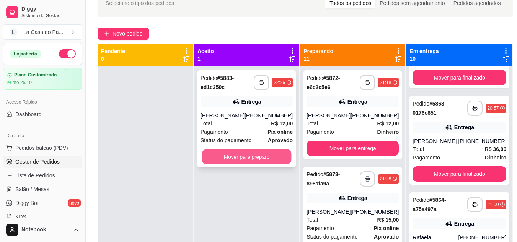
click at [240, 155] on button "Mover para preparo" at bounding box center [247, 157] width 90 height 15
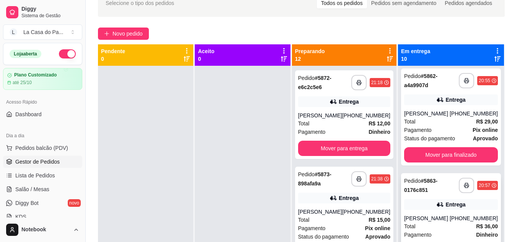
scroll to position [0, 0]
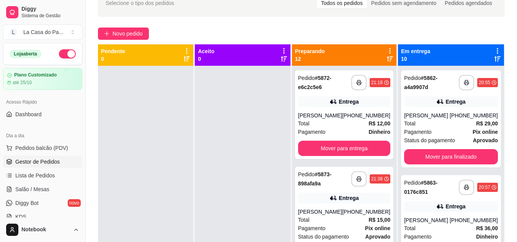
click at [494, 58] on icon at bounding box center [497, 59] width 6 height 6
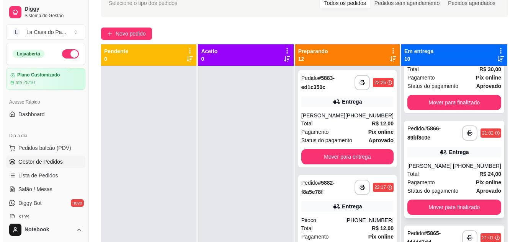
scroll to position [459, 0]
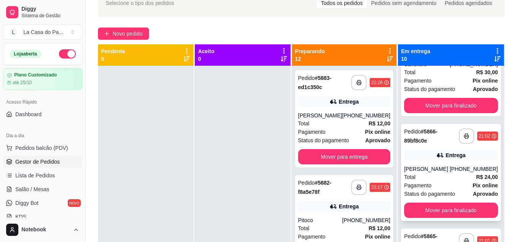
click at [440, 184] on div "Pagamento Pix online" at bounding box center [451, 185] width 94 height 8
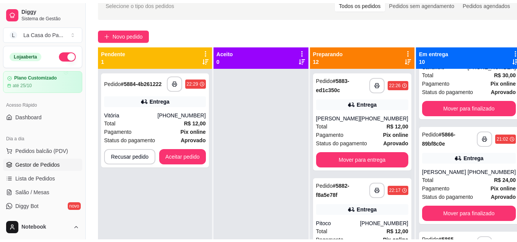
scroll to position [38, 0]
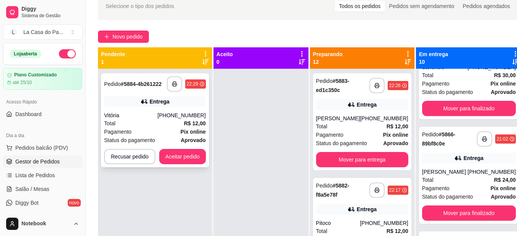
click at [140, 110] on div "**********" at bounding box center [155, 120] width 108 height 94
click at [199, 160] on button "Aceitar pedido" at bounding box center [182, 157] width 45 height 15
click at [231, 150] on div at bounding box center [260, 187] width 95 height 236
click at [182, 156] on button "Aceitar pedido" at bounding box center [182, 157] width 45 height 15
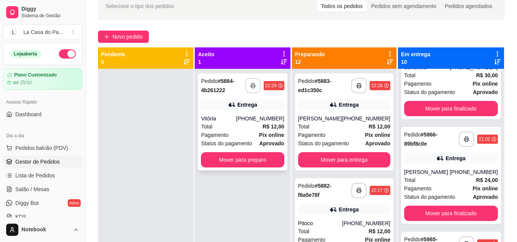
click at [256, 88] on icon "button" at bounding box center [252, 85] width 5 height 5
click at [240, 127] on div "Total R$ 12,00" at bounding box center [242, 126] width 83 height 8
click at [246, 127] on div "Total R$ 12,00" at bounding box center [242, 126] width 83 height 8
click at [254, 161] on button "Mover para preparo" at bounding box center [242, 159] width 83 height 15
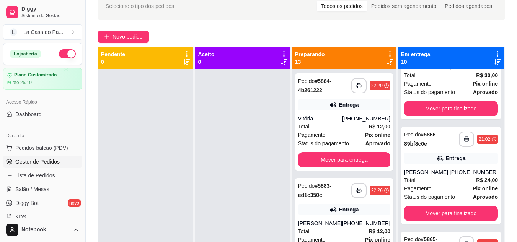
click at [392, 63] on icon at bounding box center [390, 61] width 6 height 5
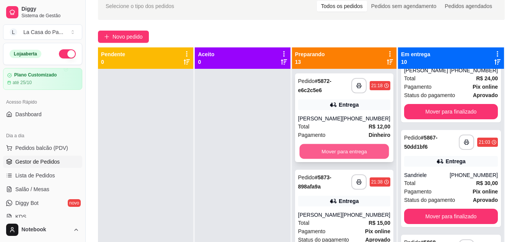
click at [358, 159] on button "Mover para entrega" at bounding box center [344, 151] width 90 height 15
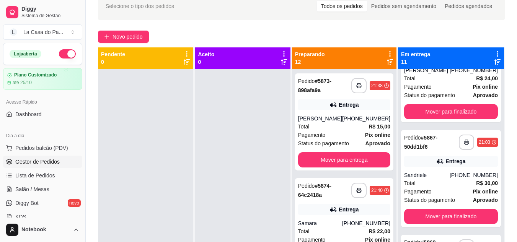
click at [494, 65] on icon at bounding box center [497, 61] width 6 height 5
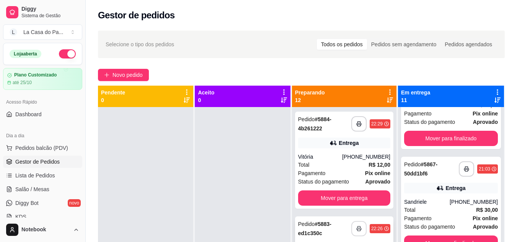
scroll to position [650, 0]
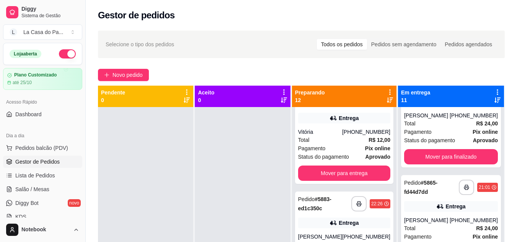
scroll to position [38, 0]
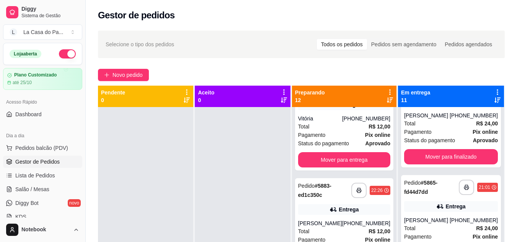
click at [389, 103] on icon at bounding box center [390, 100] width 6 height 5
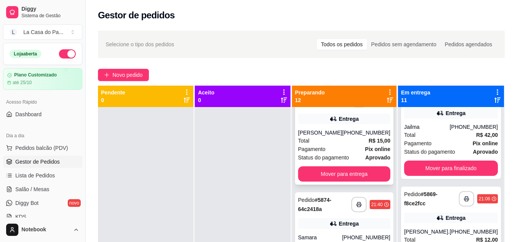
scroll to position [0, 0]
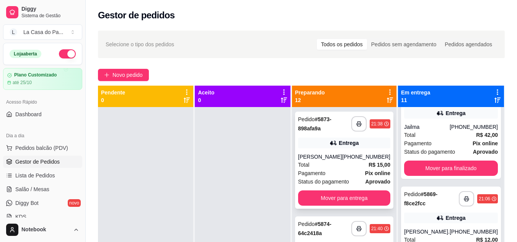
click at [344, 152] on div "**********" at bounding box center [344, 160] width 98 height 97
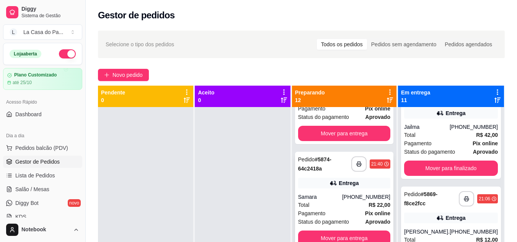
scroll to position [77, 0]
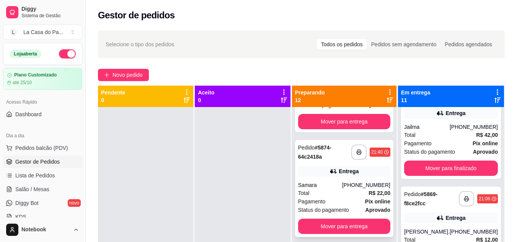
click at [331, 193] on div "Total R$ 22,00" at bounding box center [344, 193] width 92 height 8
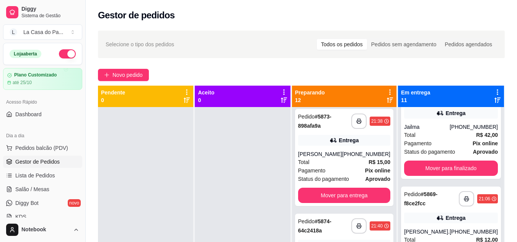
scroll to position [0, 0]
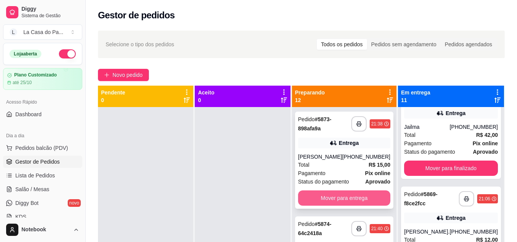
click at [338, 204] on button "Mover para entrega" at bounding box center [344, 198] width 92 height 15
click at [335, 200] on button "Mover para entrega" at bounding box center [344, 198] width 92 height 15
click at [333, 199] on button "Mover para entrega" at bounding box center [344, 198] width 92 height 15
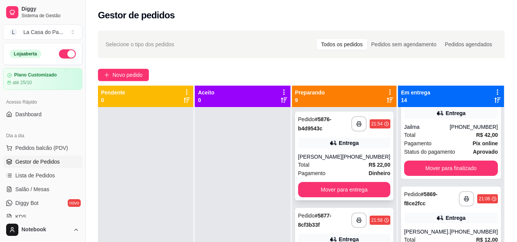
click at [355, 151] on div "**********" at bounding box center [344, 156] width 98 height 89
click at [331, 165] on div "Total R$ 22,00" at bounding box center [344, 165] width 92 height 8
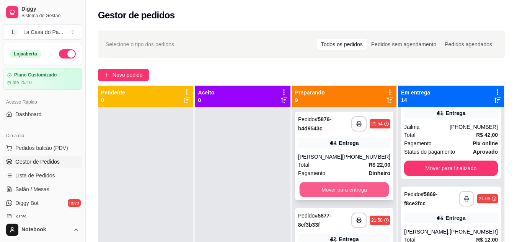
click at [346, 190] on button "Mover para entrega" at bounding box center [344, 189] width 90 height 15
click at [325, 197] on button "Mover para entrega" at bounding box center [344, 189] width 92 height 15
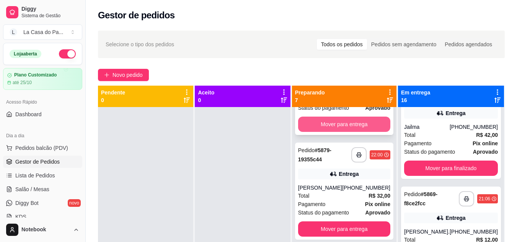
scroll to position [77, 0]
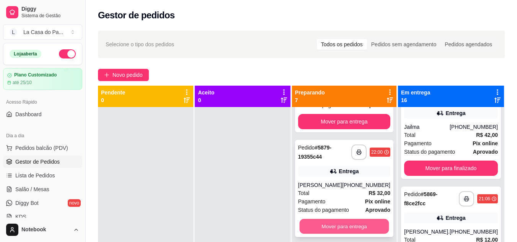
click at [329, 225] on button "Mover para entrega" at bounding box center [344, 226] width 90 height 15
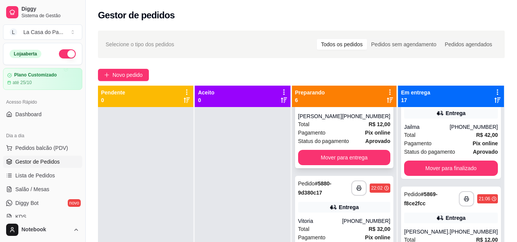
scroll to position [0, 0]
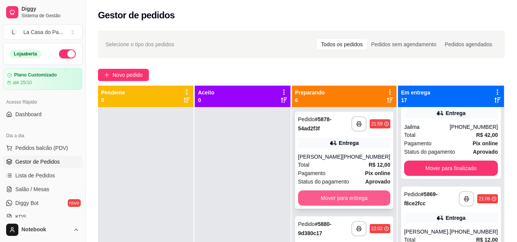
click at [337, 195] on button "Mover para entrega" at bounding box center [344, 198] width 92 height 15
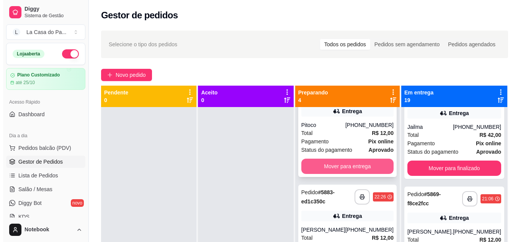
scroll to position [115, 0]
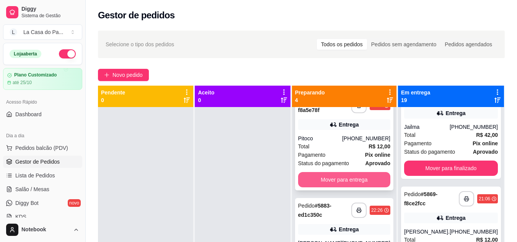
click at [333, 142] on div "Pitoco" at bounding box center [320, 139] width 44 height 8
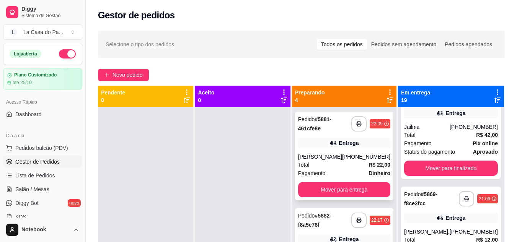
scroll to position [38, 0]
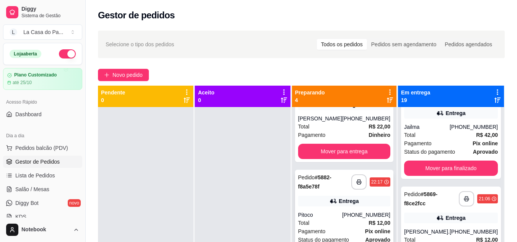
click at [342, 204] on div "Entrega" at bounding box center [344, 201] width 92 height 11
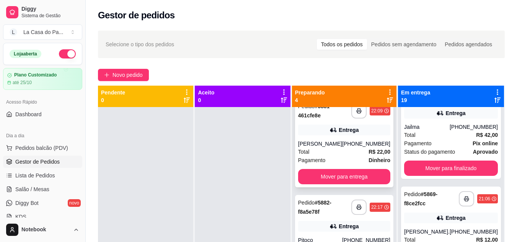
scroll to position [0, 0]
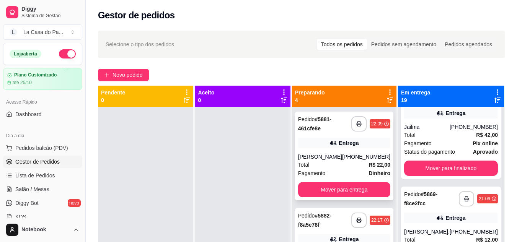
click at [327, 149] on div "**********" at bounding box center [344, 156] width 98 height 89
click at [360, 161] on div "[PHONE_NUMBER]" at bounding box center [366, 157] width 48 height 8
drag, startPoint x: 202, startPoint y: 186, endPoint x: 85, endPoint y: 260, distance: 139.1
click at [85, 242] on html "Diggy Sistema de Gestão L La Casa do Pa ... Loja aberta Plano Customizado até 2…" at bounding box center [258, 121] width 517 height 242
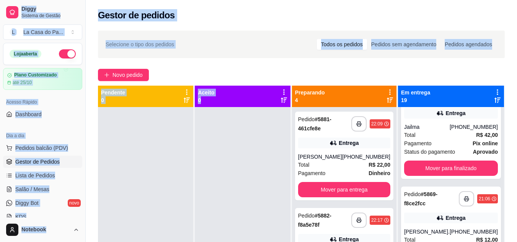
click at [206, 191] on div at bounding box center [242, 228] width 95 height 242
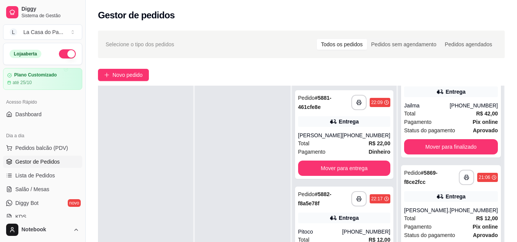
click at [281, 180] on div at bounding box center [242, 207] width 95 height 242
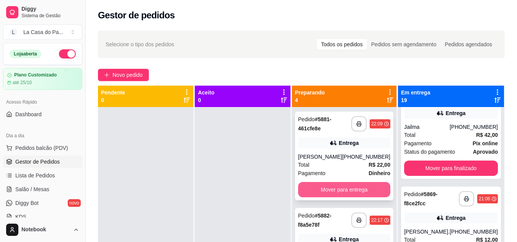
click at [334, 196] on button "Mover para entrega" at bounding box center [344, 189] width 92 height 15
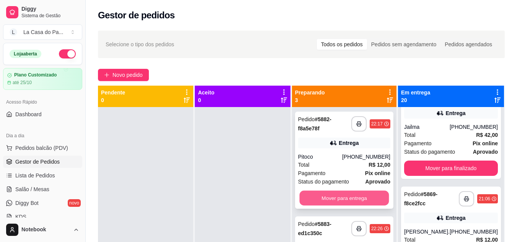
click at [343, 199] on button "Mover para entrega" at bounding box center [344, 198] width 90 height 15
click at [338, 199] on button "Mover para entrega" at bounding box center [344, 198] width 90 height 15
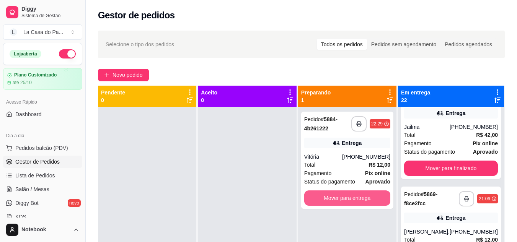
click at [336, 199] on button "Mover para entrega" at bounding box center [347, 198] width 86 height 15
